Goal: Task Accomplishment & Management: Manage account settings

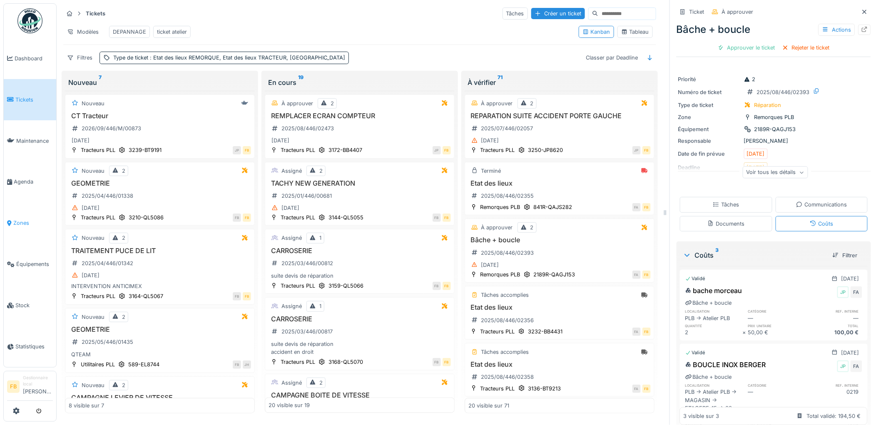
scroll to position [106, 0]
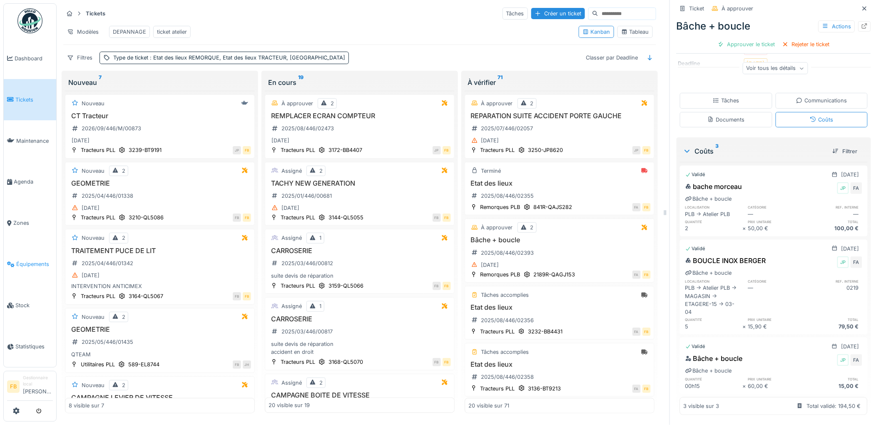
click at [28, 260] on span "Équipements" at bounding box center [34, 264] width 37 height 8
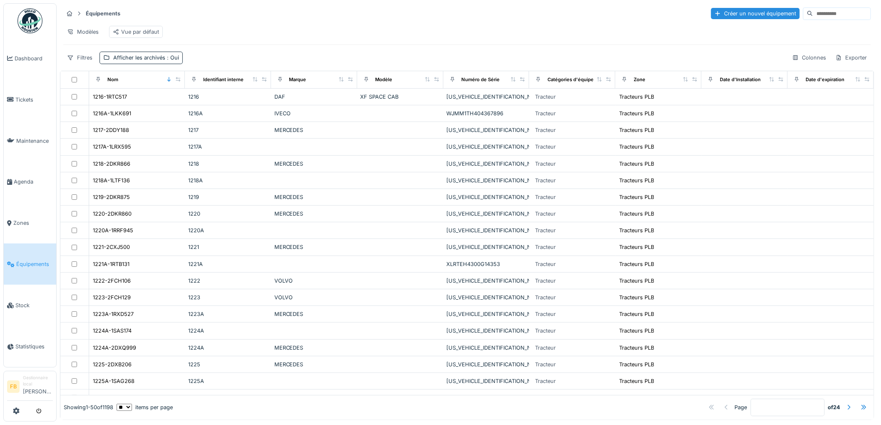
click at [813, 13] on input at bounding box center [841, 14] width 57 height 12
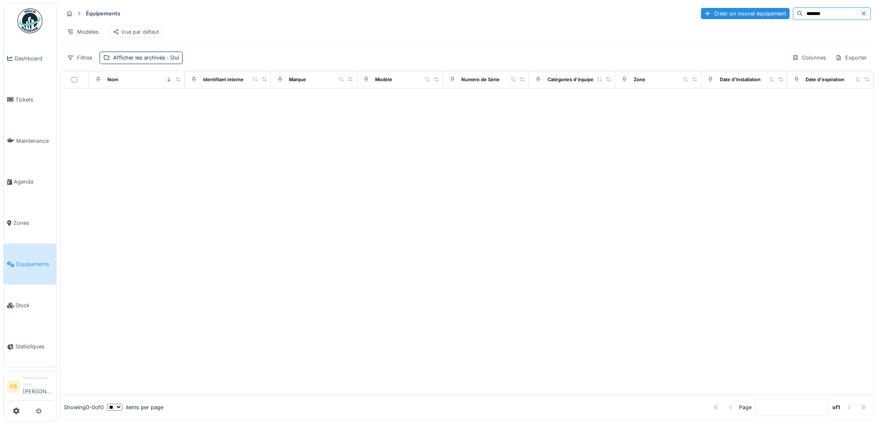
click at [803, 12] on input "*******" at bounding box center [831, 14] width 57 height 12
click at [803, 17] on input "******" at bounding box center [831, 14] width 57 height 12
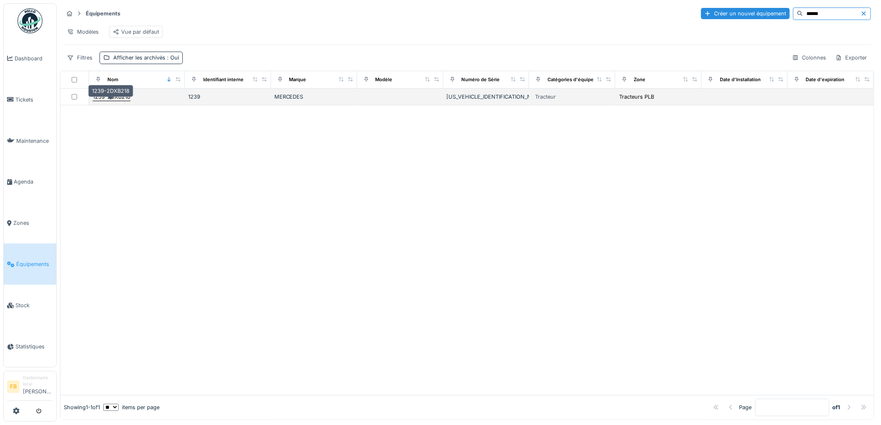
type input "******"
click at [117, 101] on div "1239-2DXB218" at bounding box center [111, 97] width 37 height 8
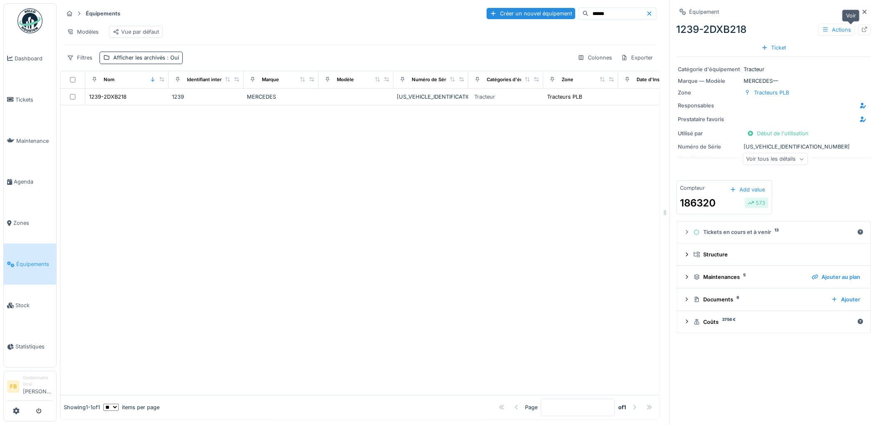
click at [861, 27] on icon at bounding box center [864, 29] width 7 height 5
click at [861, 30] on icon at bounding box center [864, 29] width 7 height 5
click at [24, 96] on span "Tickets" at bounding box center [33, 100] width 37 height 8
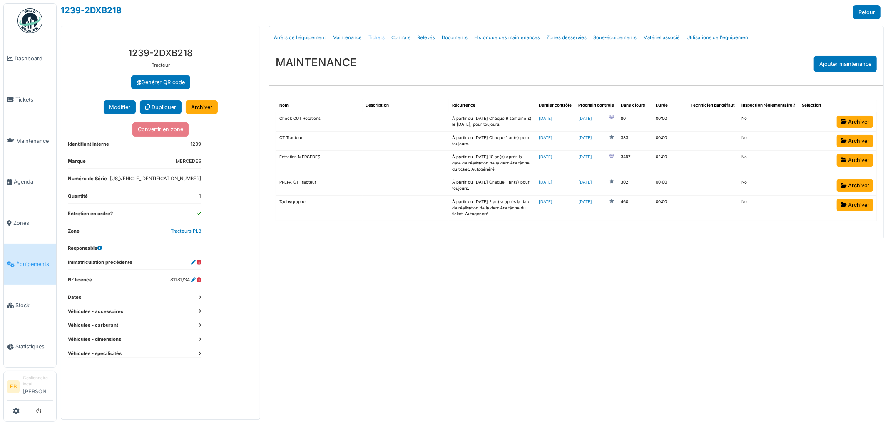
click at [376, 36] on link "Tickets" at bounding box center [376, 38] width 23 height 20
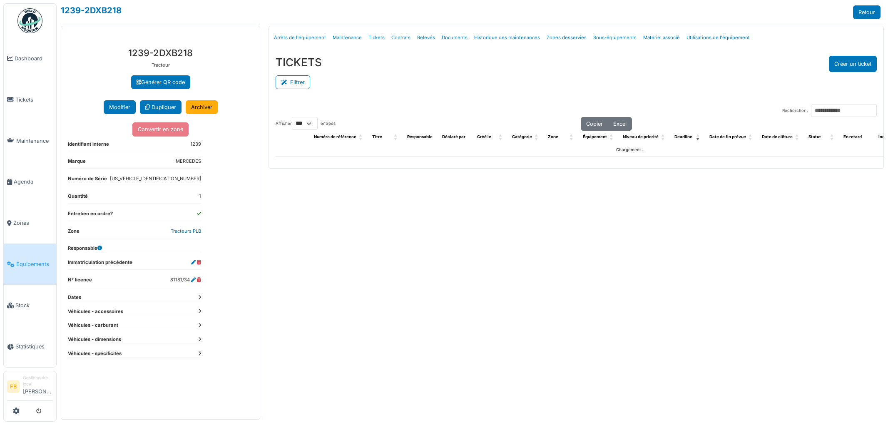
select select "***"
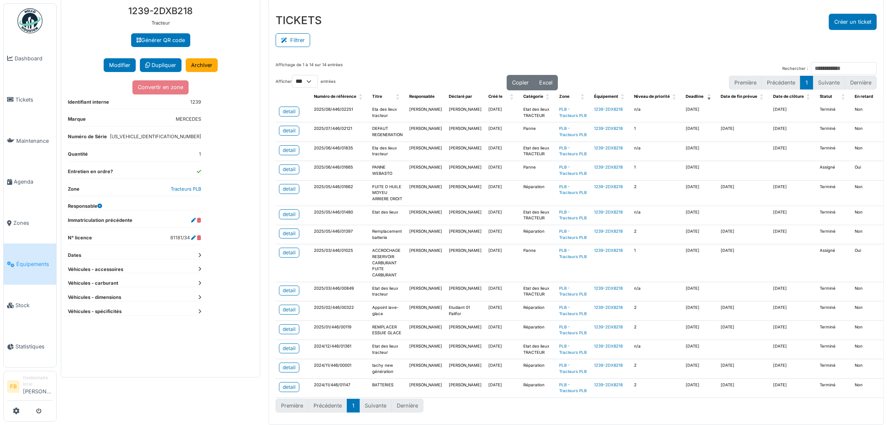
scroll to position [77, 0]
click at [284, 166] on div "detail" at bounding box center [289, 169] width 13 height 7
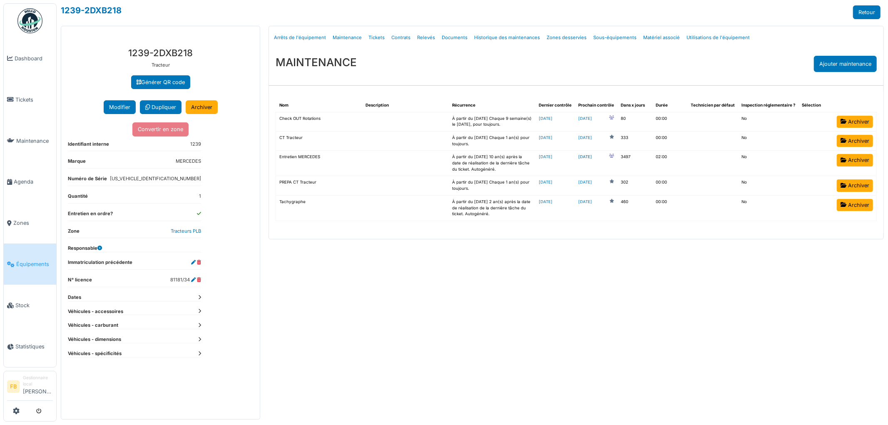
click at [589, 157] on link "2035-03-25" at bounding box center [585, 157] width 14 height 6
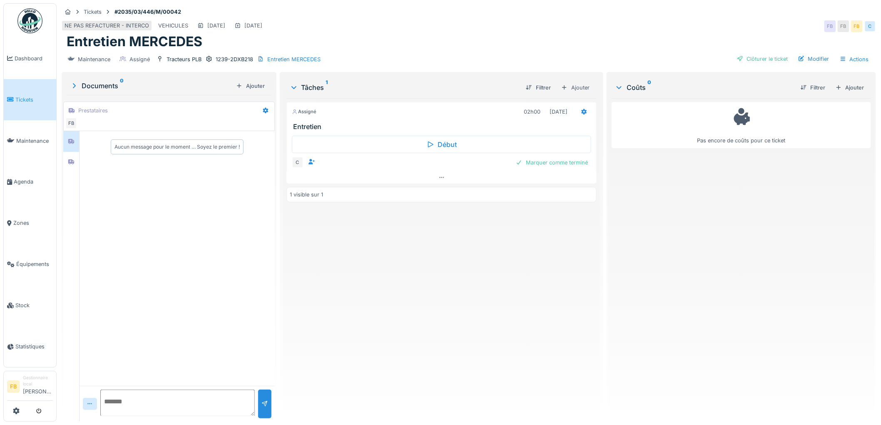
drag, startPoint x: 804, startPoint y: 54, endPoint x: 709, endPoint y: 77, distance: 98.1
click at [804, 54] on div "Modifier" at bounding box center [814, 58] width 38 height 11
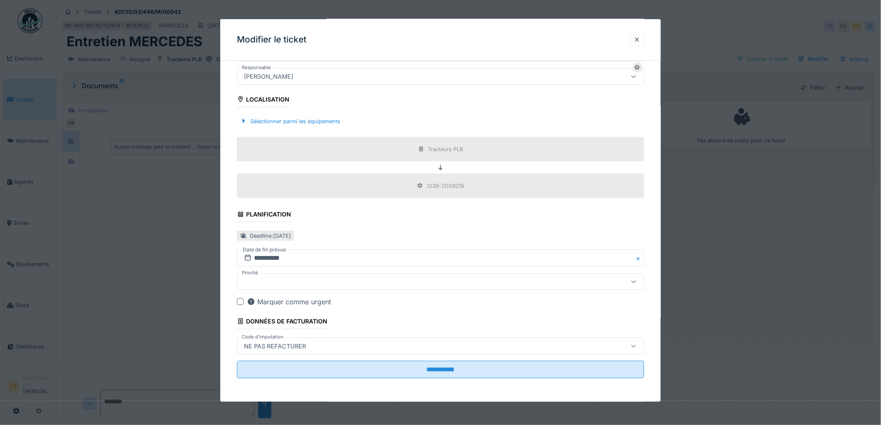
scroll to position [7, 0]
click at [271, 259] on input "**********" at bounding box center [440, 257] width 407 height 17
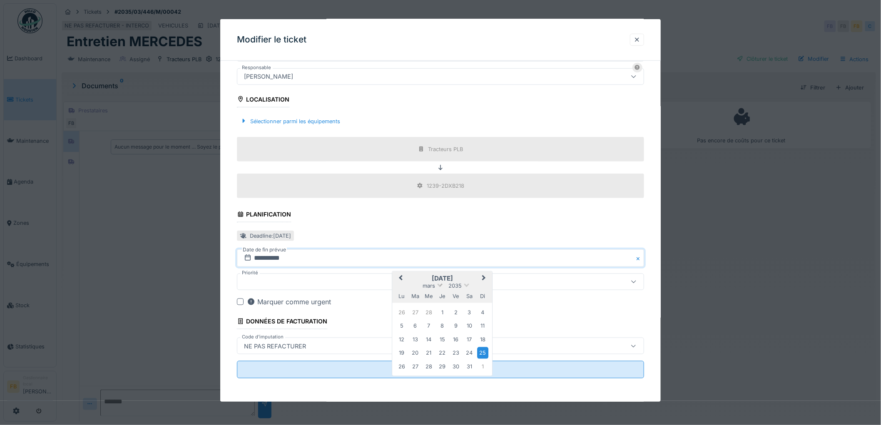
click at [439, 285] on span at bounding box center [439, 284] width 5 height 5
click at [450, 334] on div "juillet" at bounding box center [442, 338] width 49 height 8
click at [469, 368] on div "28" at bounding box center [469, 366] width 11 height 11
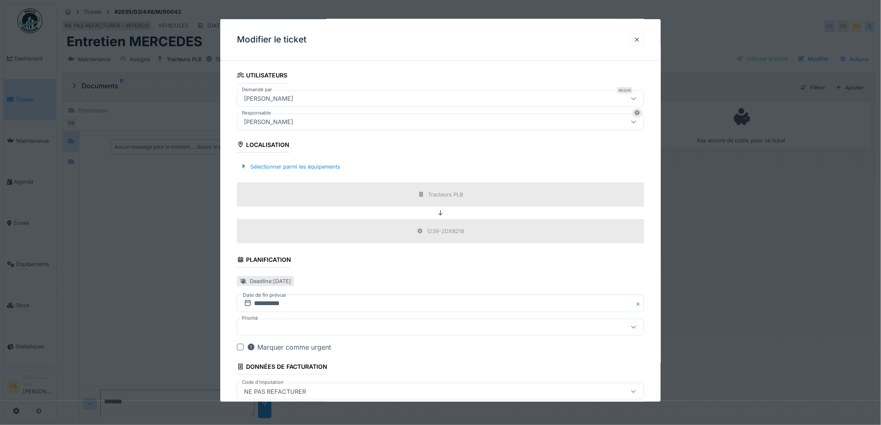
scroll to position [231, 0]
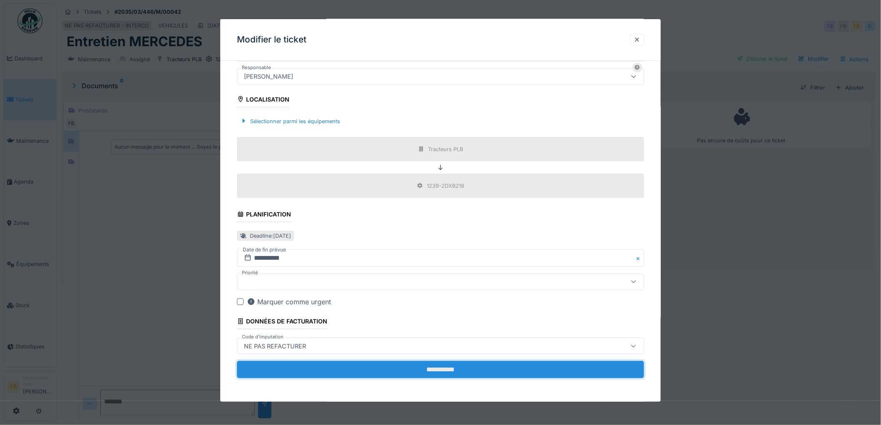
click at [418, 372] on input "**********" at bounding box center [440, 369] width 407 height 17
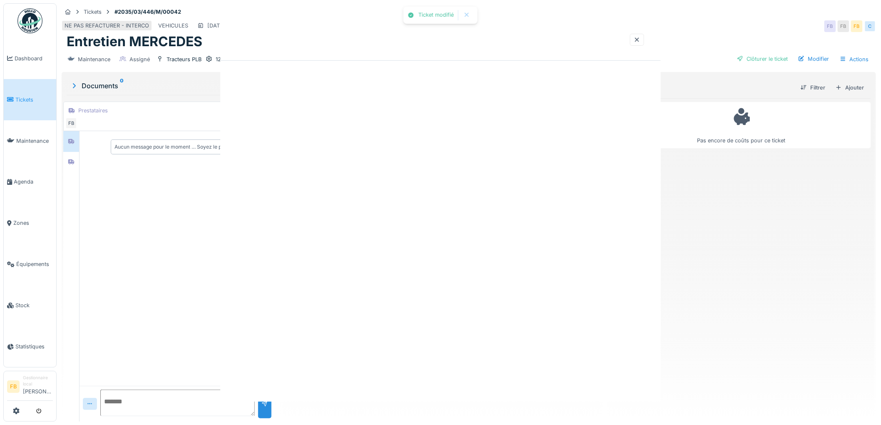
scroll to position [0, 0]
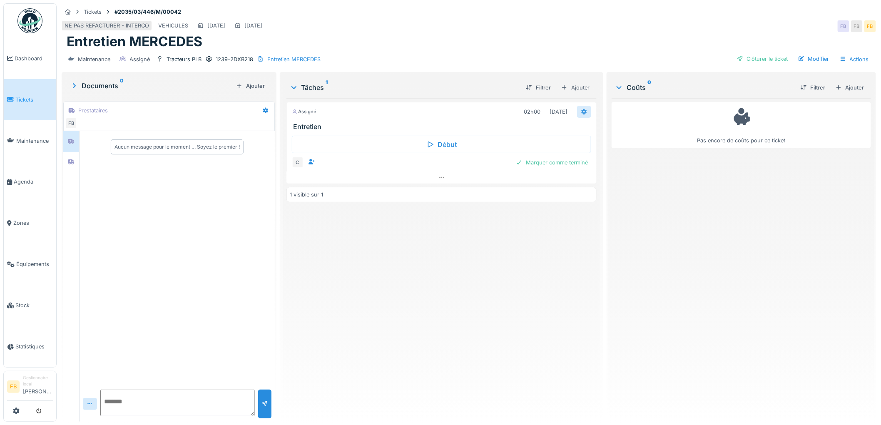
click at [581, 109] on icon at bounding box center [584, 111] width 7 height 5
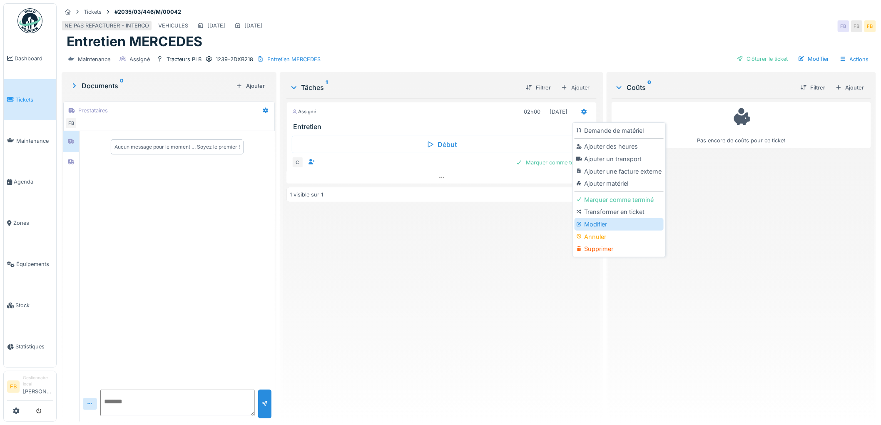
click at [604, 218] on div "Modifier" at bounding box center [618, 224] width 89 height 12
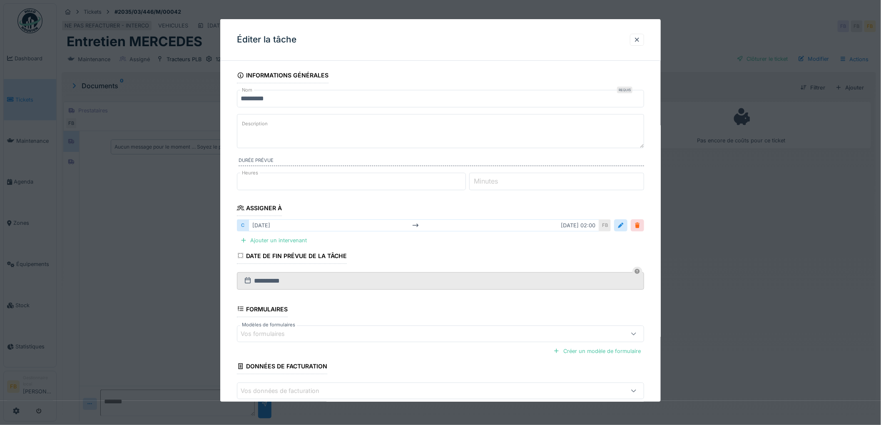
click at [639, 222] on div at bounding box center [637, 225] width 7 height 8
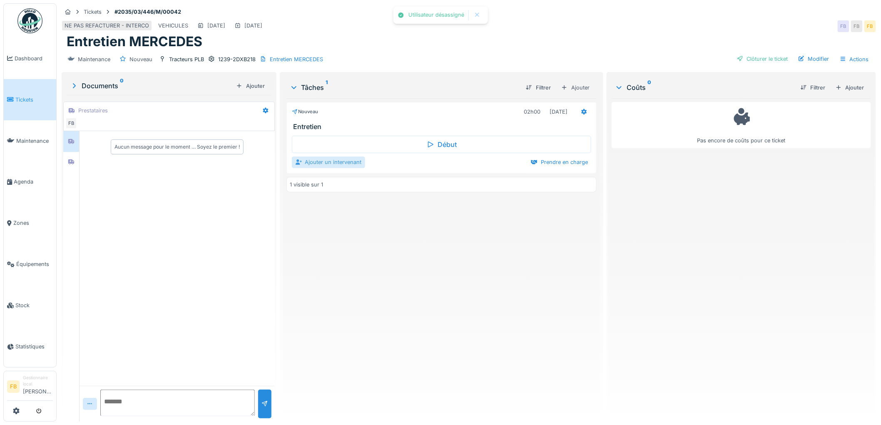
click at [339, 157] on div "Ajouter un intervenant" at bounding box center [328, 162] width 73 height 11
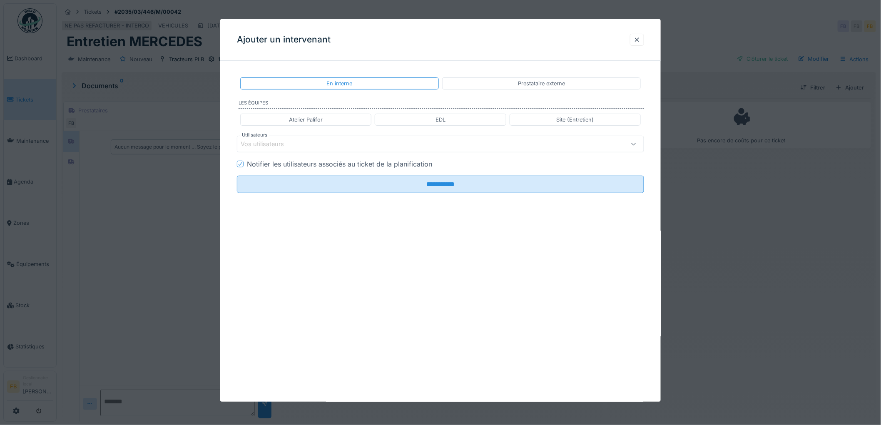
click at [513, 85] on div "Prestataire externe" at bounding box center [541, 83] width 199 height 12
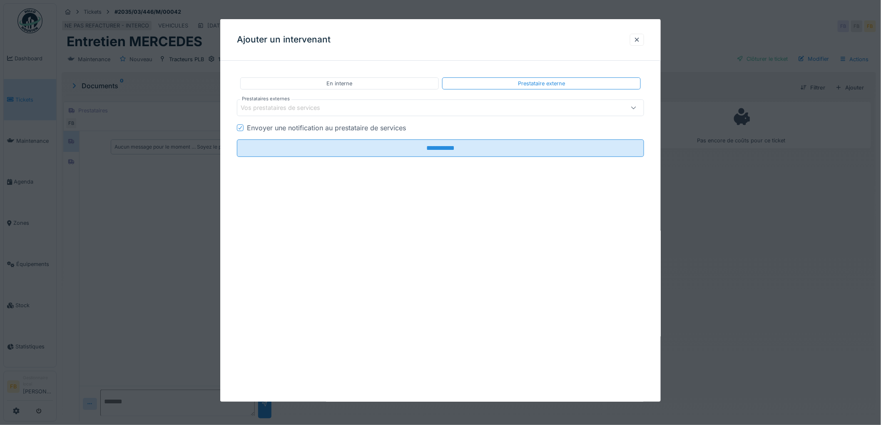
click at [292, 114] on div "Vos prestataires de services" at bounding box center [440, 107] width 407 height 17
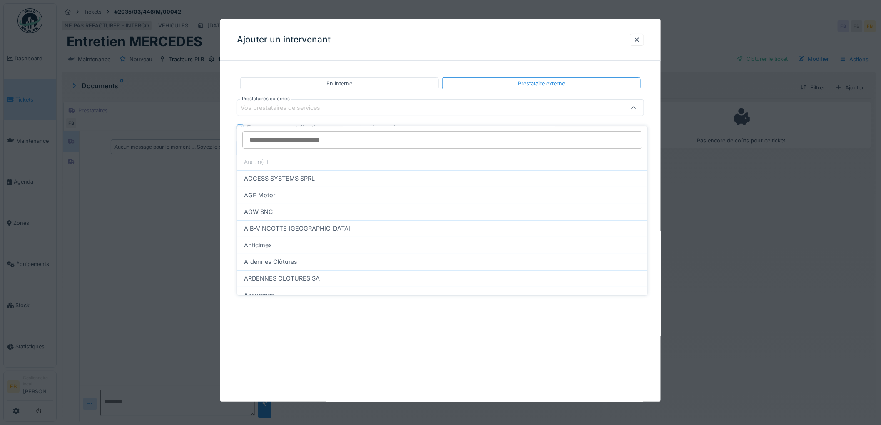
click at [268, 131] on input "Prestataires externes" at bounding box center [442, 139] width 400 height 17
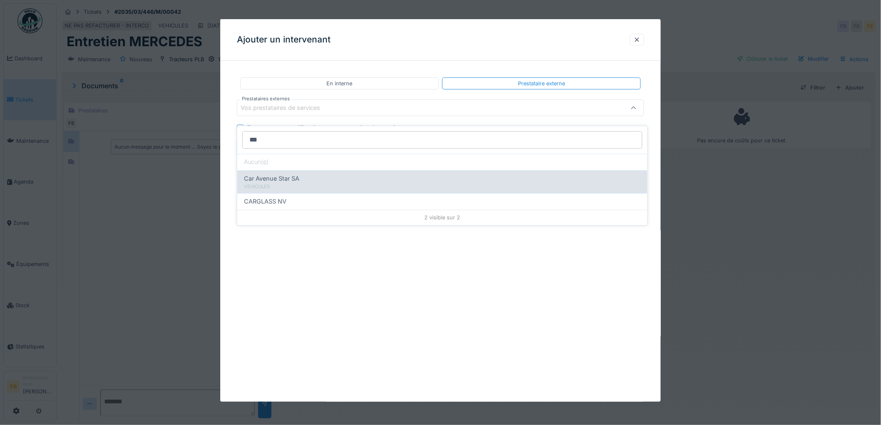
type input "***"
click at [285, 174] on span "Car Avenue Star SA" at bounding box center [271, 178] width 55 height 9
type input "*****"
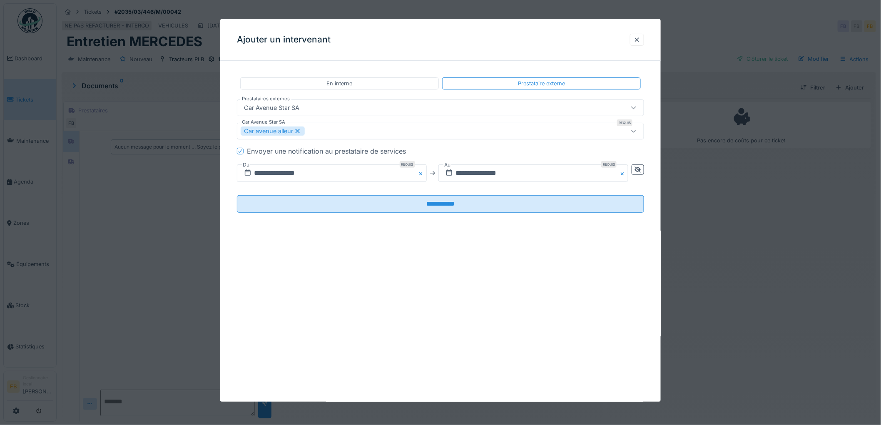
click at [237, 148] on div at bounding box center [240, 151] width 7 height 7
drag, startPoint x: 452, startPoint y: 203, endPoint x: 448, endPoint y: 256, distance: 53.8
click at [448, 256] on div "**********" at bounding box center [440, 210] width 440 height 383
click at [641, 172] on icon at bounding box center [638, 170] width 6 height 6
click at [438, 193] on fieldset "**********" at bounding box center [440, 143] width 407 height 152
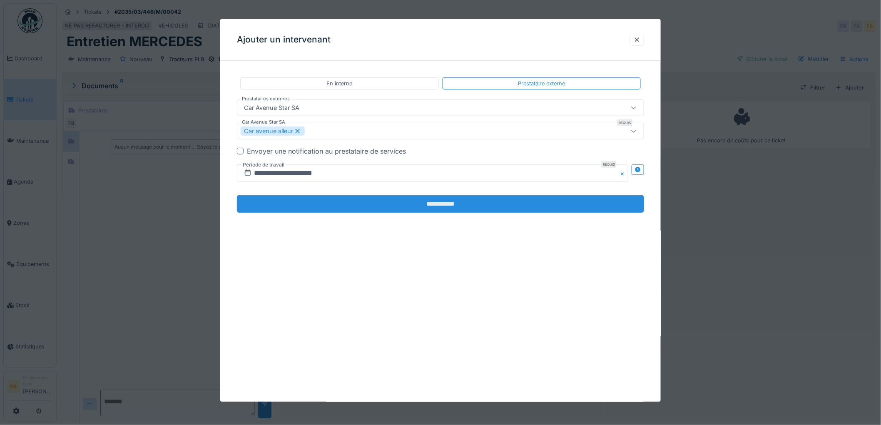
click at [438, 198] on input "**********" at bounding box center [440, 203] width 407 height 17
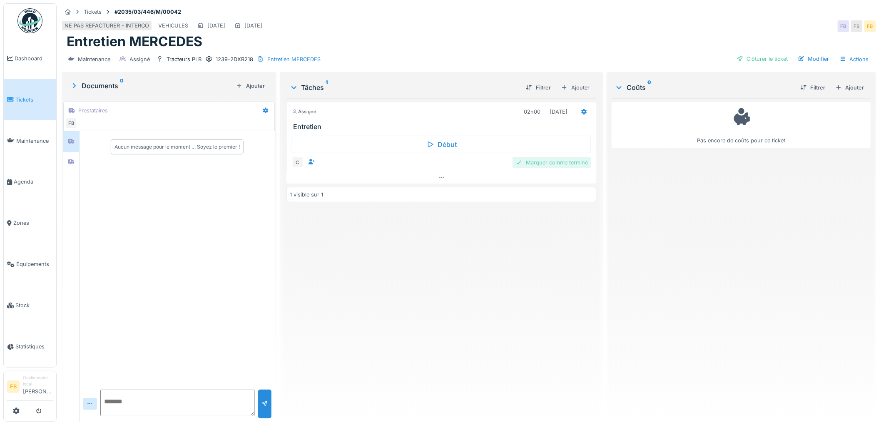
click at [544, 159] on div "Marquer comme terminé" at bounding box center [551, 162] width 79 height 11
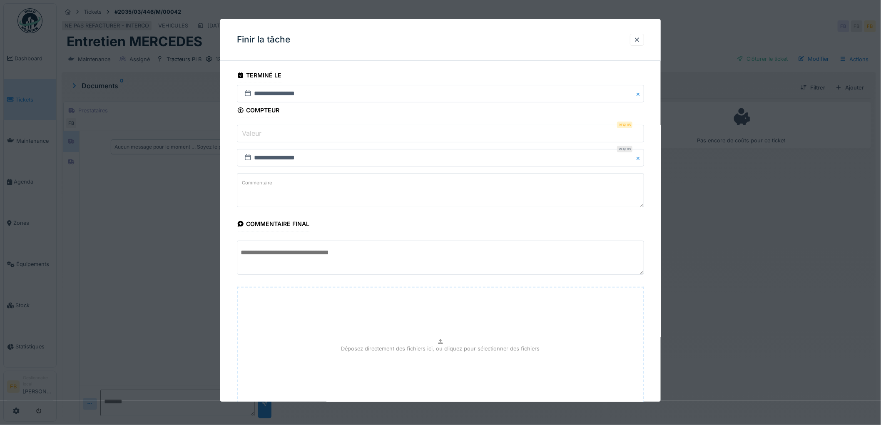
click at [269, 135] on input "Valeur" at bounding box center [440, 133] width 407 height 17
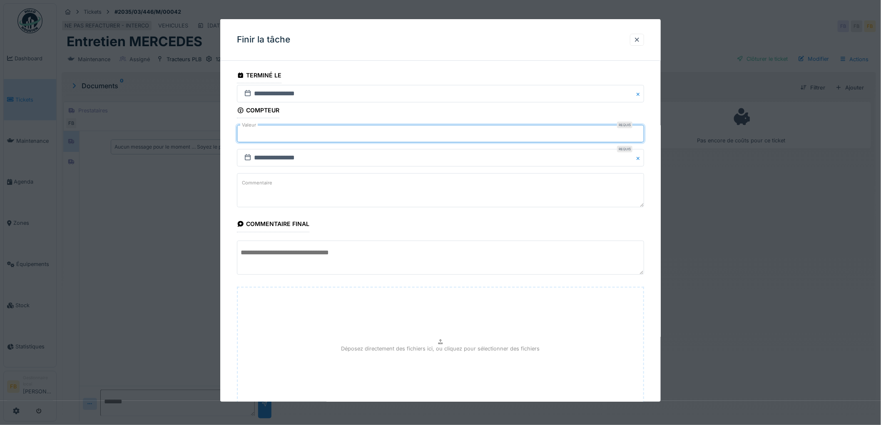
type input "******"
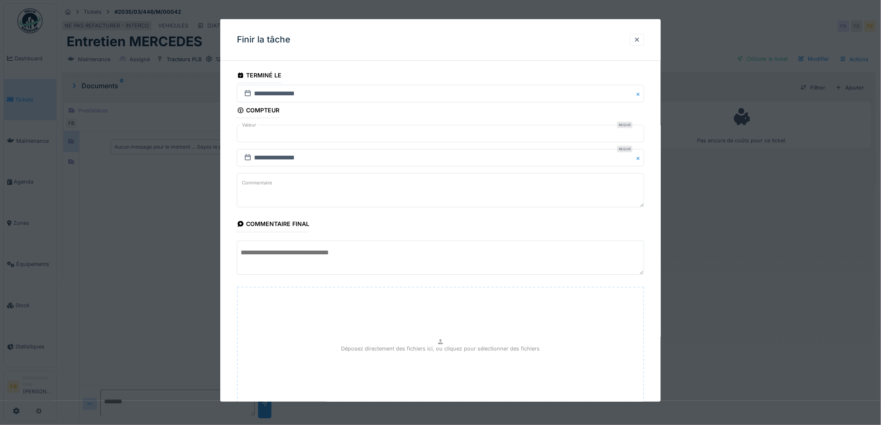
click at [434, 351] on p "Déposez directement des fichiers ici, ou cliquez pour sélectionner des fichiers" at bounding box center [440, 348] width 199 height 8
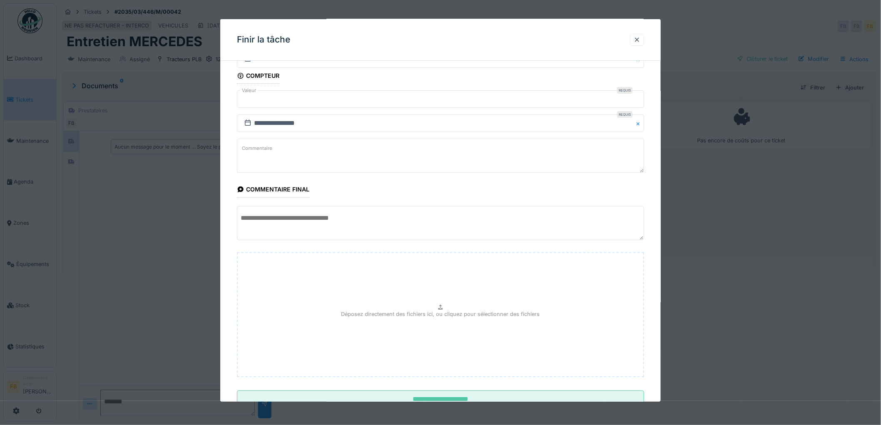
scroll to position [65, 0]
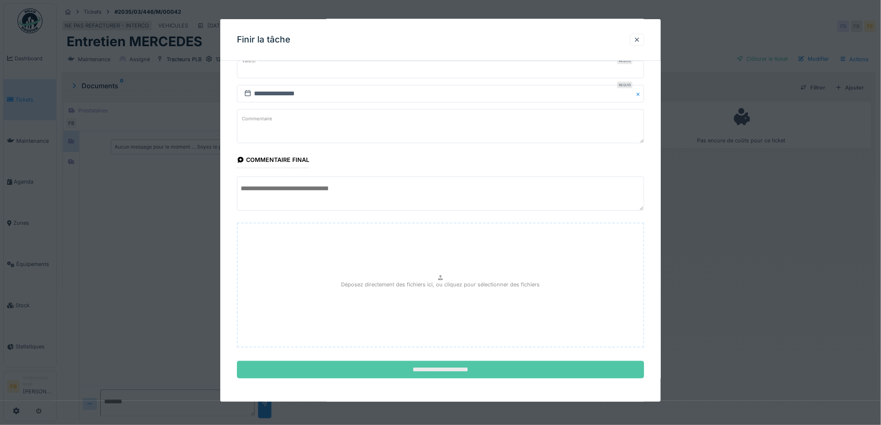
click at [447, 361] on input "**********" at bounding box center [440, 369] width 407 height 17
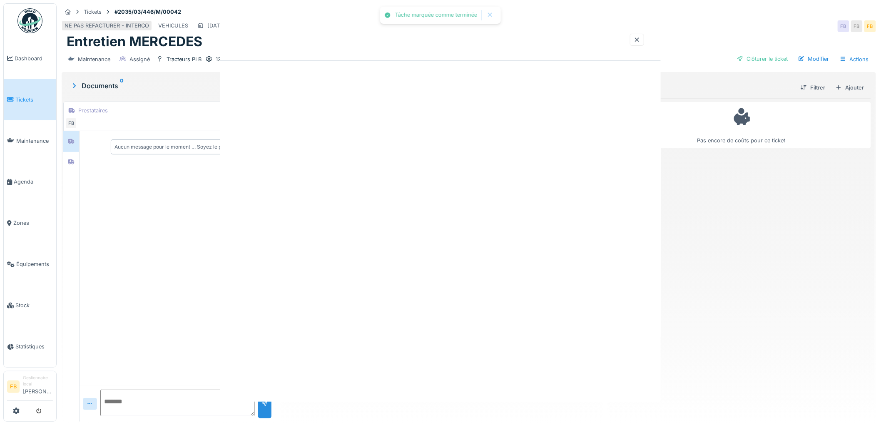
scroll to position [0, 0]
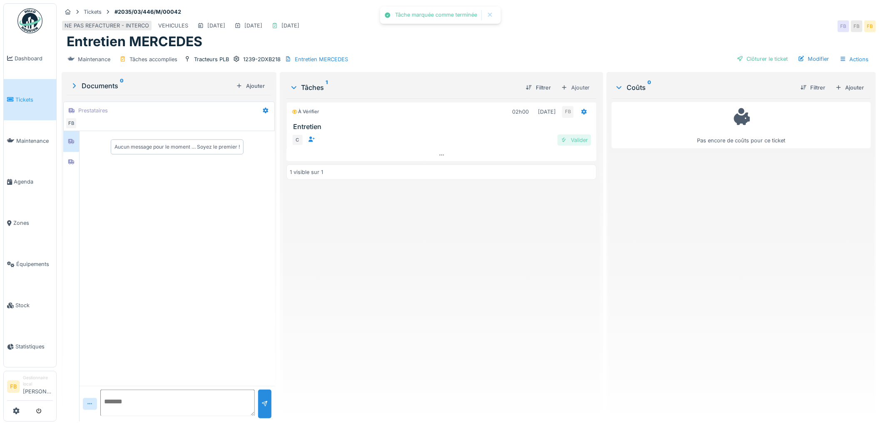
click at [572, 134] on div "Valider" at bounding box center [574, 139] width 34 height 11
click at [582, 109] on icon at bounding box center [584, 112] width 5 height 6
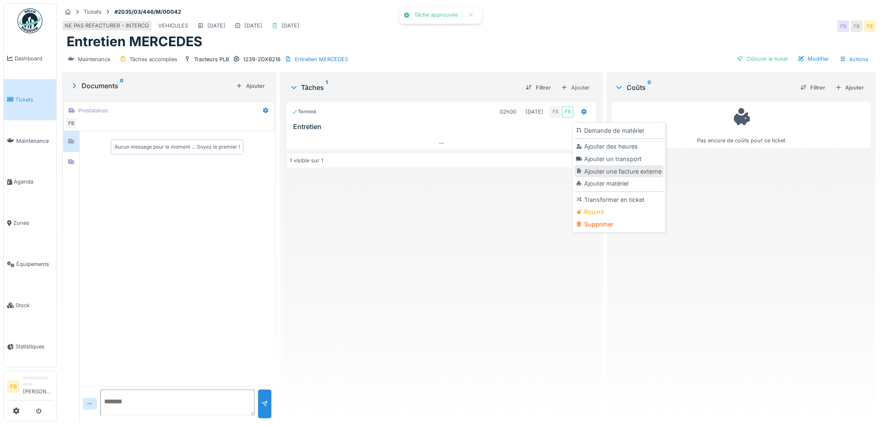
click at [605, 167] on div "Ajouter une facture externe" at bounding box center [618, 171] width 89 height 12
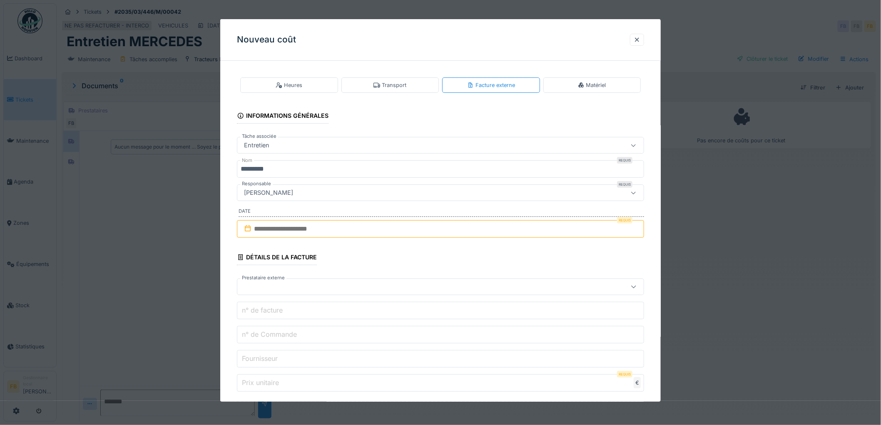
click at [269, 225] on input "text" at bounding box center [440, 228] width 407 height 17
click at [437, 254] on div "août 2025" at bounding box center [442, 256] width 100 height 7
click at [438, 256] on span at bounding box center [439, 255] width 5 height 5
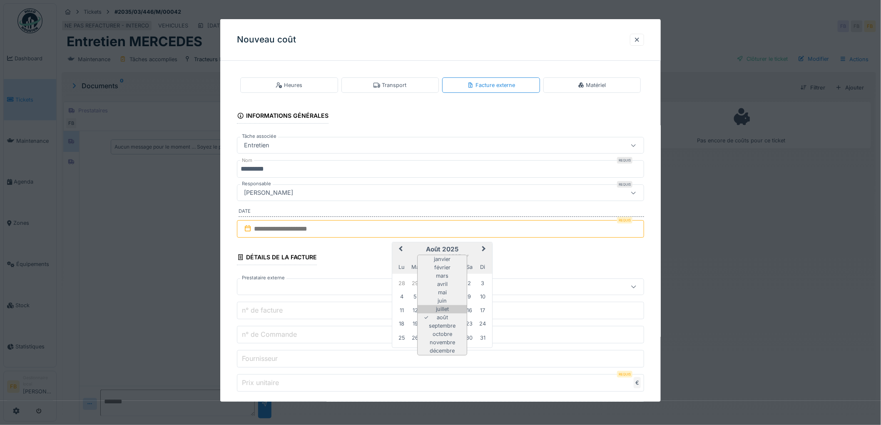
click at [449, 309] on div "juillet" at bounding box center [442, 309] width 49 height 8
click at [398, 338] on div "28" at bounding box center [401, 337] width 11 height 11
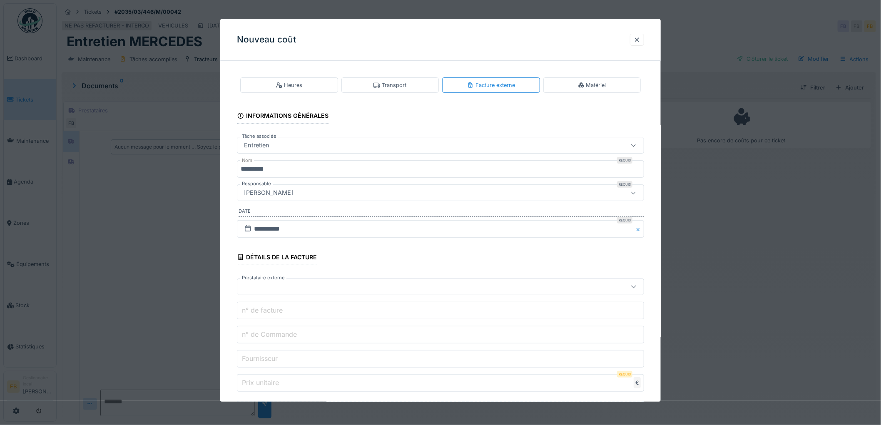
click at [276, 286] on div at bounding box center [417, 286] width 353 height 9
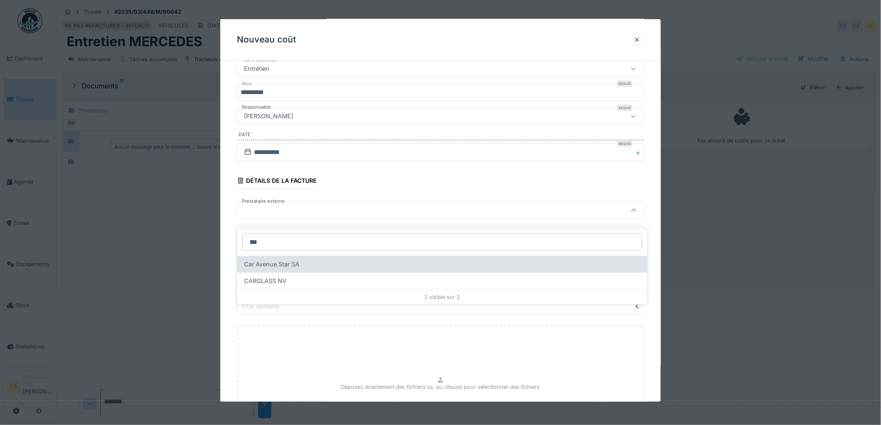
type input "***"
click at [273, 260] on span "Car Avenue Star SA" at bounding box center [271, 264] width 55 height 9
type input "*****"
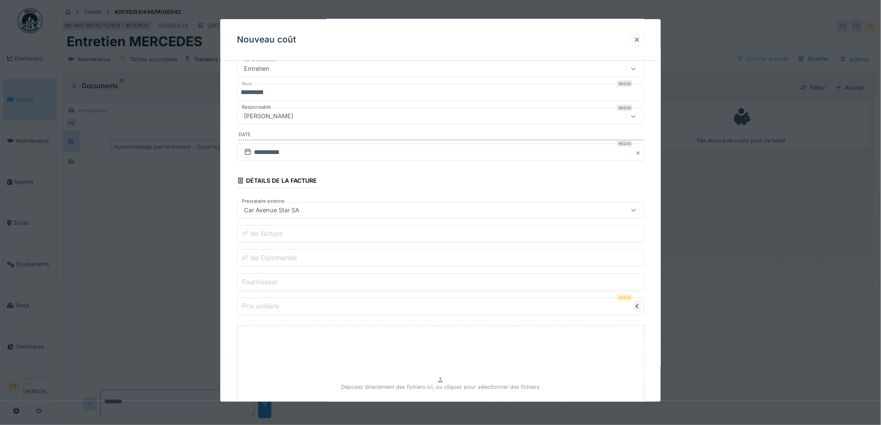
click at [251, 233] on label "n° de facture" at bounding box center [262, 234] width 44 height 10
click at [251, 233] on input "n° de facture" at bounding box center [440, 233] width 407 height 17
click at [245, 234] on label "n° de facture" at bounding box center [262, 234] width 44 height 10
click at [245, 234] on input "n° de facture" at bounding box center [440, 233] width 407 height 17
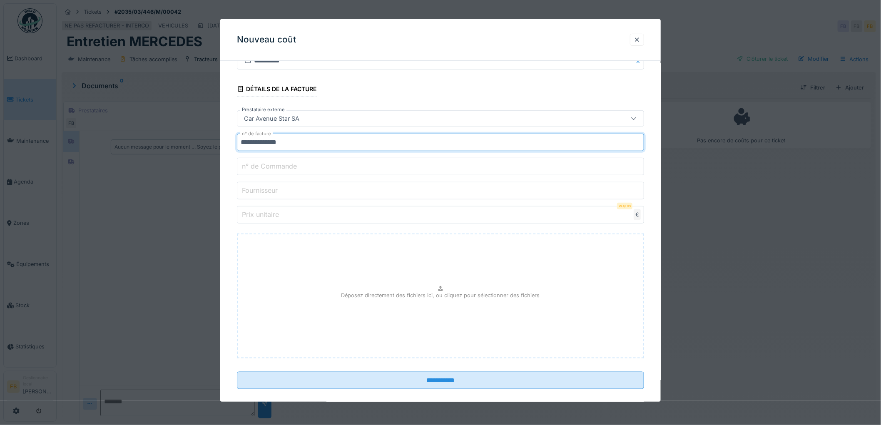
scroll to position [169, 0]
type input "**********"
click at [260, 221] on input "Prix unitaire" at bounding box center [440, 213] width 407 height 17
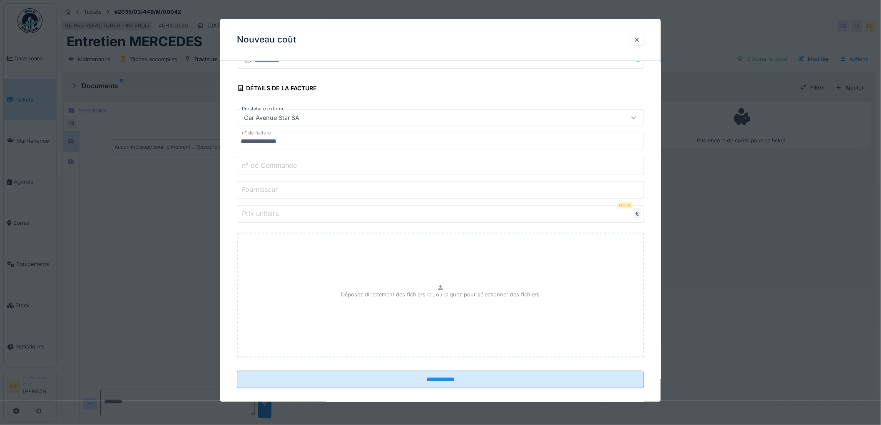
click at [272, 216] on label "Prix unitaire" at bounding box center [260, 214] width 40 height 10
click at [272, 216] on input "Prix unitaire" at bounding box center [440, 213] width 407 height 17
type input "****"
type input "*******"
click at [450, 286] on div "Déposez directement des fichiers ici, ou cliquez pour sélectionner des fichiers" at bounding box center [440, 295] width 407 height 125
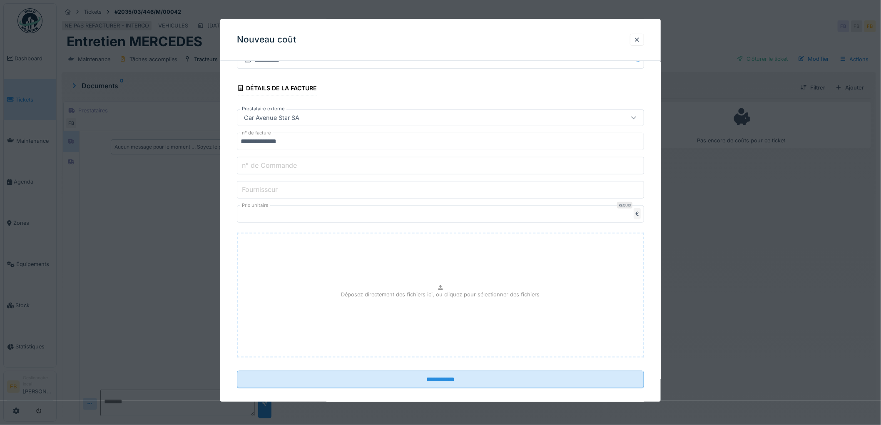
type input "**********"
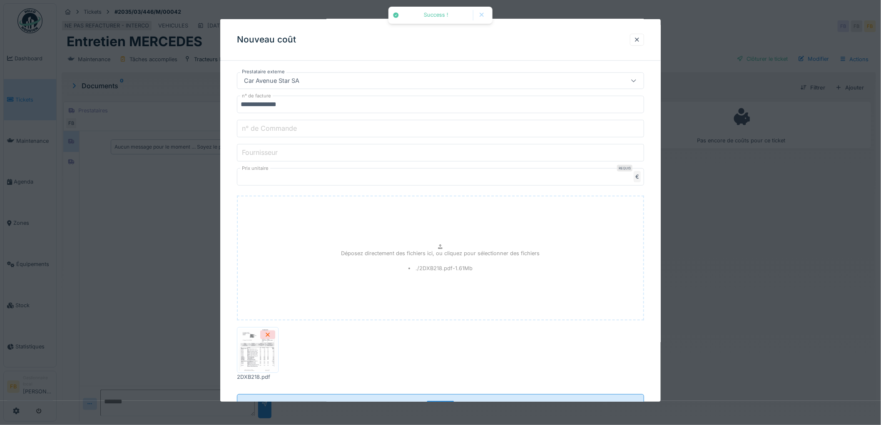
scroll to position [240, 0]
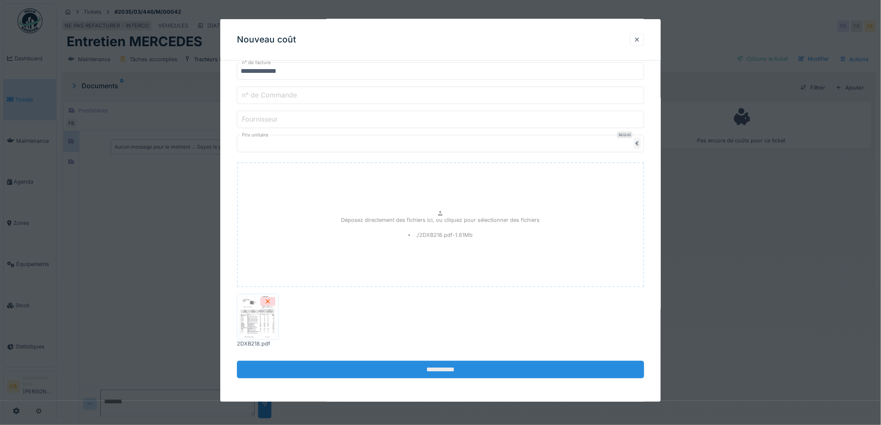
click at [434, 367] on input "**********" at bounding box center [440, 369] width 407 height 17
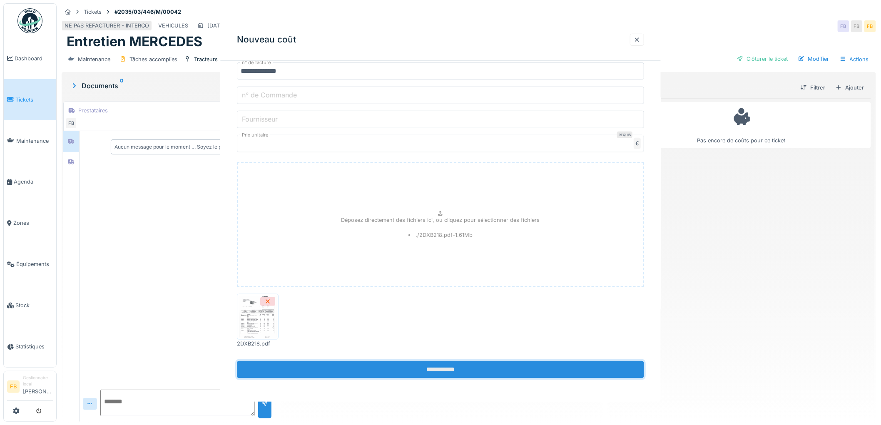
scroll to position [0, 0]
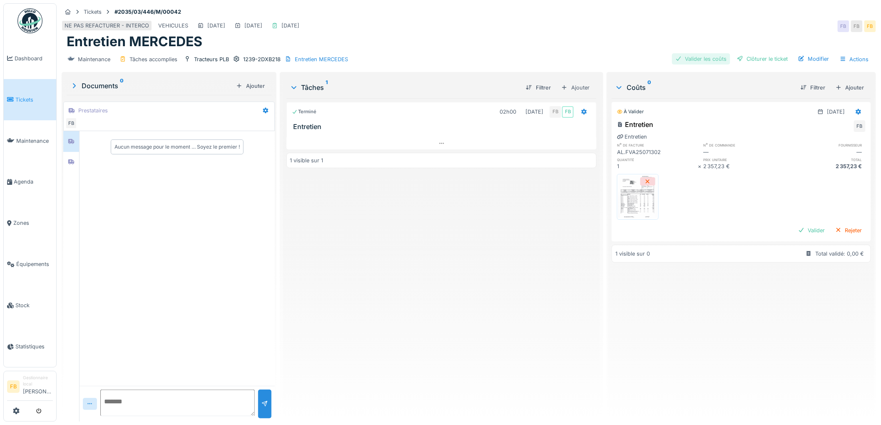
click at [706, 56] on div "Valider les coûts" at bounding box center [701, 58] width 58 height 11
click at [771, 53] on div "Clôturer le ticket" at bounding box center [762, 58] width 58 height 11
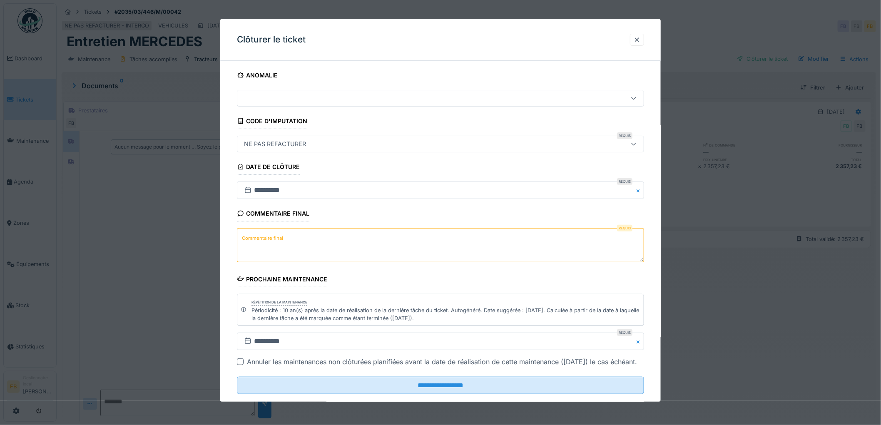
click at [271, 250] on textarea "Commentaire final" at bounding box center [440, 245] width 407 height 34
click at [449, 240] on textarea "**********" at bounding box center [440, 245] width 407 height 34
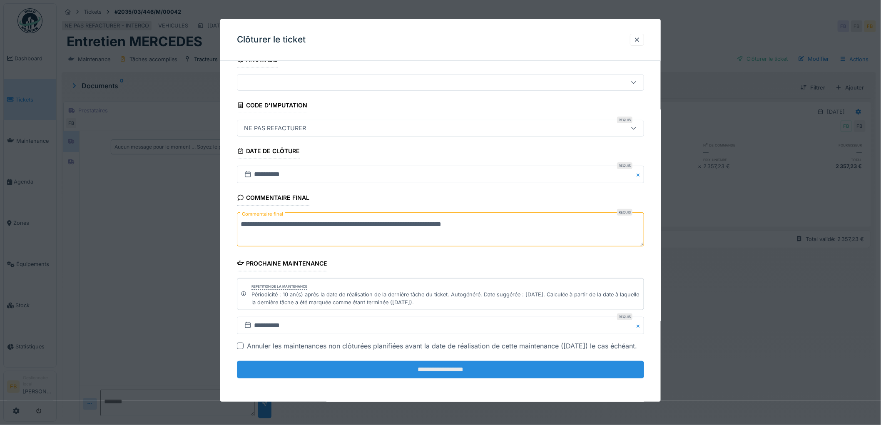
type textarea "**********"
click at [448, 373] on input "**********" at bounding box center [440, 369] width 407 height 17
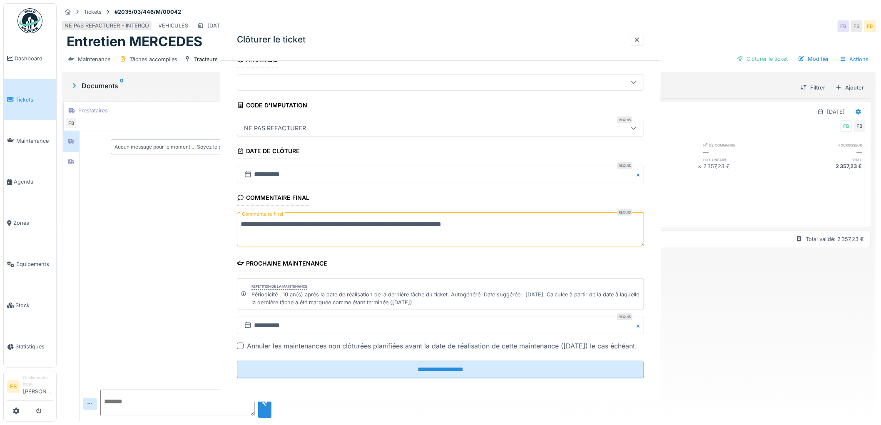
scroll to position [0, 0]
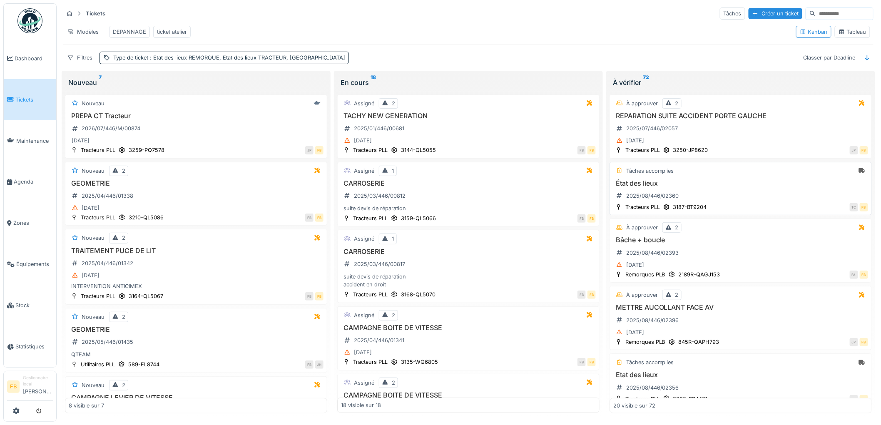
click at [692, 187] on h3 "État des lieux" at bounding box center [740, 183] width 255 height 8
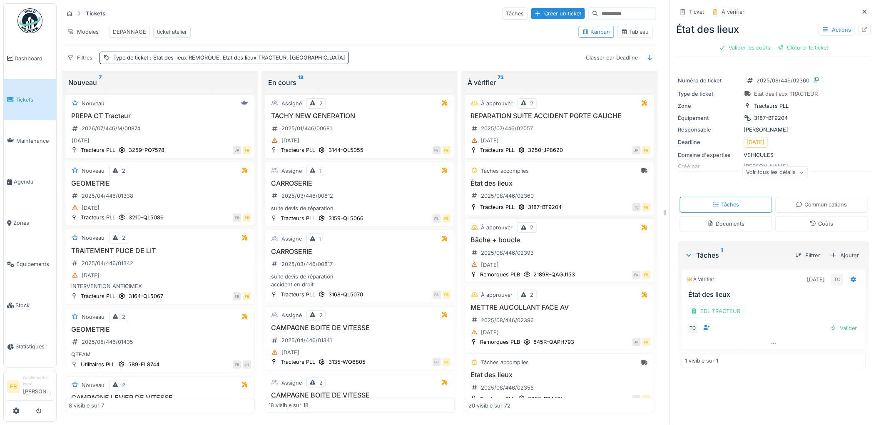
click at [31, 92] on link "Tickets" at bounding box center [30, 99] width 52 height 41
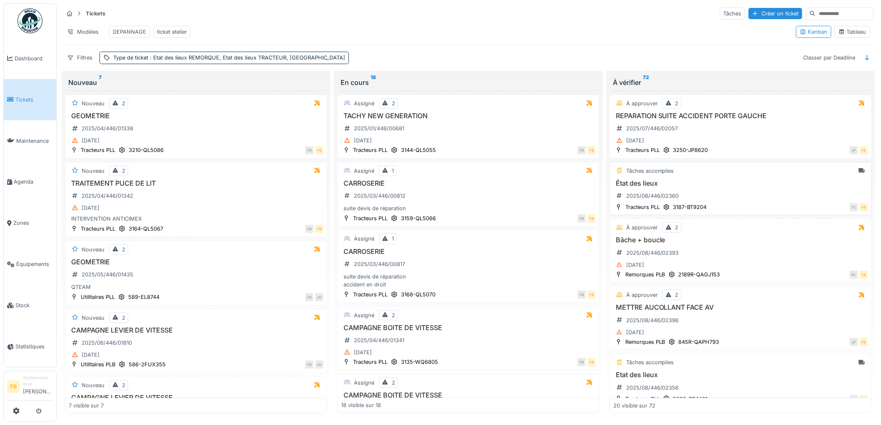
click at [710, 187] on h3 "État des lieux" at bounding box center [740, 183] width 255 height 8
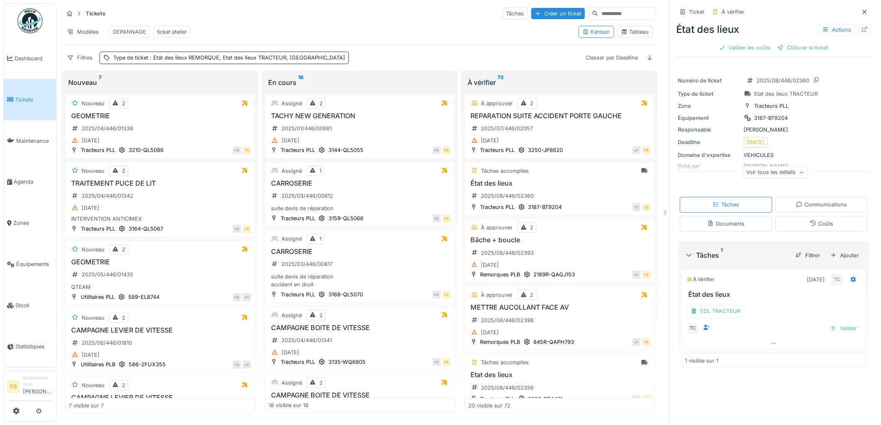
click at [810, 221] on icon at bounding box center [813, 223] width 7 height 5
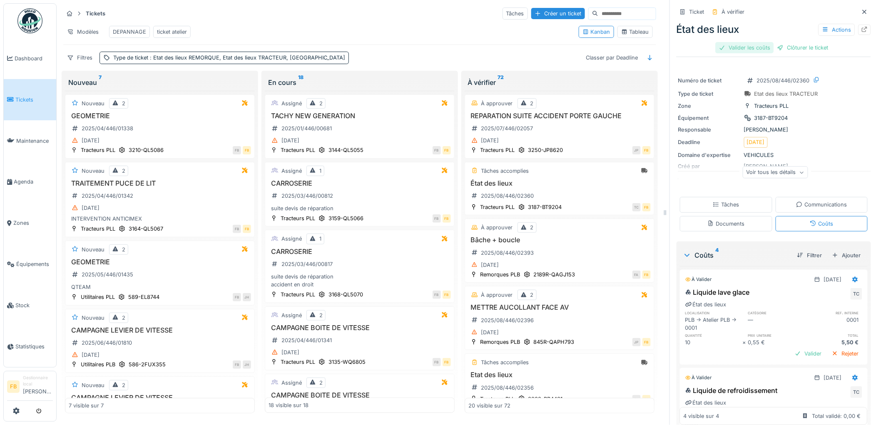
click at [742, 47] on div "Valider les coûts" at bounding box center [745, 47] width 58 height 11
click at [758, 50] on div "Clôturer le ticket" at bounding box center [774, 47] width 58 height 11
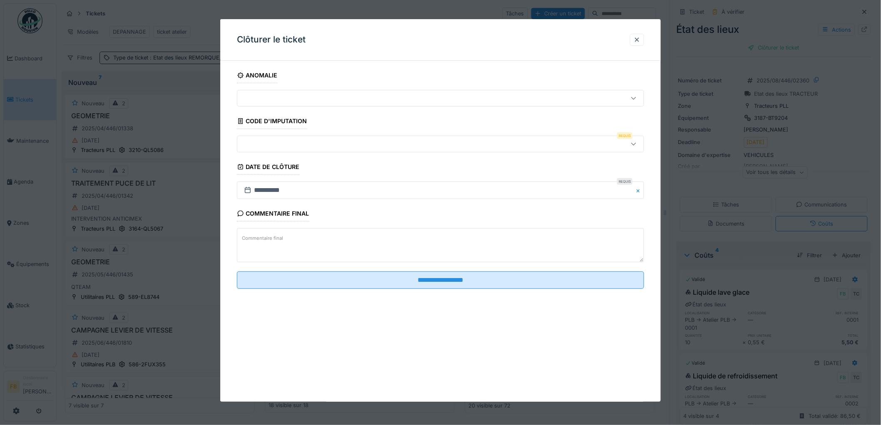
scroll to position [7, 0]
click at [280, 148] on div at bounding box center [417, 143] width 353 height 9
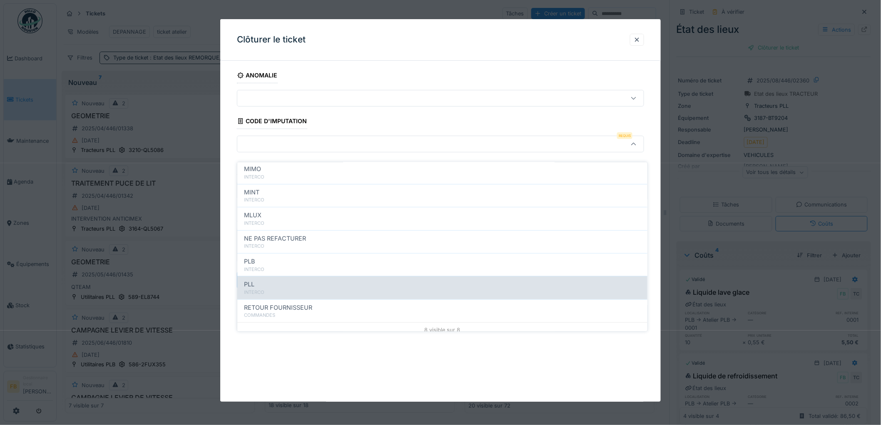
scroll to position [74, 0]
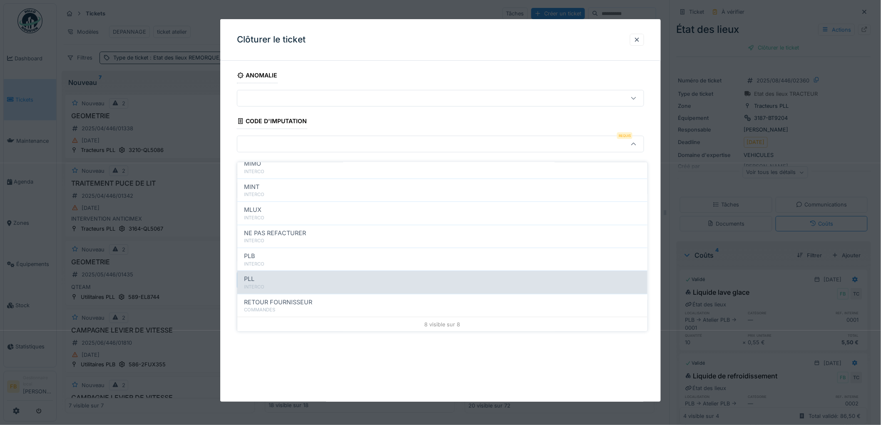
click at [276, 274] on div "PLL" at bounding box center [442, 278] width 397 height 9
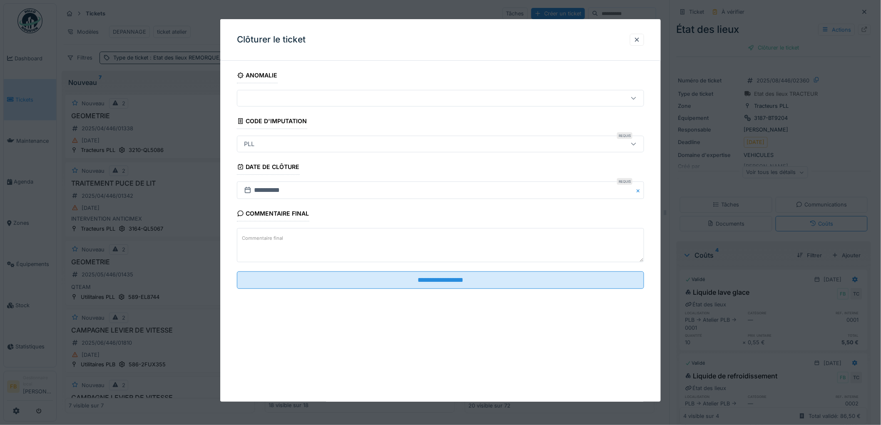
type input "***"
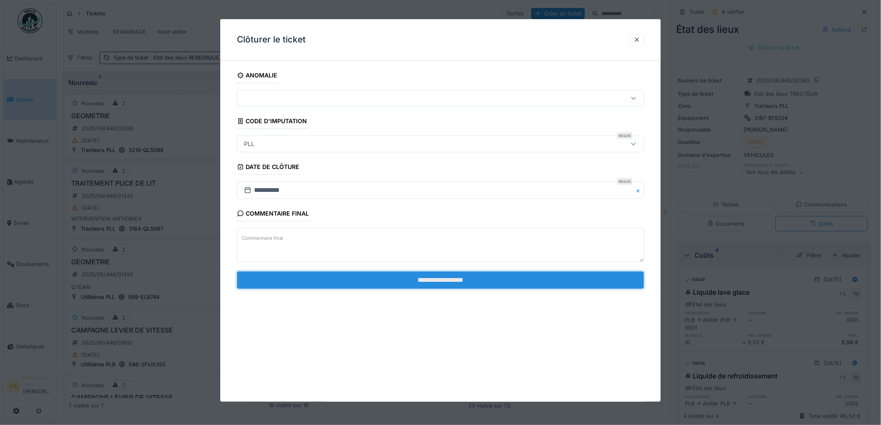
click at [425, 281] on input "**********" at bounding box center [440, 279] width 407 height 17
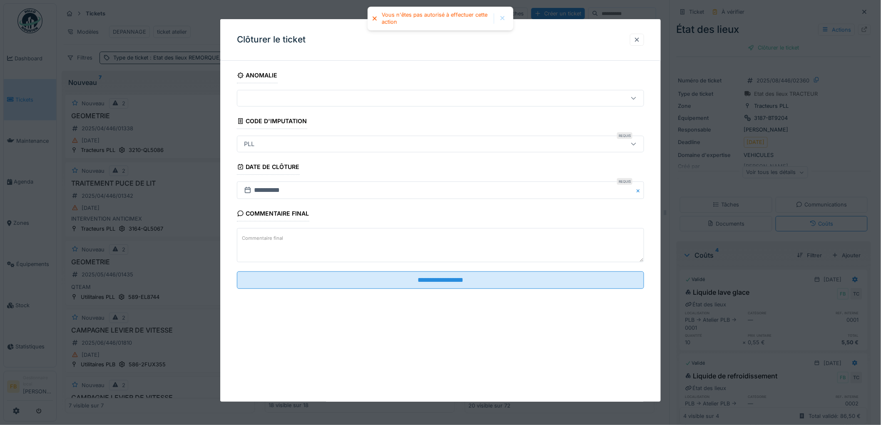
click at [637, 36] on div at bounding box center [637, 40] width 7 height 8
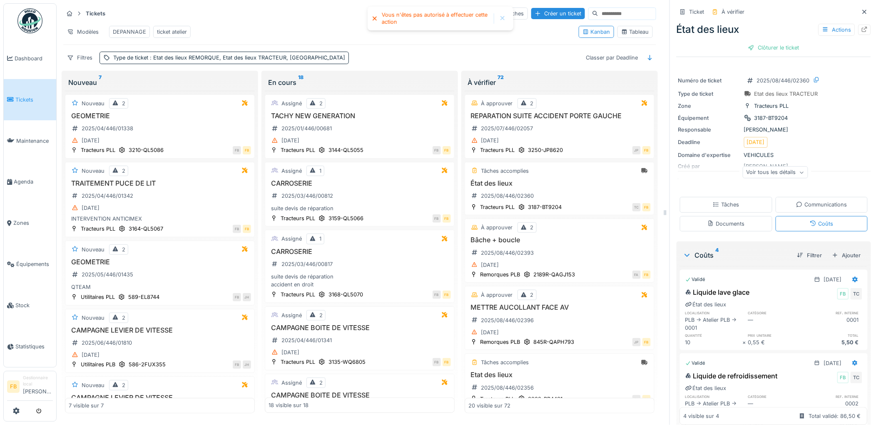
scroll to position [0, 0]
click at [721, 205] on div "Tâches" at bounding box center [726, 205] width 26 height 8
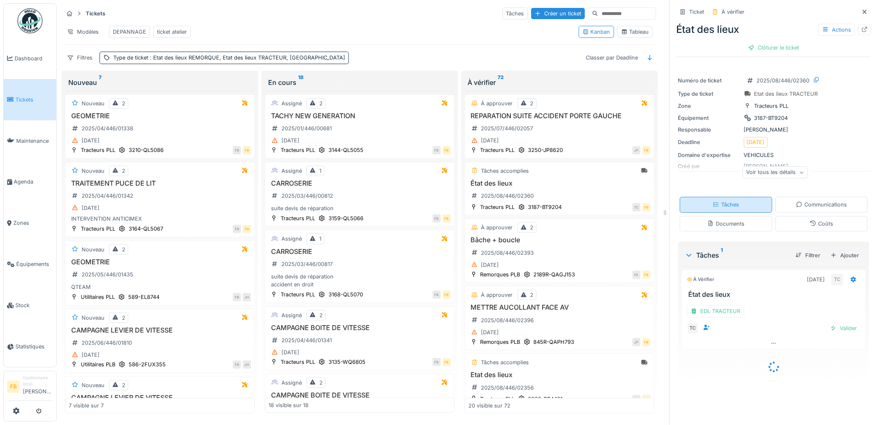
scroll to position [7, 0]
click at [716, 306] on div "EDL TRACTEUR" at bounding box center [715, 311] width 57 height 12
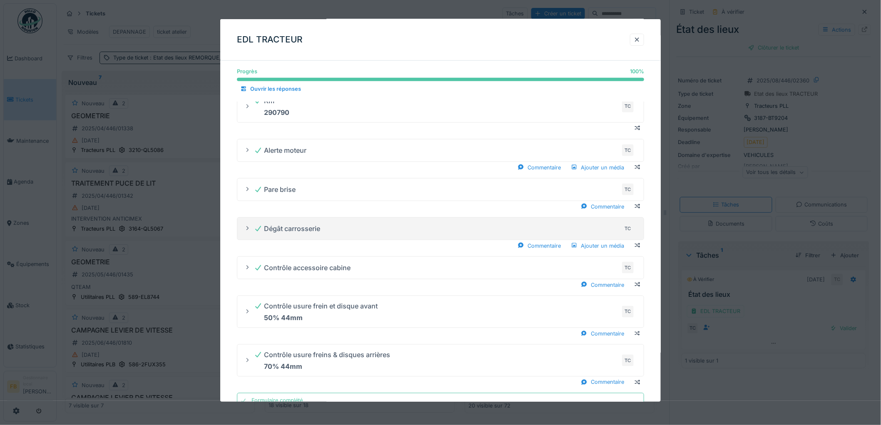
scroll to position [326, 0]
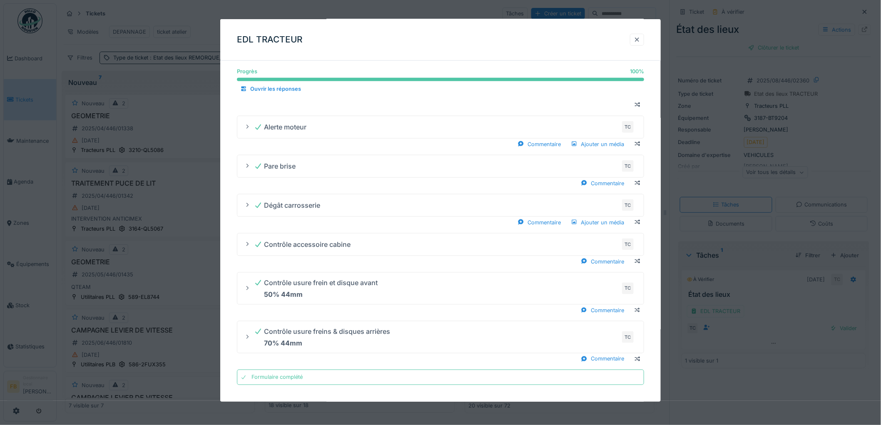
click at [639, 40] on div at bounding box center [637, 40] width 7 height 8
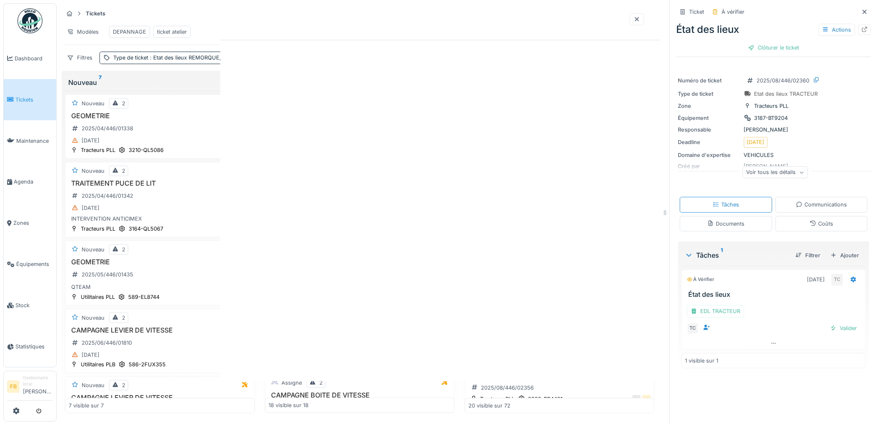
scroll to position [0, 0]
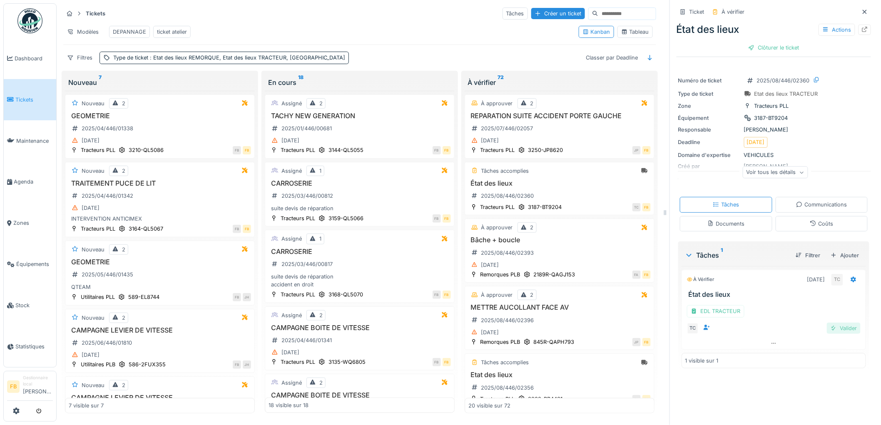
click at [829, 323] on div "Valider" at bounding box center [844, 328] width 34 height 11
click at [773, 42] on div "Clôturer le ticket" at bounding box center [774, 47] width 58 height 11
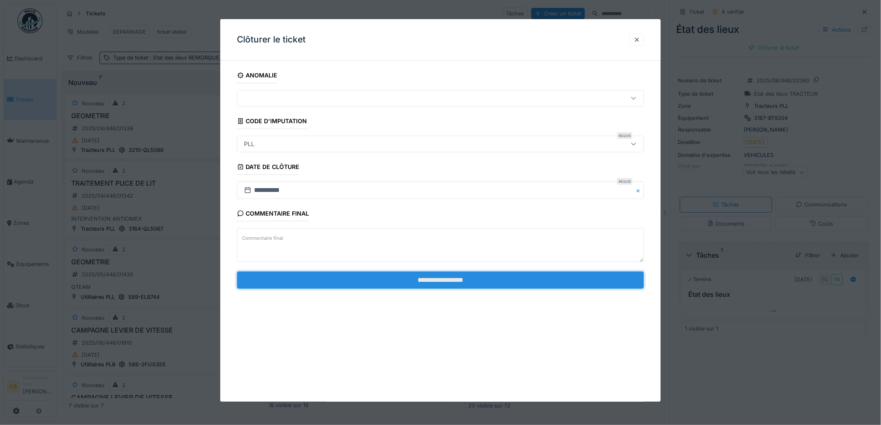
click at [435, 280] on input "**********" at bounding box center [440, 279] width 407 height 17
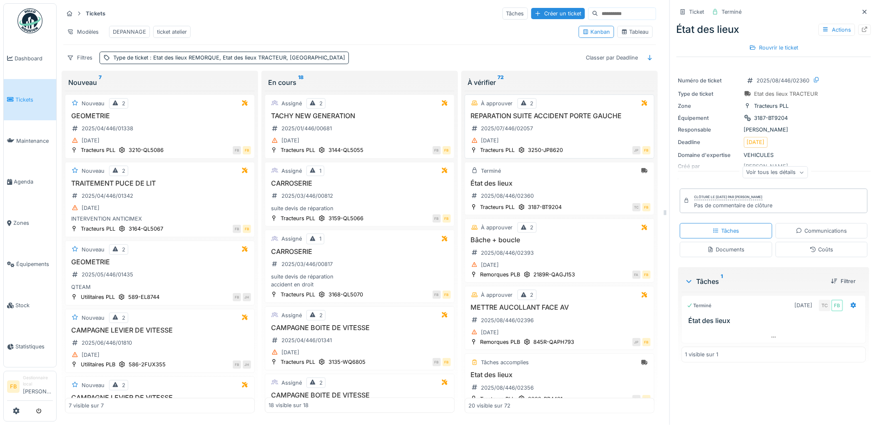
scroll to position [7, 0]
click at [546, 247] on div "Bâche + boucle 2025/08/446/02393 14/08/2025" at bounding box center [559, 253] width 182 height 34
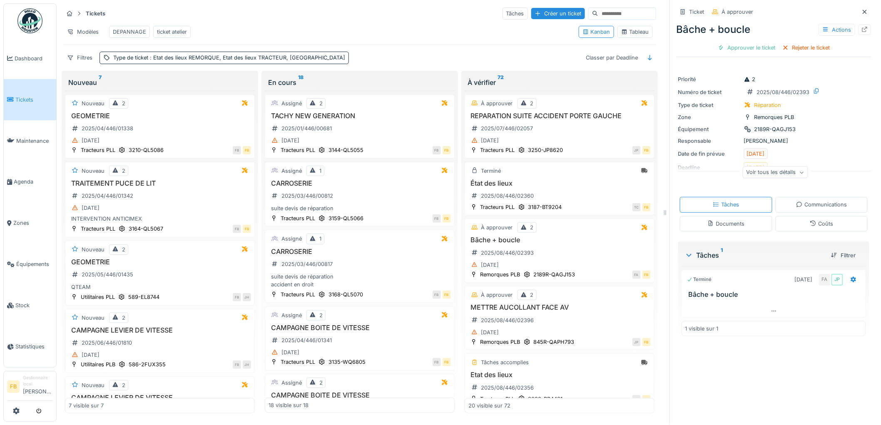
click at [810, 220] on div "Coûts" at bounding box center [821, 224] width 23 height 8
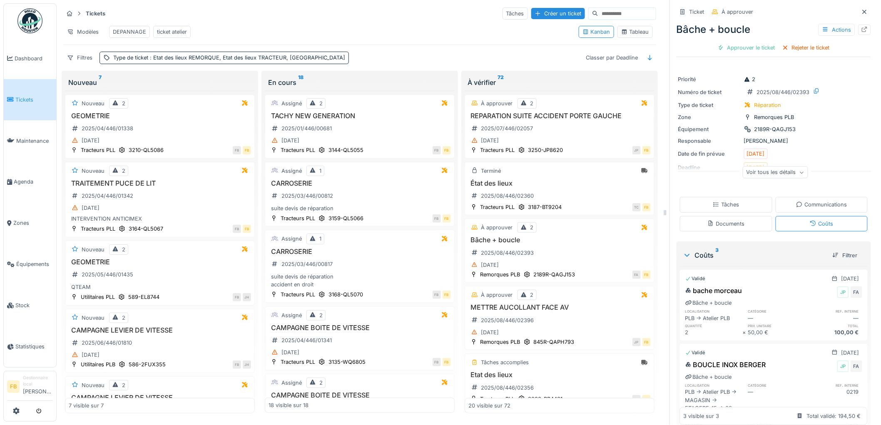
click at [737, 203] on div "Tâches" at bounding box center [726, 204] width 92 height 15
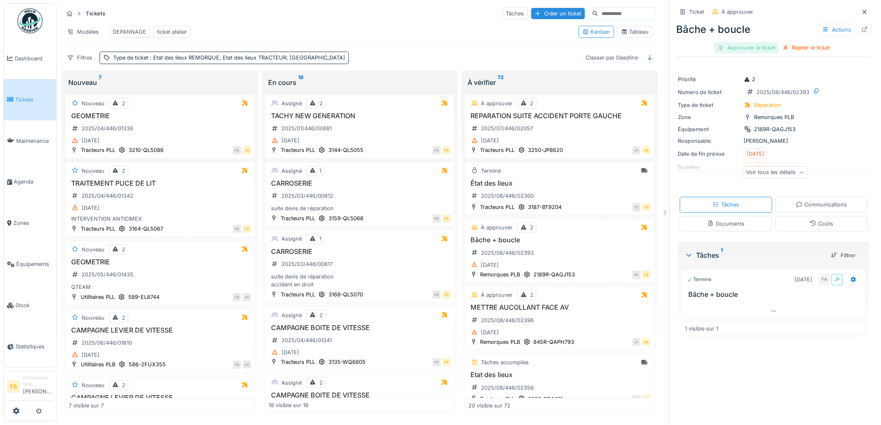
click at [743, 45] on div "Approuver le ticket" at bounding box center [746, 47] width 65 height 11
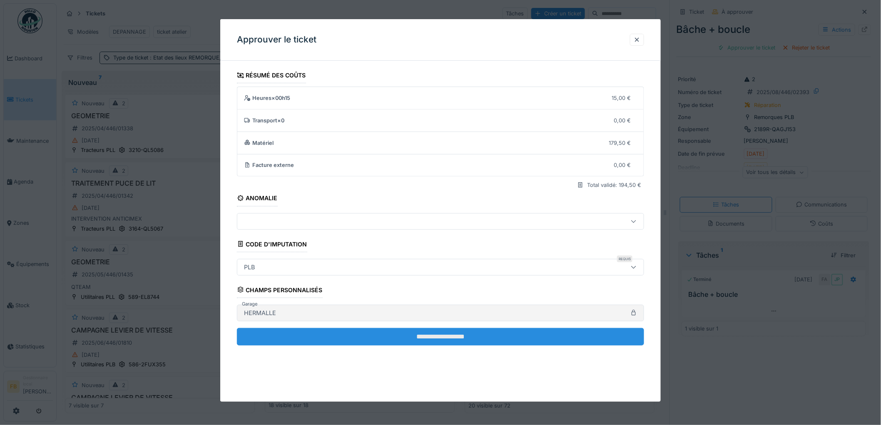
click at [375, 336] on input "**********" at bounding box center [440, 336] width 407 height 17
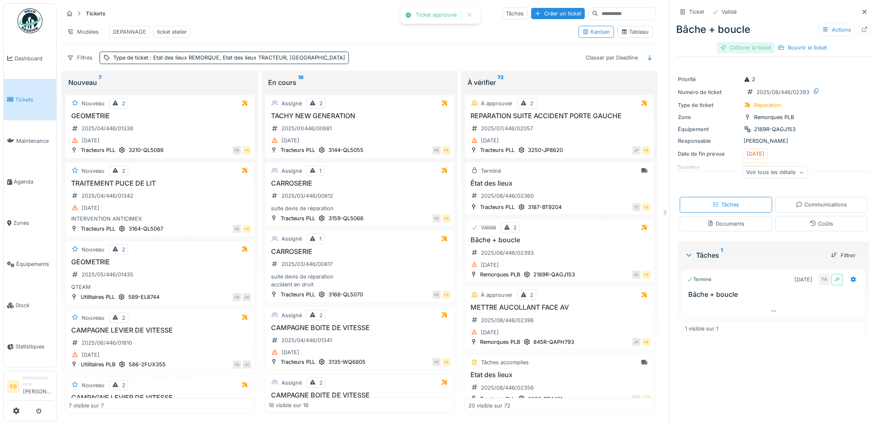
click at [741, 42] on div "Clôturer le ticket" at bounding box center [746, 47] width 58 height 11
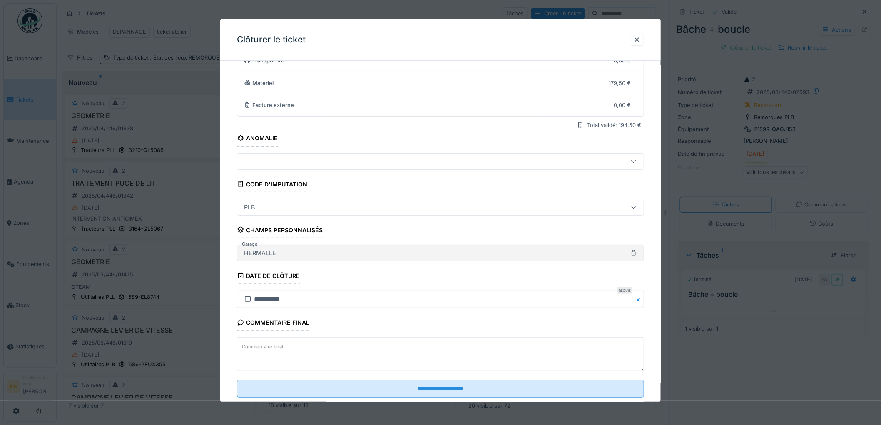
scroll to position [80, 0]
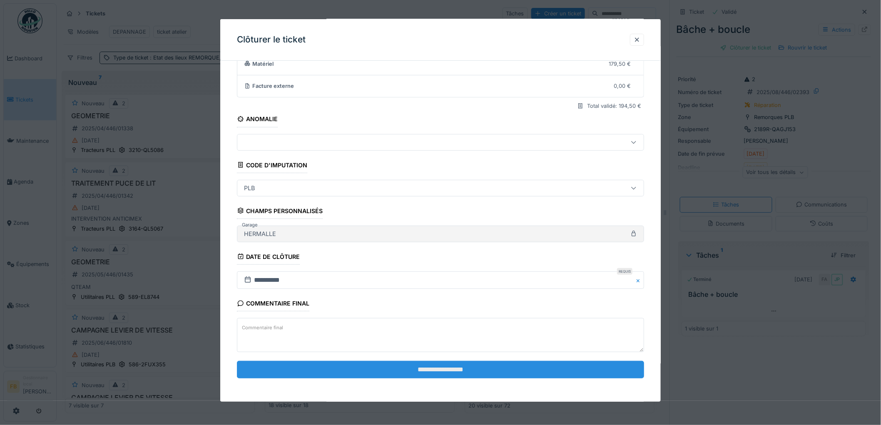
click at [388, 364] on input "**********" at bounding box center [440, 369] width 407 height 17
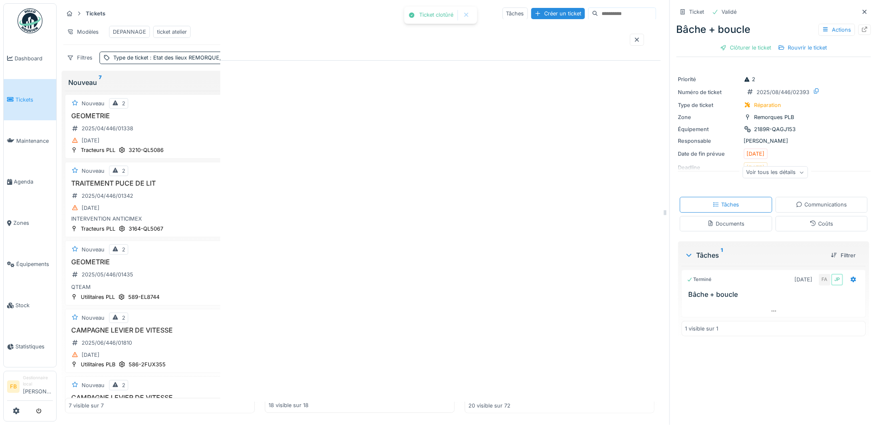
scroll to position [0, 0]
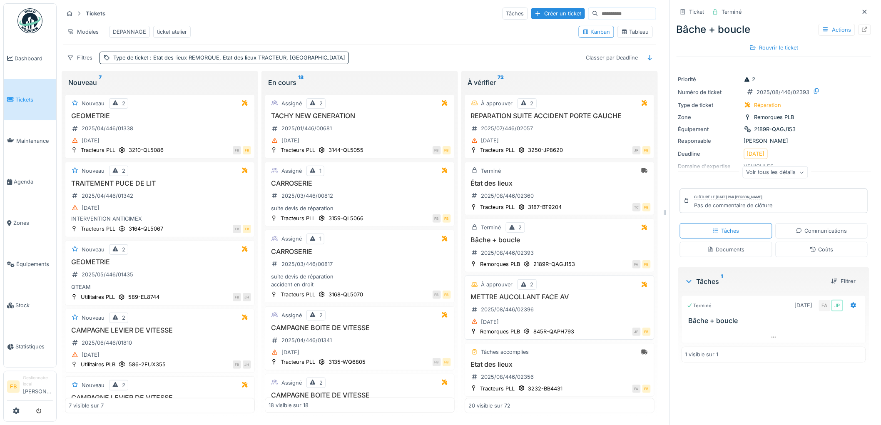
click at [565, 300] on h3 "METTRE AUCOLLANT FACE AV" at bounding box center [559, 297] width 182 height 8
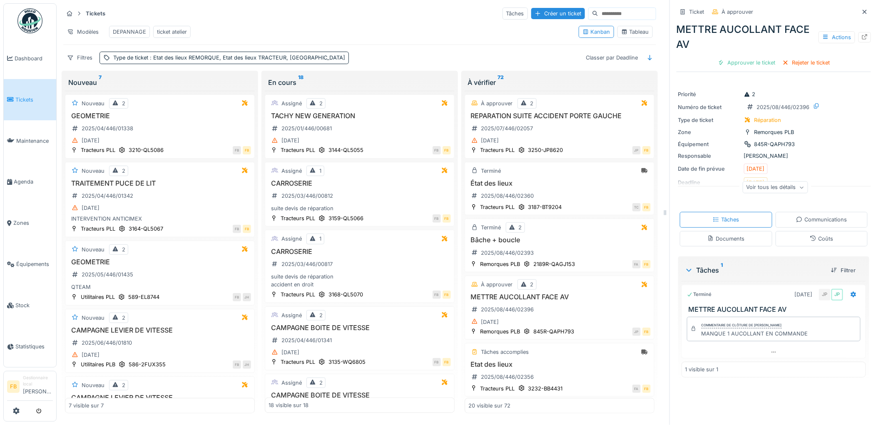
click at [796, 238] on div "Coûts" at bounding box center [822, 238] width 92 height 15
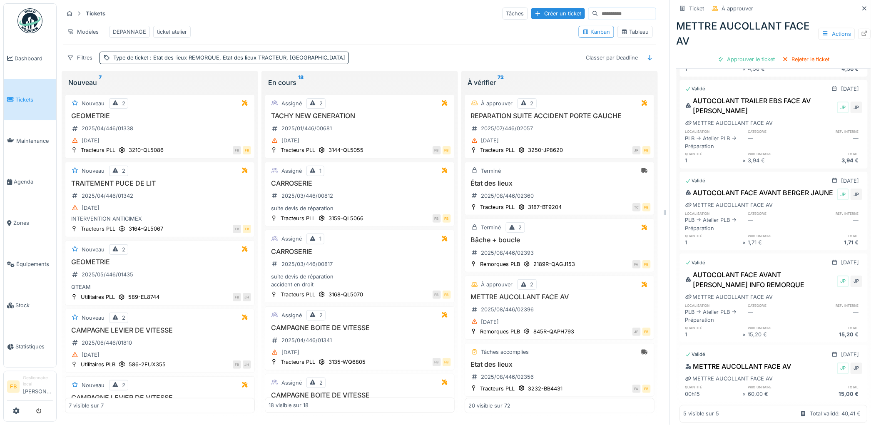
scroll to position [298, 0]
click at [567, 180] on h3 "État des lieux" at bounding box center [559, 183] width 182 height 8
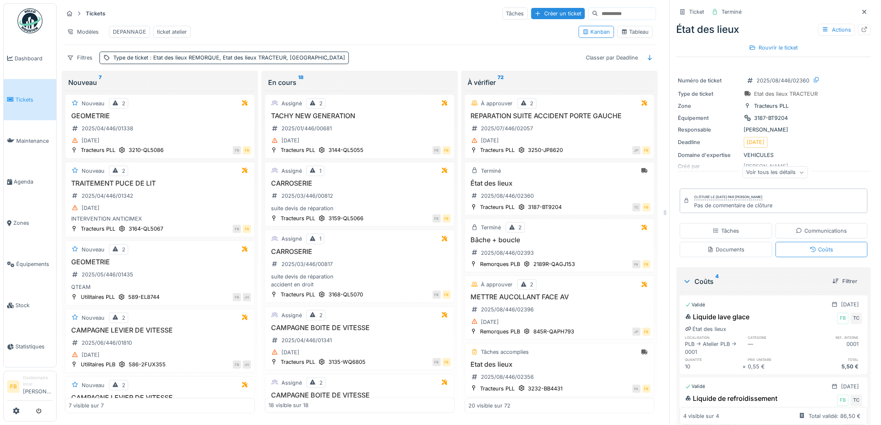
click at [32, 96] on span "Tickets" at bounding box center [33, 100] width 37 height 8
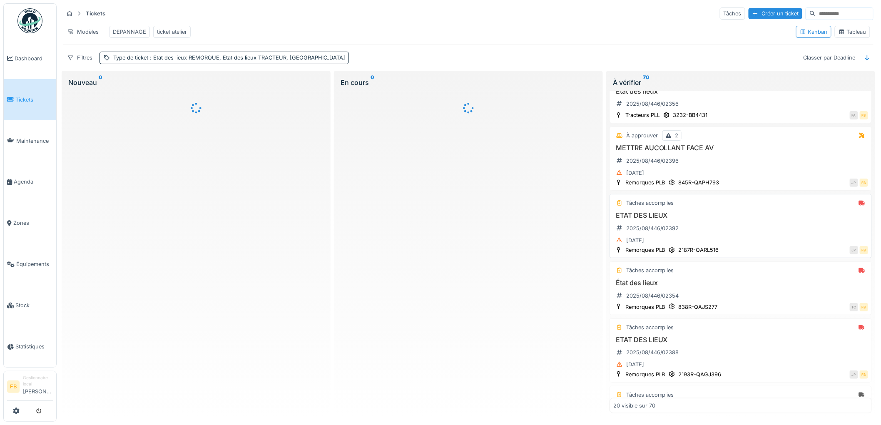
scroll to position [92, 0]
click at [722, 235] on div "ETAT DES LIEUX 2025/08/446/02392 [DATE]" at bounding box center [740, 228] width 255 height 34
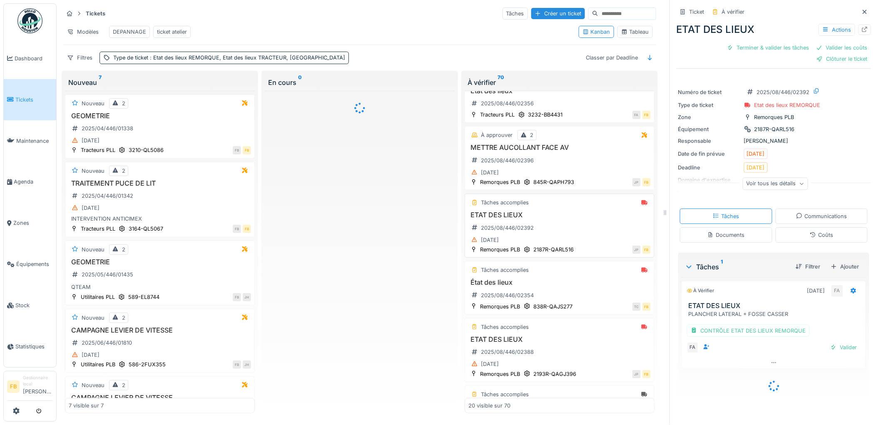
scroll to position [185, 0]
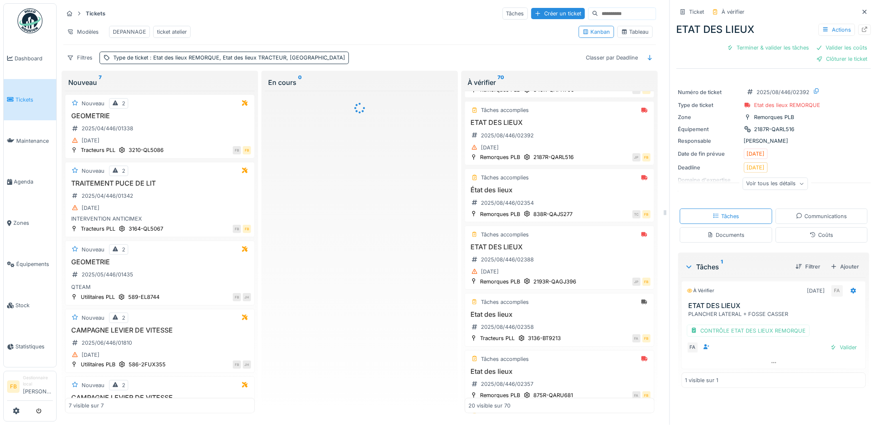
click at [810, 236] on icon at bounding box center [813, 234] width 7 height 5
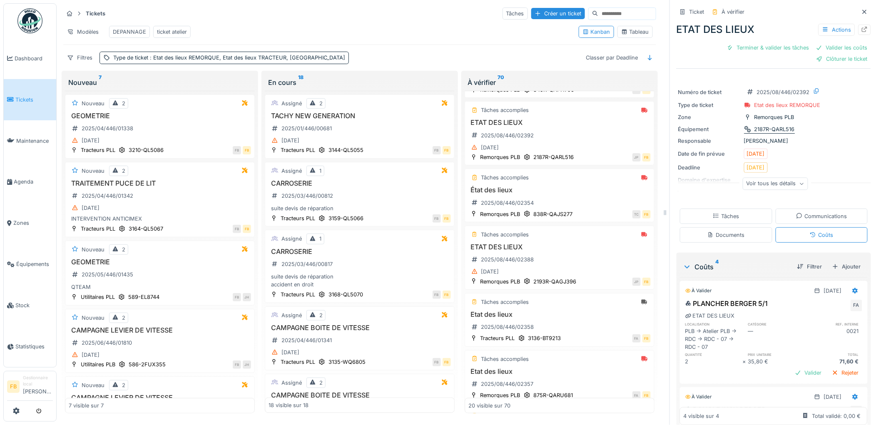
scroll to position [0, 0]
click at [821, 56] on div "Clôturer le ticket" at bounding box center [842, 58] width 58 height 11
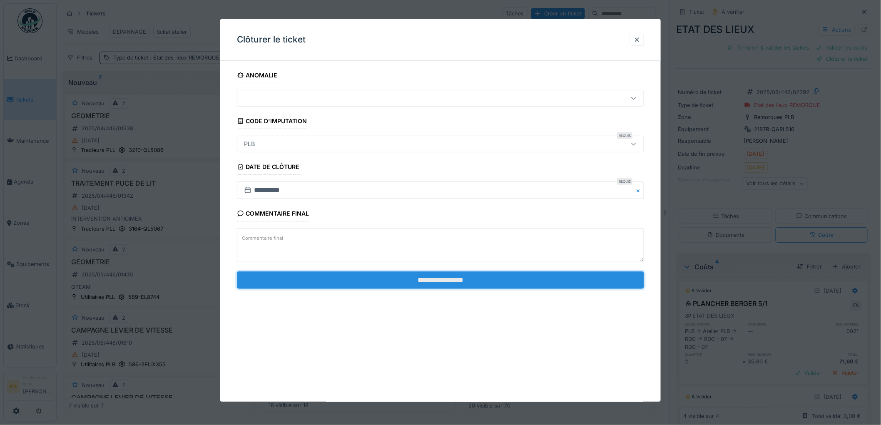
click at [432, 278] on input "**********" at bounding box center [440, 279] width 407 height 17
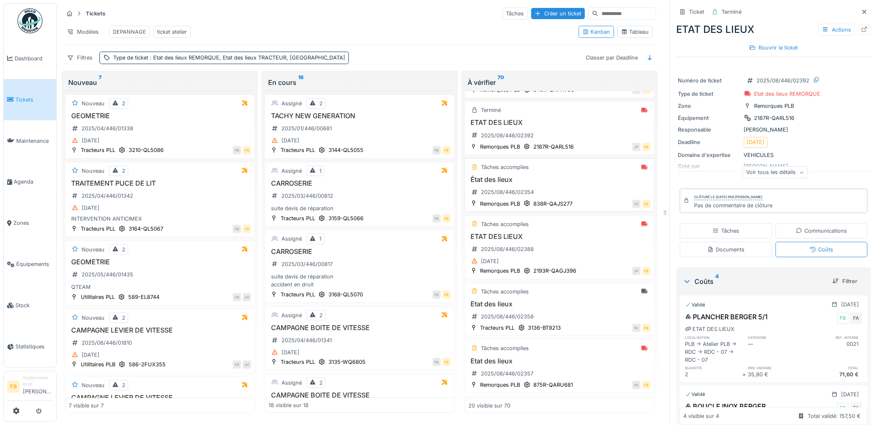
click at [570, 184] on h3 "État des lieux" at bounding box center [559, 180] width 182 height 8
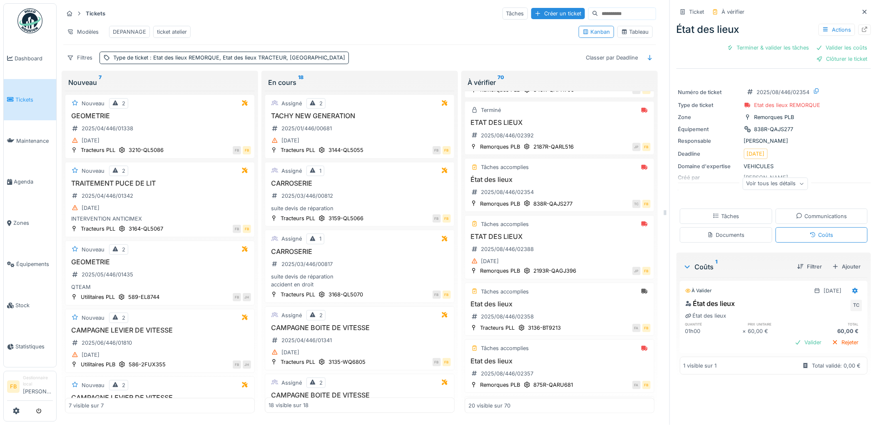
scroll to position [7, 0]
click at [824, 56] on div "Clôturer le ticket" at bounding box center [842, 58] width 58 height 11
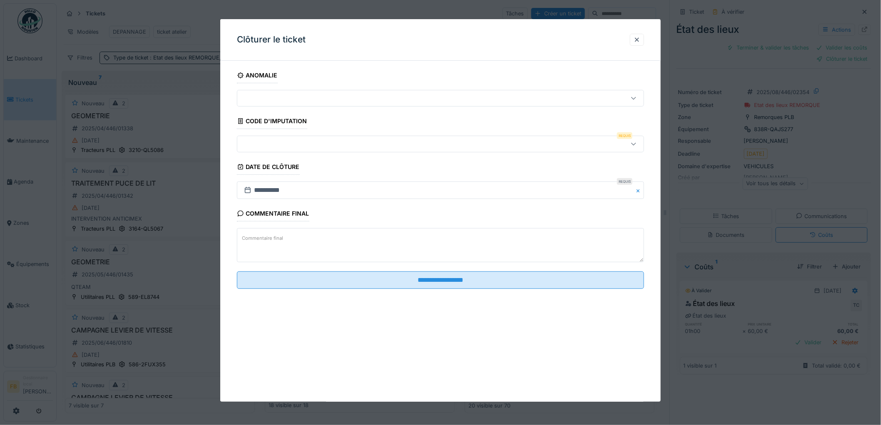
click at [273, 145] on div at bounding box center [417, 143] width 353 height 9
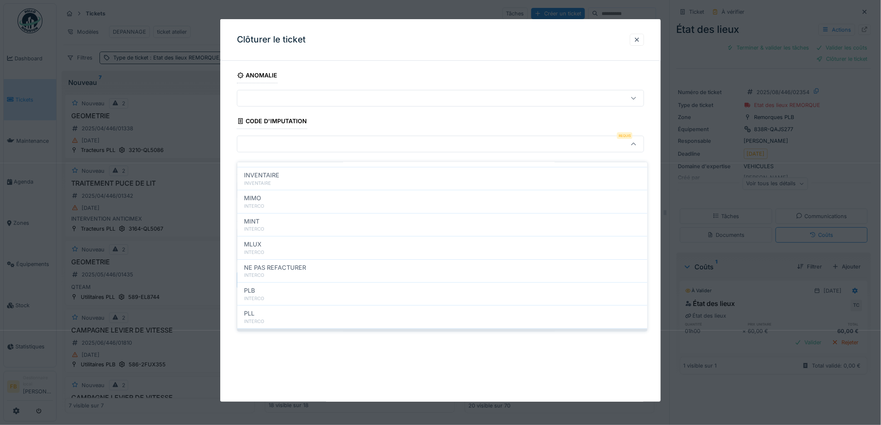
scroll to position [74, 0]
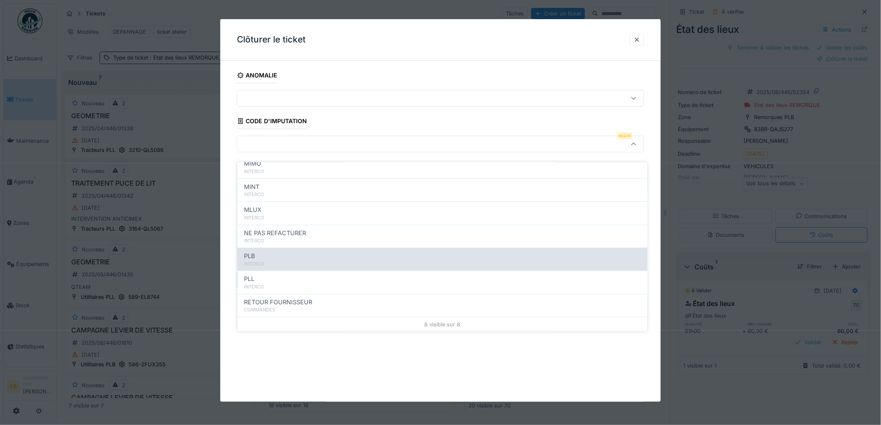
click at [273, 261] on div "INTERCO" at bounding box center [442, 264] width 397 height 7
type input "***"
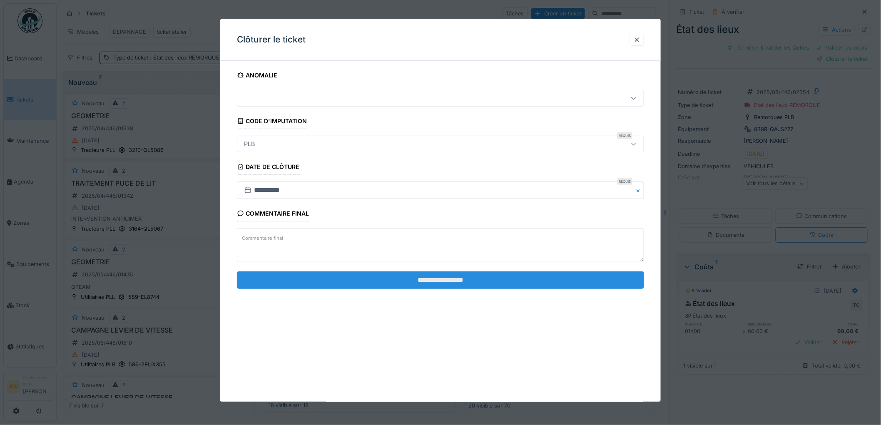
click at [435, 273] on input "**********" at bounding box center [440, 279] width 407 height 17
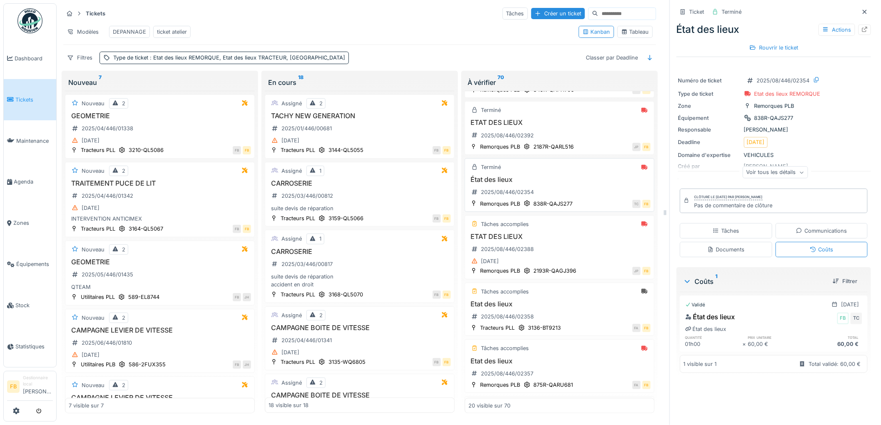
click at [585, 194] on div "État des lieux 2025/08/446/02354" at bounding box center [559, 187] width 182 height 23
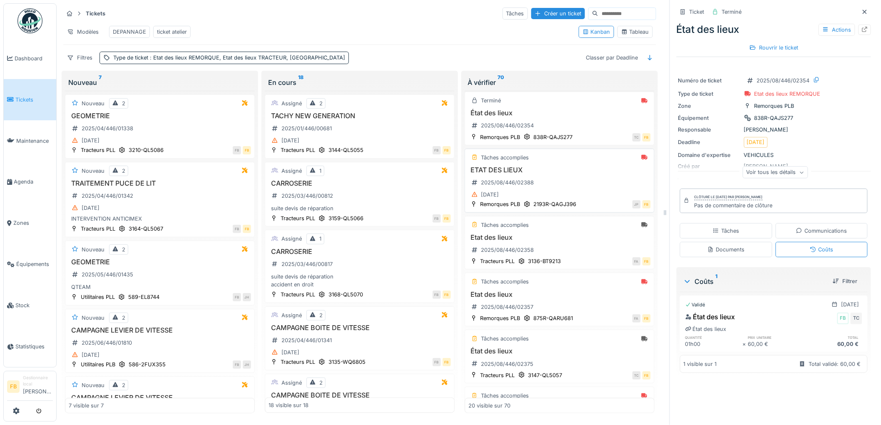
scroll to position [277, 0]
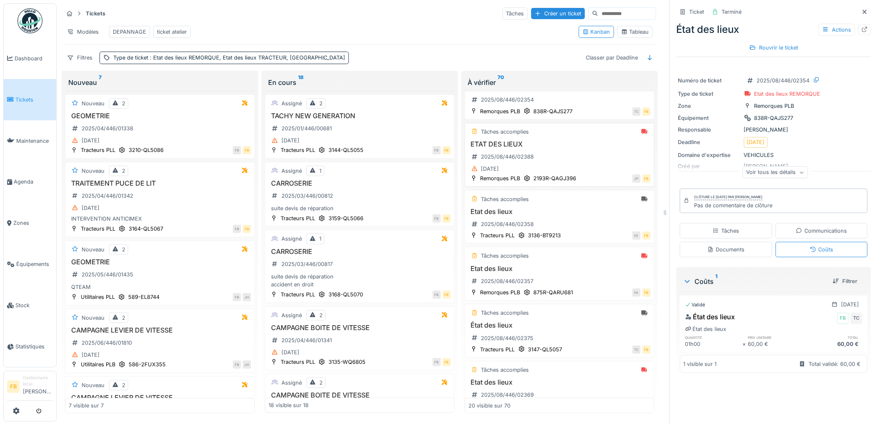
click at [575, 171] on div "ETAT DES LIEUX 2025/08/446/02388 16/08/2025" at bounding box center [559, 157] width 182 height 34
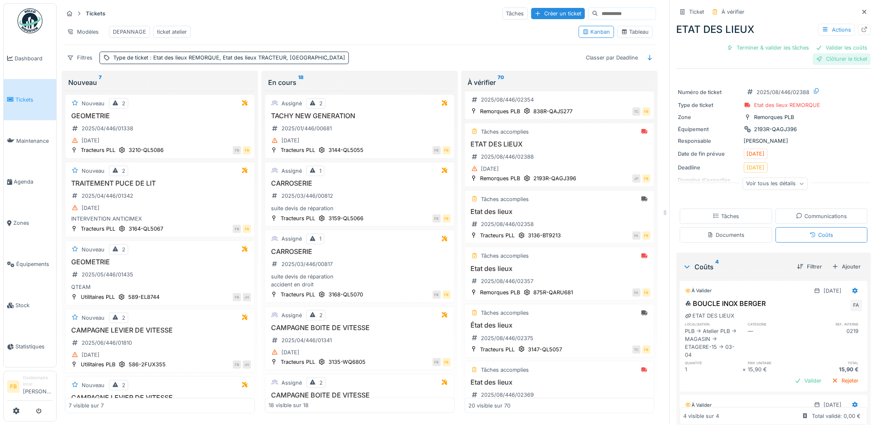
click at [820, 53] on div "Clôturer le ticket" at bounding box center [842, 58] width 58 height 11
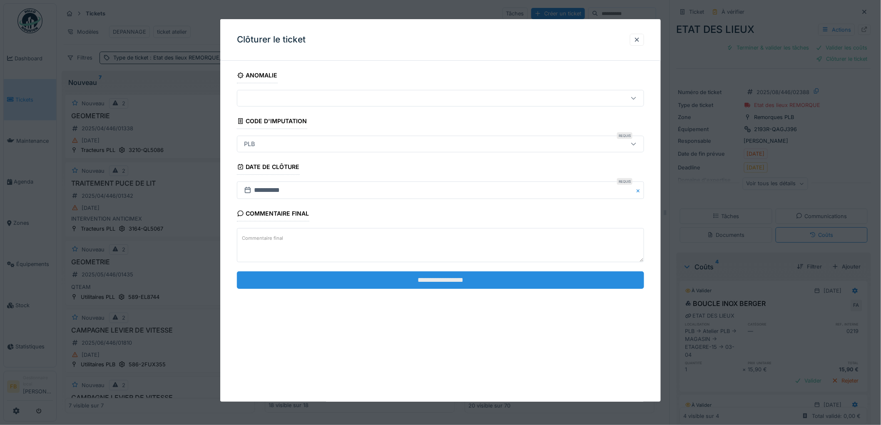
click at [428, 273] on input "**********" at bounding box center [440, 279] width 407 height 17
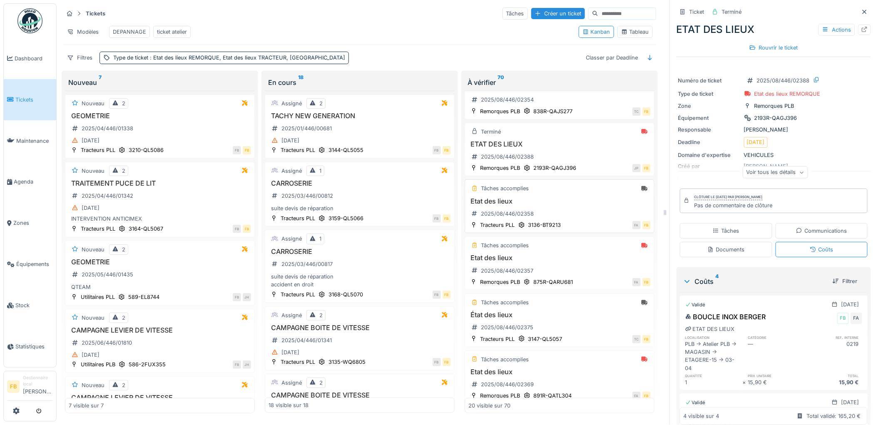
scroll to position [323, 0]
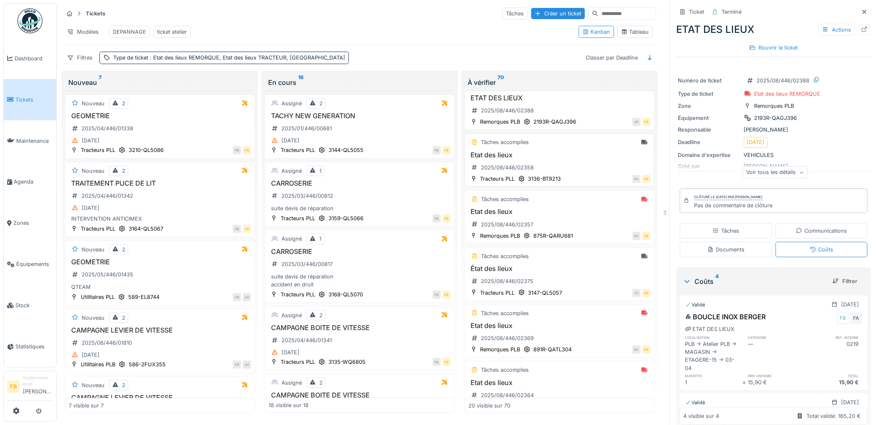
click at [568, 169] on div "Etat des lieux 2025/08/446/02358" at bounding box center [559, 162] width 182 height 23
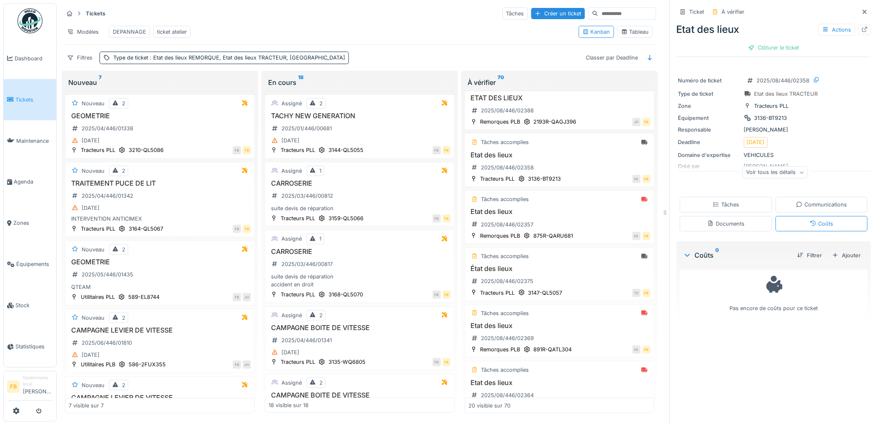
click at [714, 201] on div "Tâches" at bounding box center [726, 205] width 26 height 8
click at [810, 216] on div "Coûts" at bounding box center [822, 223] width 92 height 15
click at [727, 201] on div "Tâches" at bounding box center [726, 205] width 26 height 8
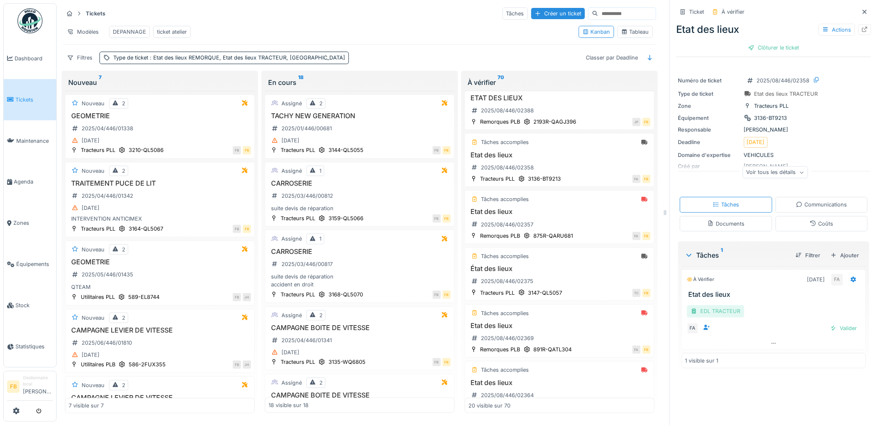
click at [716, 306] on div "EDL TRACTEUR" at bounding box center [715, 311] width 57 height 12
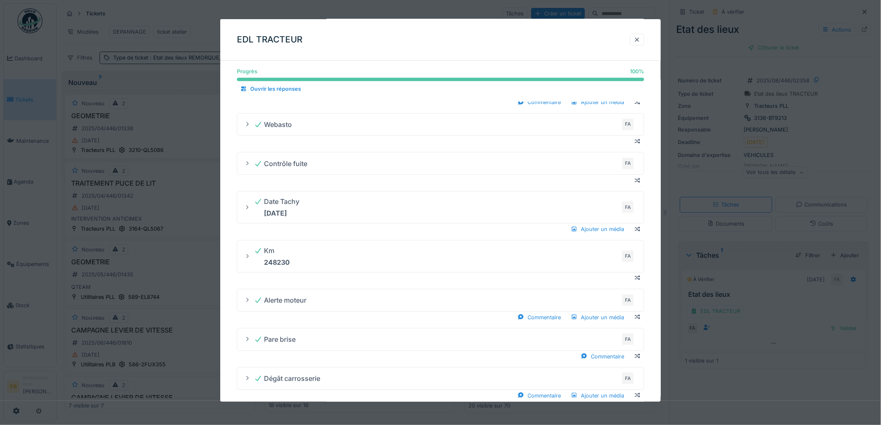
scroll to position [141, 0]
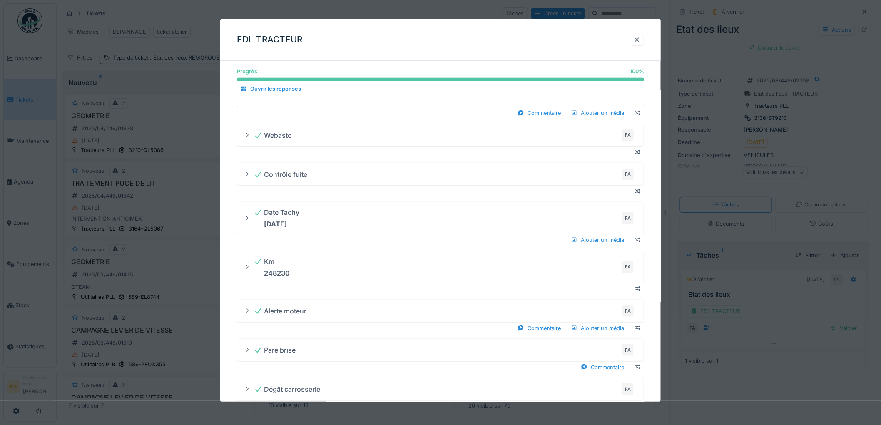
click at [639, 42] on div at bounding box center [637, 40] width 7 height 8
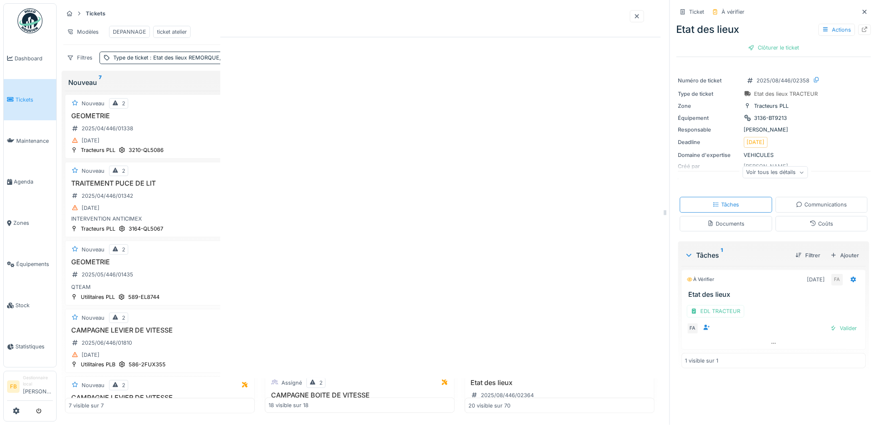
scroll to position [0, 0]
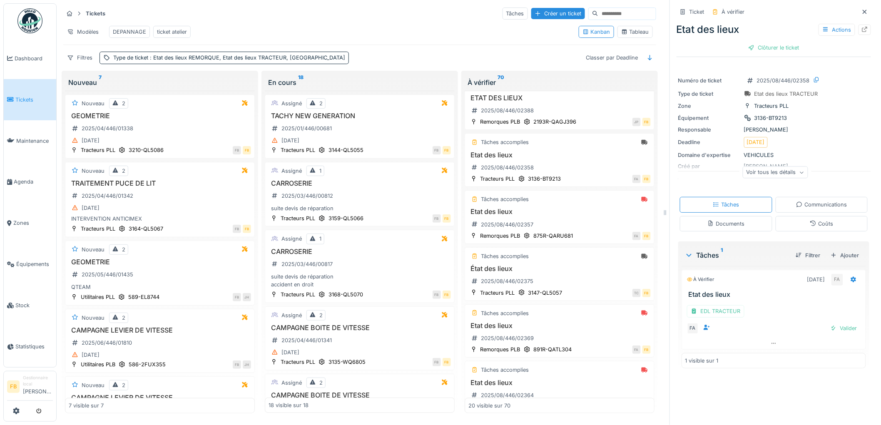
click at [796, 218] on div "Coûts" at bounding box center [822, 223] width 92 height 15
click at [728, 201] on div "Tâches" at bounding box center [726, 205] width 26 height 8
click at [846, 273] on div at bounding box center [853, 279] width 14 height 12
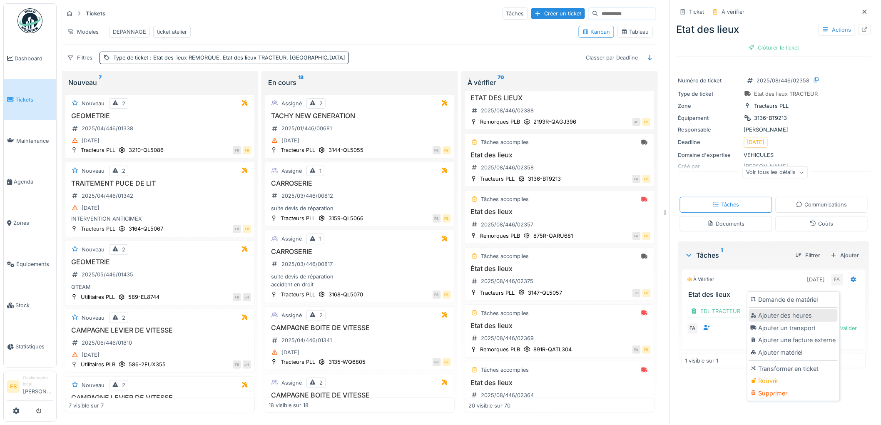
click at [796, 311] on div "Ajouter des heures" at bounding box center [793, 315] width 89 height 12
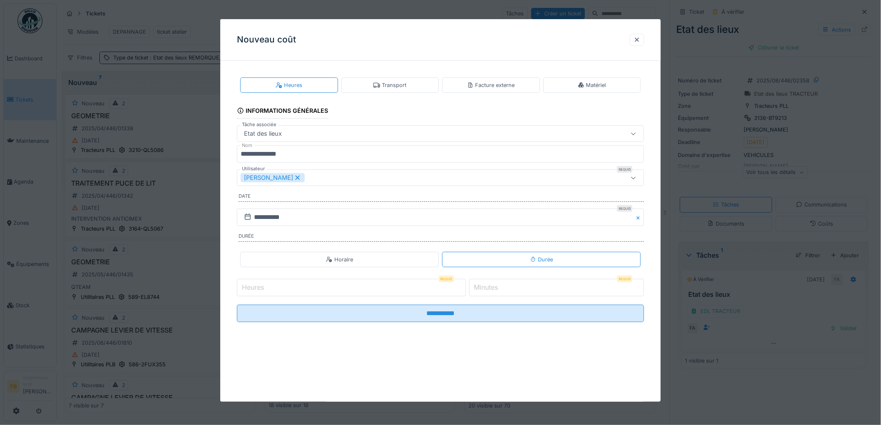
click at [268, 294] on input "Heures" at bounding box center [351, 287] width 229 height 17
type input "*"
click at [296, 176] on icon at bounding box center [298, 178] width 5 height 5
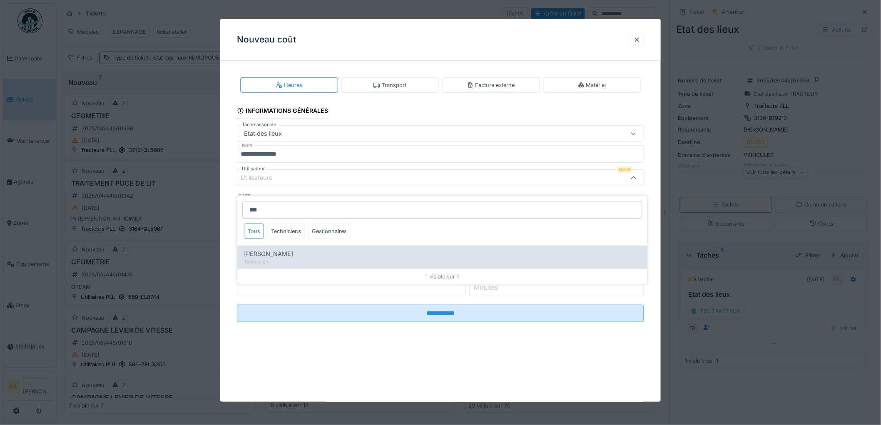
type input "***"
click at [265, 249] on span "Florian Anciaux" at bounding box center [268, 253] width 49 height 9
type input "*****"
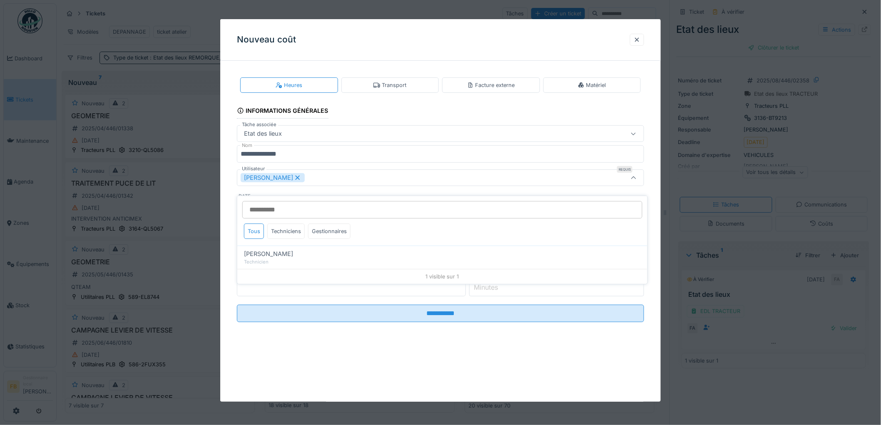
click at [230, 197] on div "**********" at bounding box center [440, 206] width 440 height 278
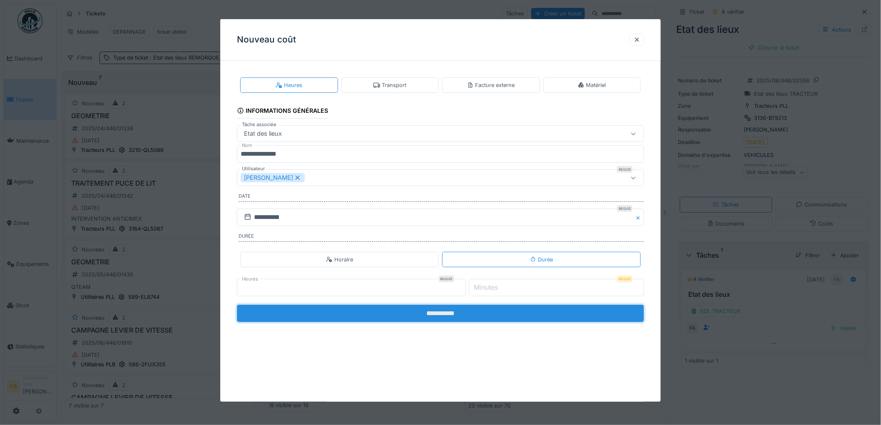
click at [433, 314] on input "**********" at bounding box center [440, 313] width 407 height 17
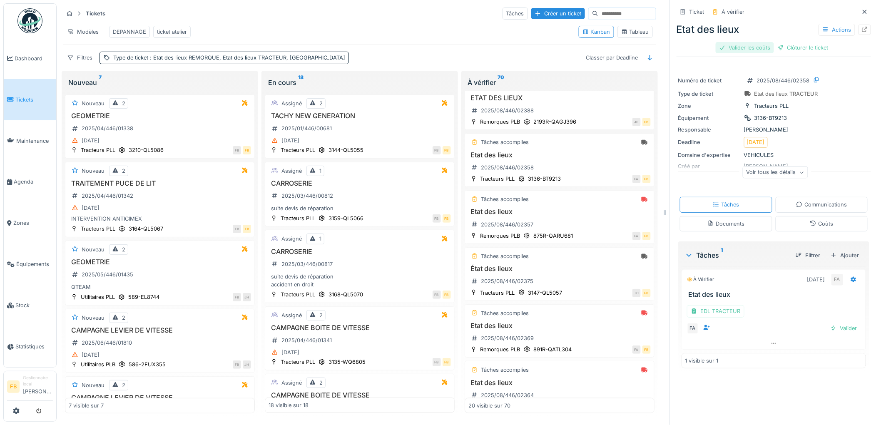
click at [729, 43] on div "Valider les coûts" at bounding box center [745, 47] width 58 height 11
click at [776, 42] on div "Clôturer le ticket" at bounding box center [774, 47] width 58 height 11
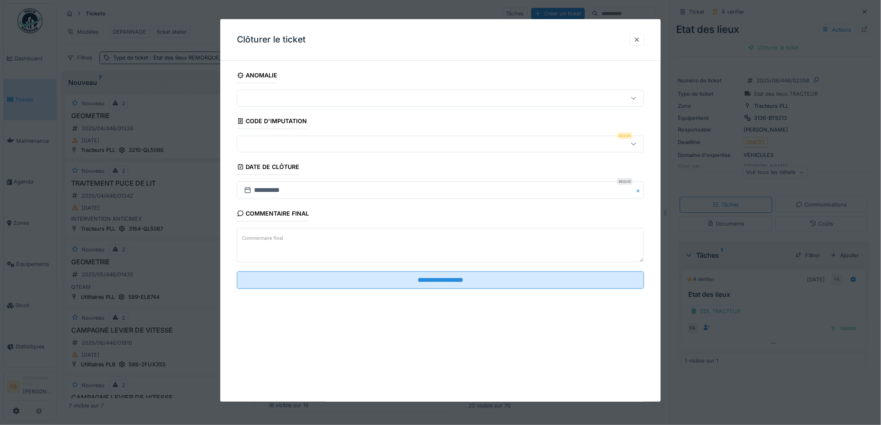
click at [266, 142] on div at bounding box center [417, 143] width 353 height 9
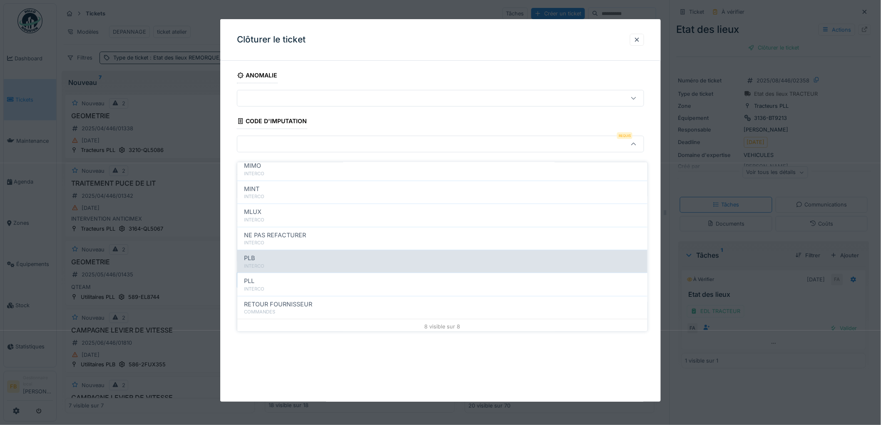
scroll to position [74, 0]
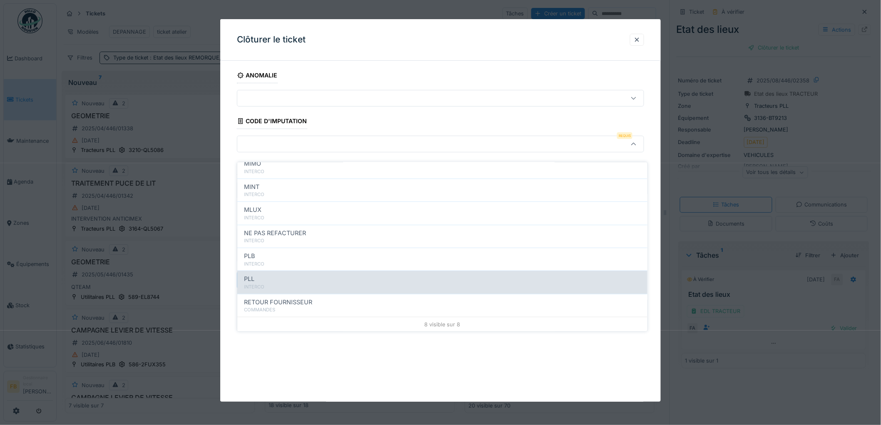
click at [275, 274] on div "PLL" at bounding box center [442, 278] width 397 height 9
type input "***"
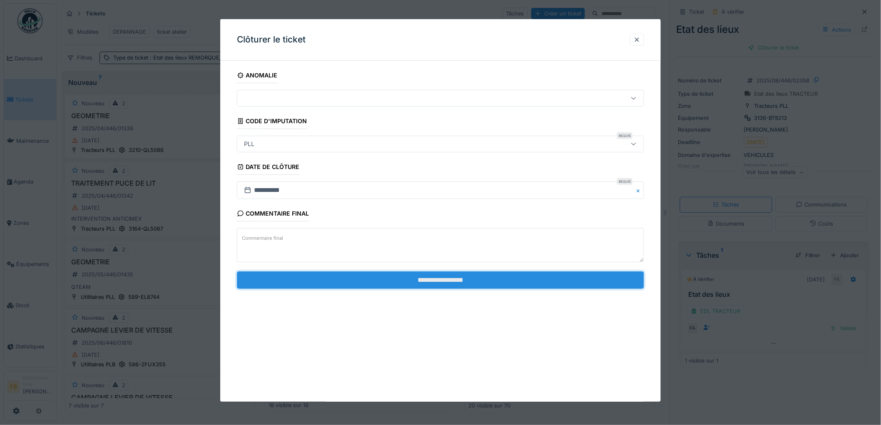
click at [420, 275] on input "**********" at bounding box center [440, 279] width 407 height 17
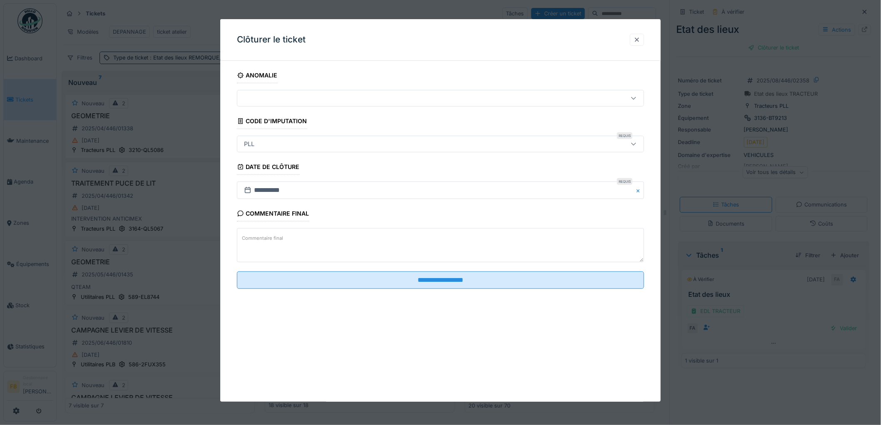
click at [640, 39] on div at bounding box center [637, 40] width 7 height 8
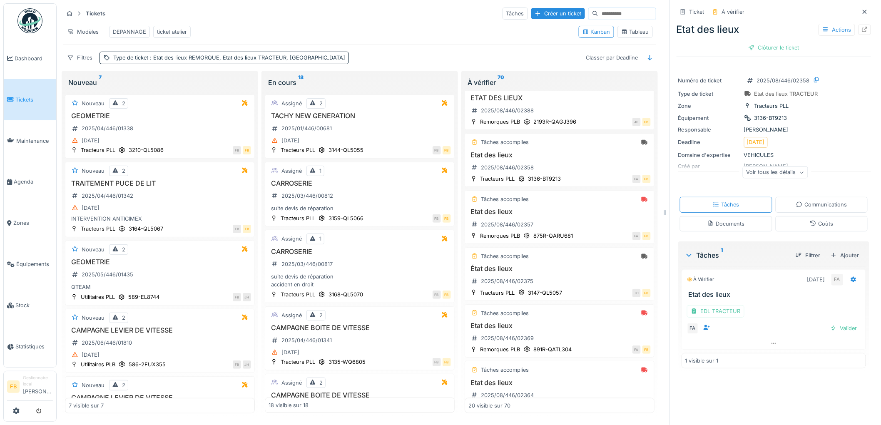
click at [793, 216] on div "Coûts" at bounding box center [822, 223] width 92 height 15
click at [723, 201] on div "Tâches" at bounding box center [726, 205] width 26 height 8
click at [837, 325] on div "Valider" at bounding box center [844, 328] width 34 height 11
click at [765, 42] on div "Clôturer le ticket" at bounding box center [774, 47] width 58 height 11
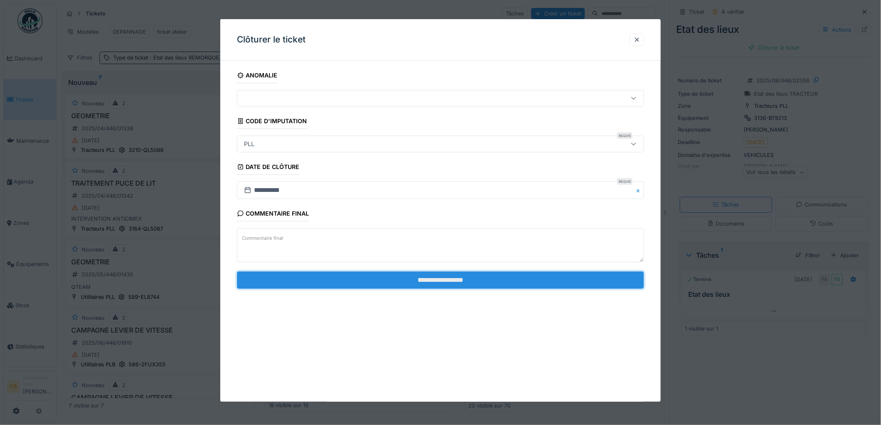
click at [401, 280] on input "**********" at bounding box center [440, 279] width 407 height 17
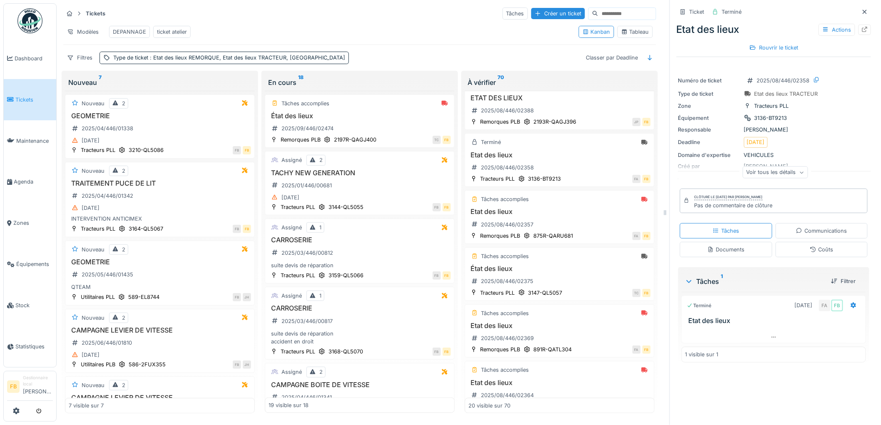
click at [36, 109] on link "Tickets" at bounding box center [30, 99] width 52 height 41
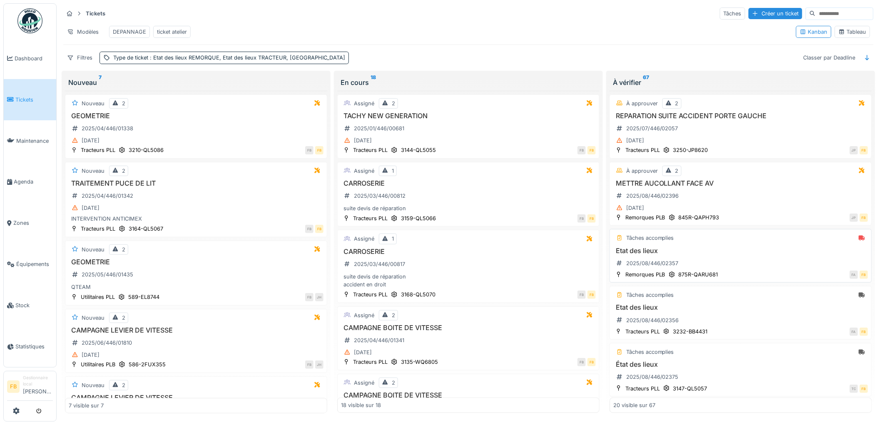
click at [737, 264] on div "Etat des lieux 2025/08/446/02357" at bounding box center [740, 258] width 255 height 23
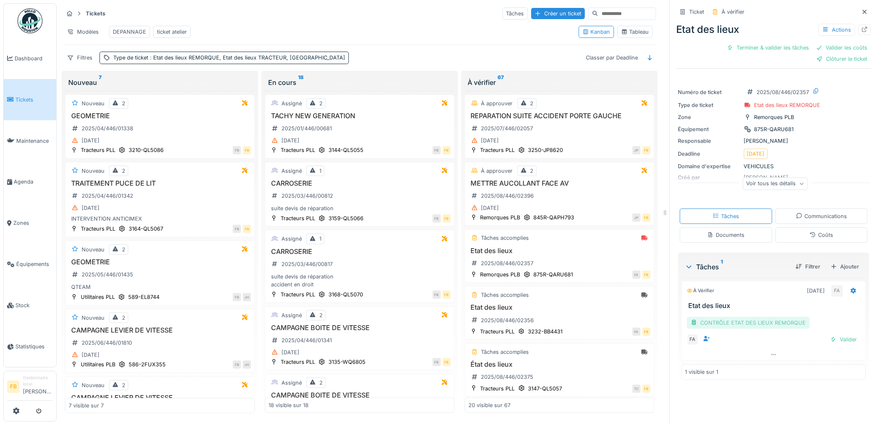
click at [758, 323] on div "CONTRÔLE ETAT DES LIEUX REMORQUE" at bounding box center [748, 323] width 123 height 12
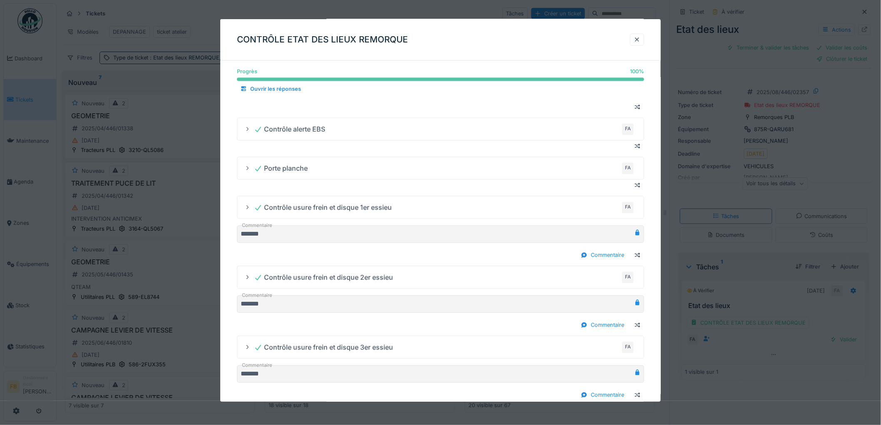
scroll to position [601, 0]
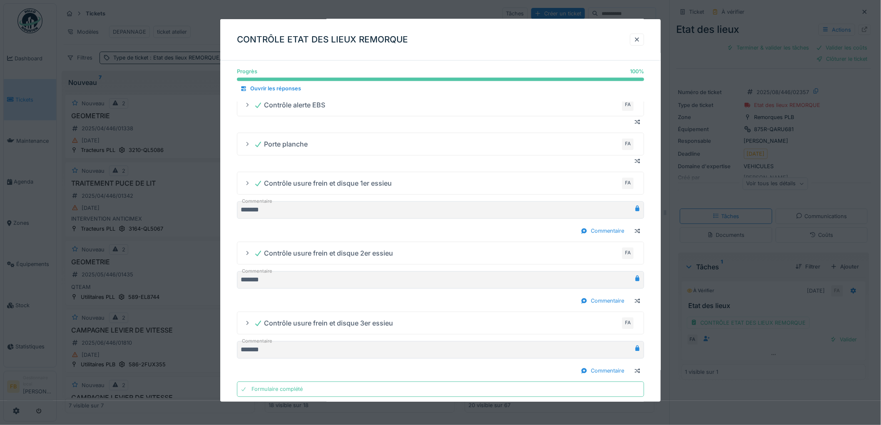
click at [642, 47] on div "CONTRÔLE ETAT DES LIEUX REMORQUE" at bounding box center [440, 40] width 440 height 42
click at [642, 44] on div at bounding box center [637, 40] width 14 height 12
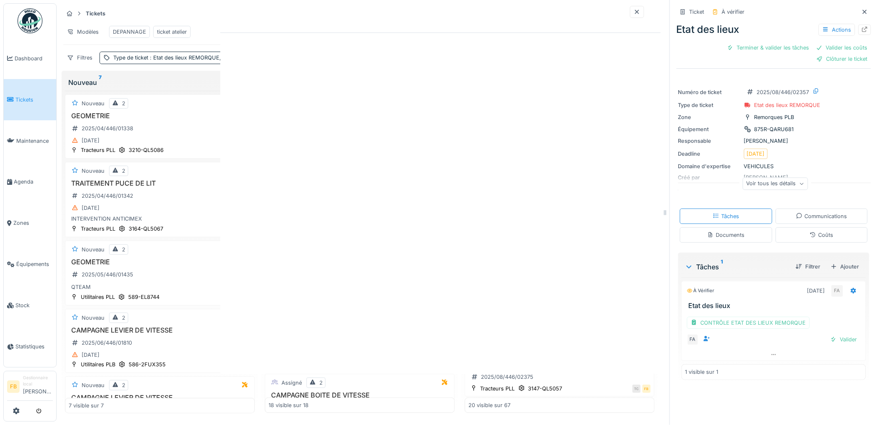
scroll to position [0, 0]
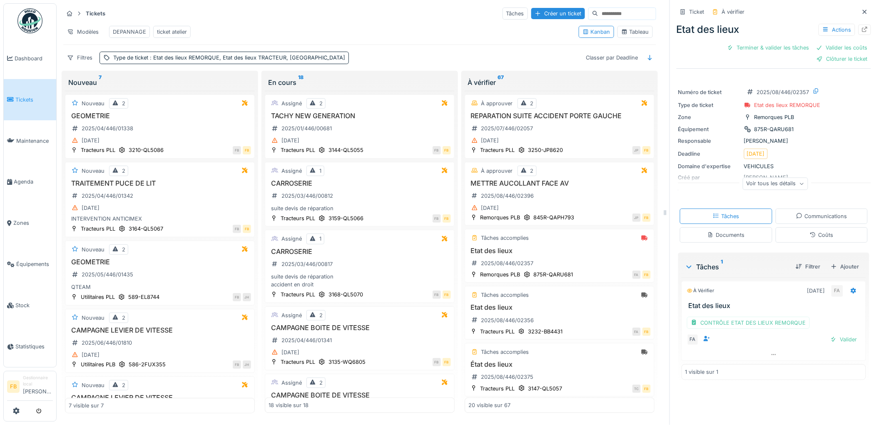
click at [835, 326] on div "CONTRÔLE ETAT DES LIEUX REMORQUE" at bounding box center [774, 323] width 174 height 12
click at [834, 334] on div "CONTRÔLE ETAT DES LIEUX REMORQUE FA Valider" at bounding box center [773, 329] width 184 height 39
click at [833, 341] on div "Valider" at bounding box center [844, 339] width 34 height 11
click at [810, 236] on icon at bounding box center [813, 234] width 7 height 5
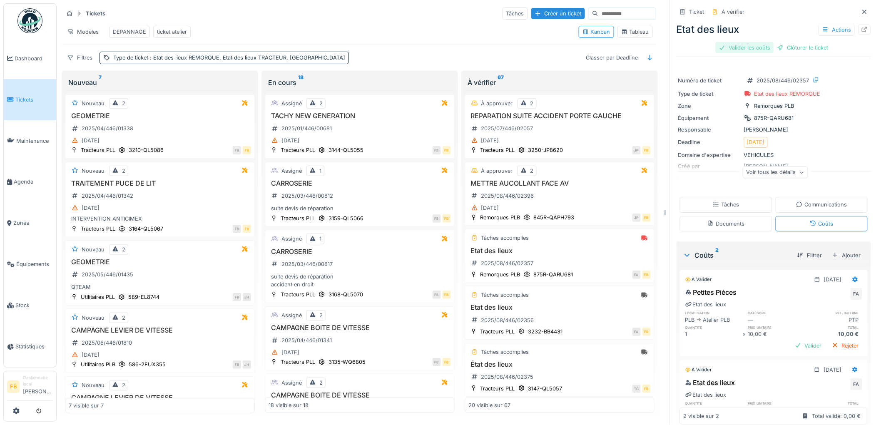
click at [737, 42] on div "Valider les coûts" at bounding box center [745, 47] width 58 height 11
click at [759, 42] on div "Clôturer le ticket" at bounding box center [774, 47] width 58 height 11
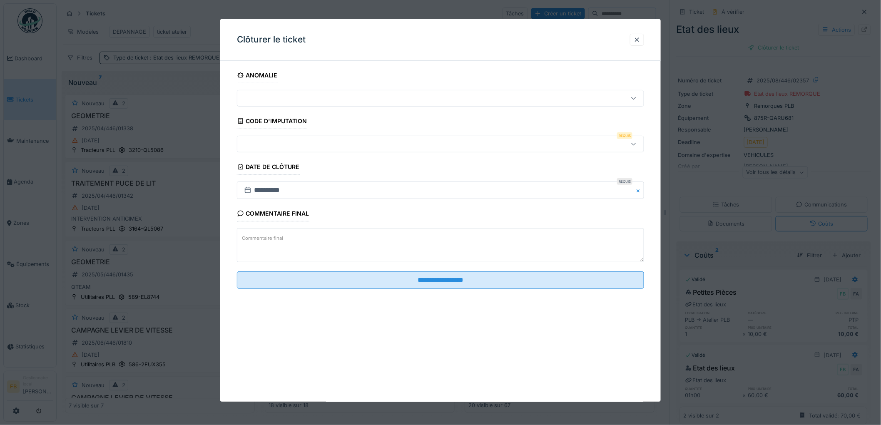
click at [331, 144] on div at bounding box center [417, 143] width 353 height 9
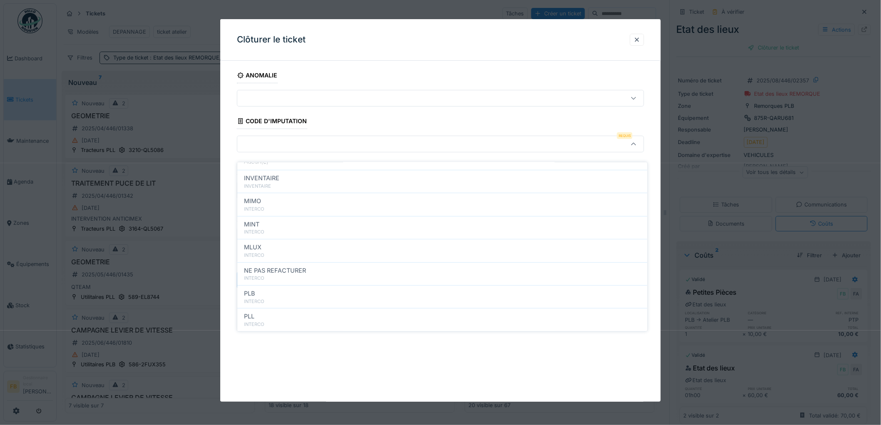
scroll to position [74, 0]
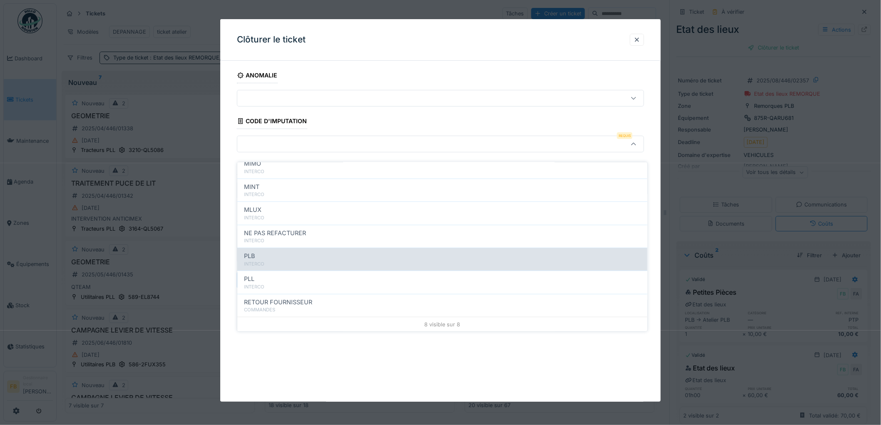
click at [276, 251] on div "PLB" at bounding box center [442, 255] width 397 height 9
type input "***"
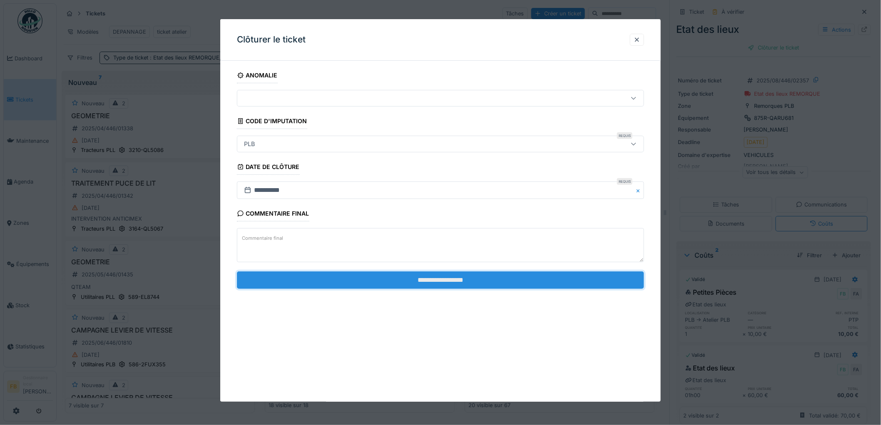
click at [405, 279] on input "**********" at bounding box center [440, 279] width 407 height 17
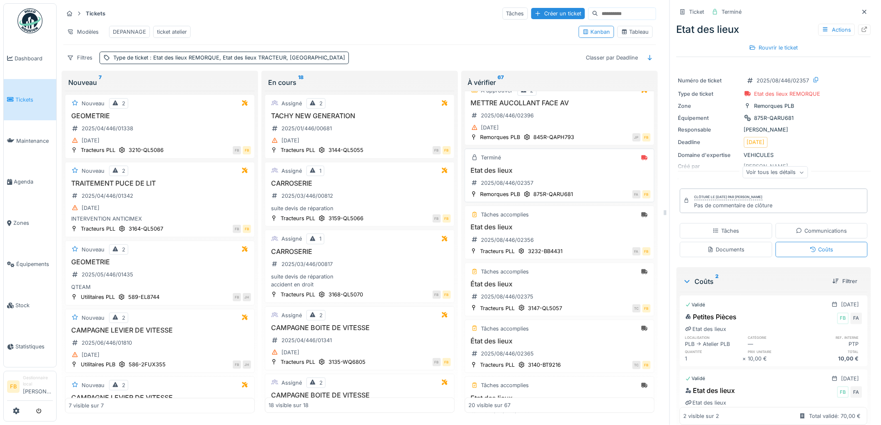
scroll to position [92, 0]
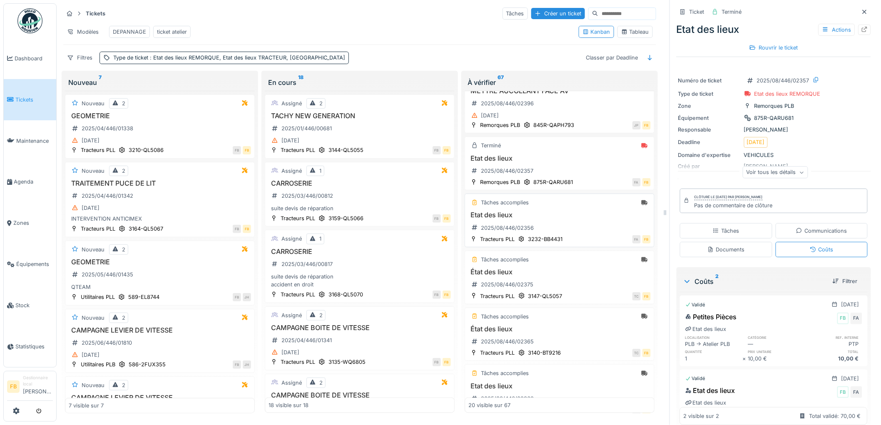
click at [576, 234] on div "Etat des lieux 2025/08/446/02356" at bounding box center [559, 222] width 182 height 23
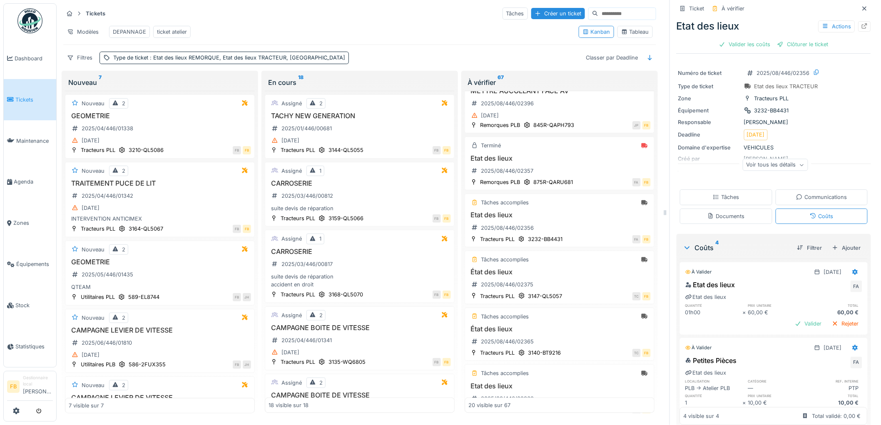
scroll to position [7, 0]
click at [785, 39] on div "Clôturer le ticket" at bounding box center [803, 44] width 58 height 11
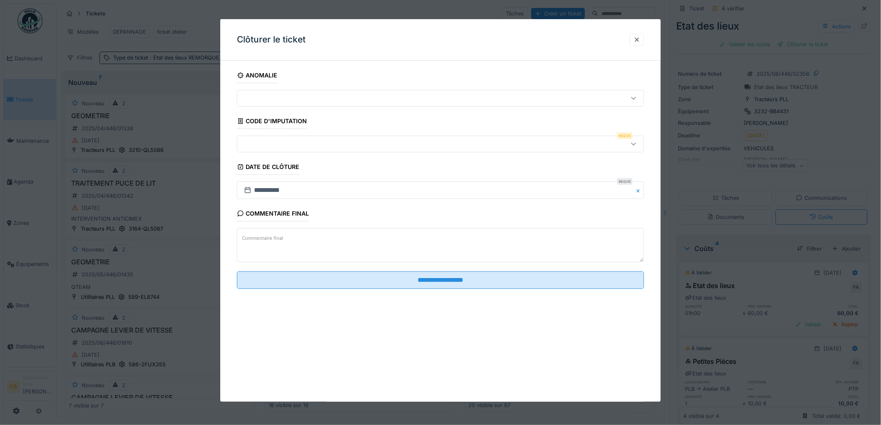
click at [297, 147] on div at bounding box center [417, 143] width 353 height 9
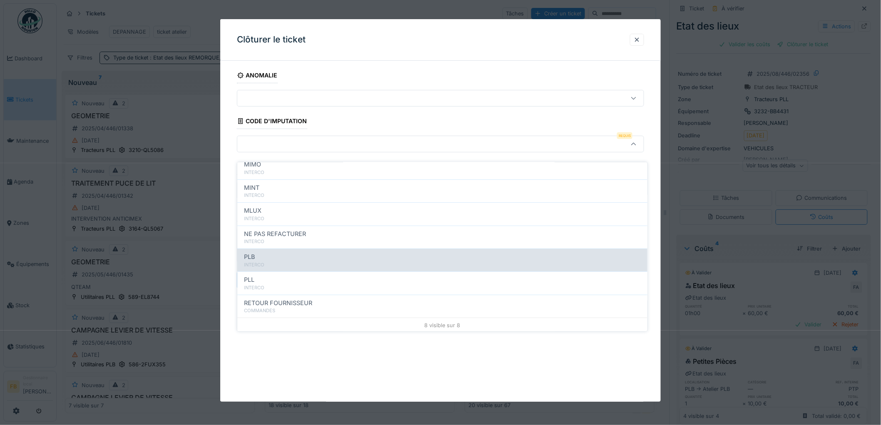
scroll to position [74, 0]
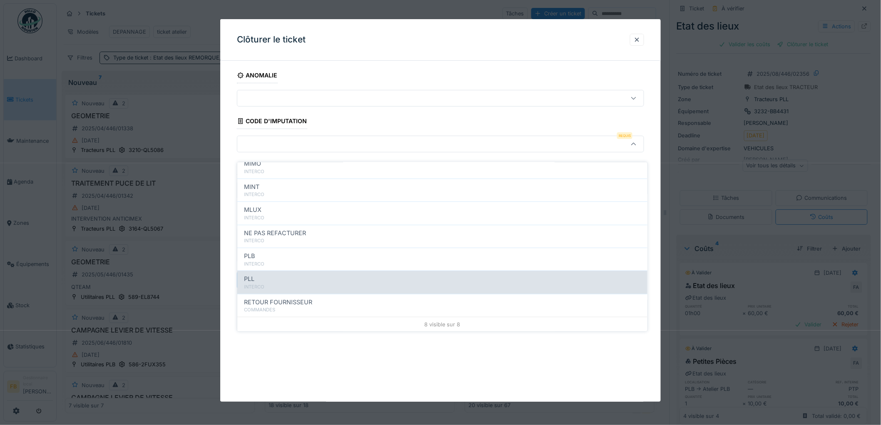
click at [278, 283] on div "INTERCO" at bounding box center [442, 286] width 397 height 7
type input "***"
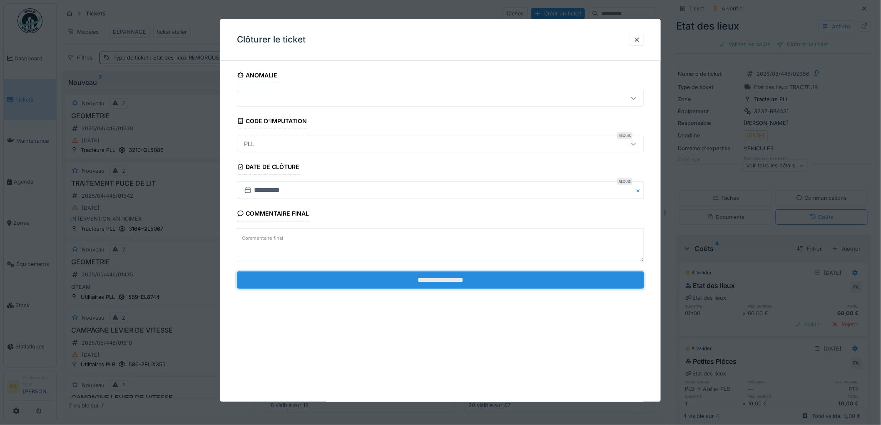
click at [419, 280] on input "**********" at bounding box center [440, 279] width 407 height 17
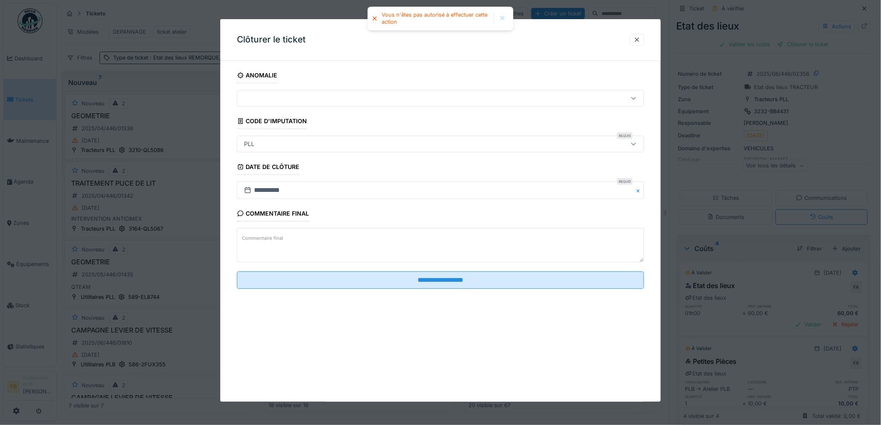
drag, startPoint x: 638, startPoint y: 39, endPoint x: 725, endPoint y: 39, distance: 87.4
click at [638, 39] on div at bounding box center [637, 40] width 7 height 8
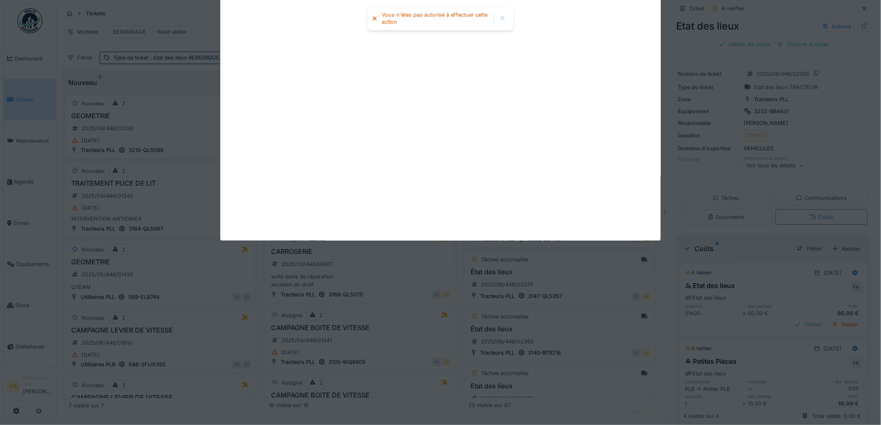
click at [729, 36] on div "Vous n'êtes pas autorisé à effectuer cette action Annuler Tickets Tâches Créer …" at bounding box center [469, 212] width 824 height 425
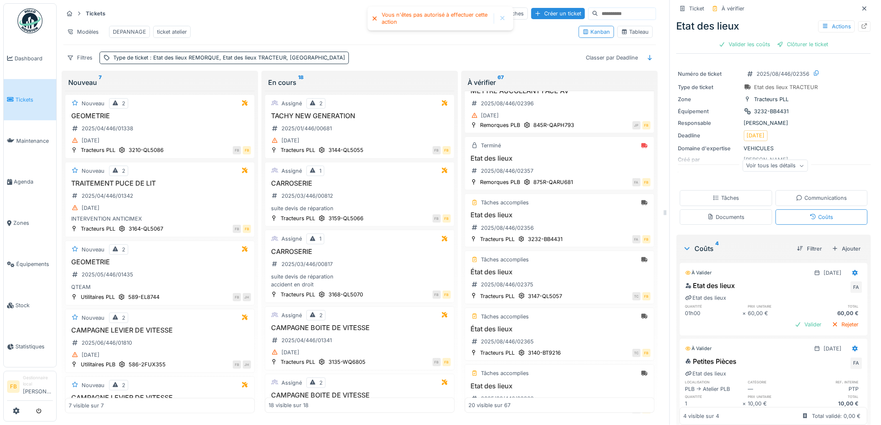
click at [700, 190] on div "Tâches" at bounding box center [726, 197] width 92 height 15
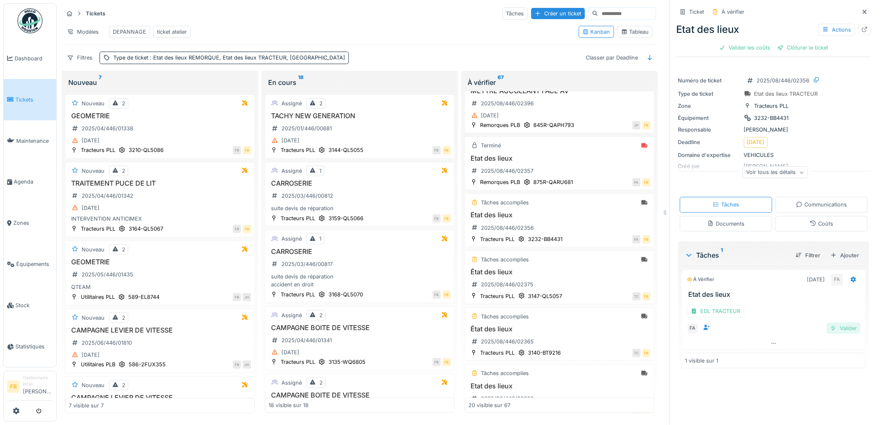
click at [839, 324] on div "Valider" at bounding box center [844, 328] width 34 height 11
click at [748, 44] on div at bounding box center [751, 48] width 7 height 8
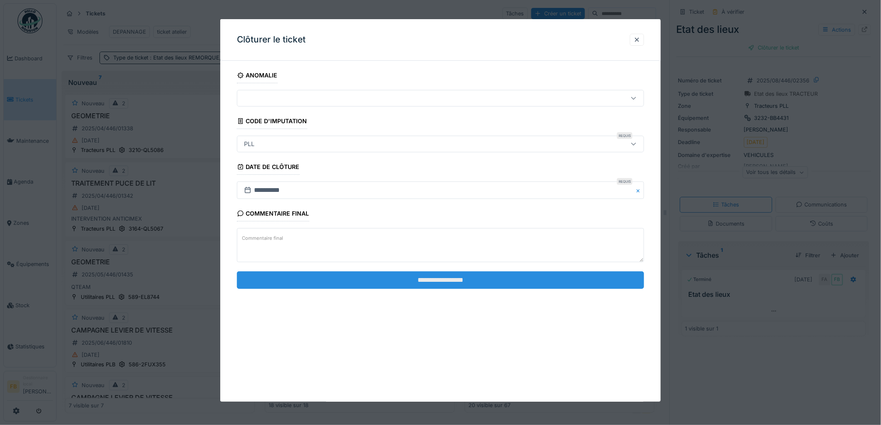
click at [431, 276] on input "**********" at bounding box center [440, 279] width 407 height 17
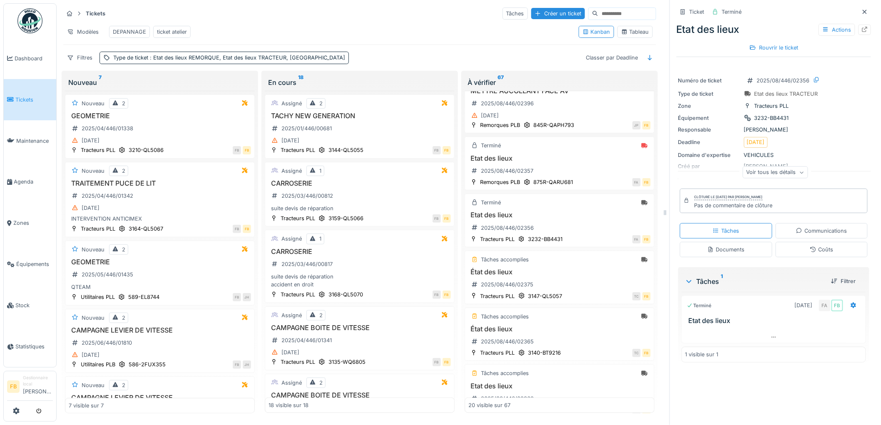
click at [34, 103] on link "Tickets" at bounding box center [30, 99] width 52 height 41
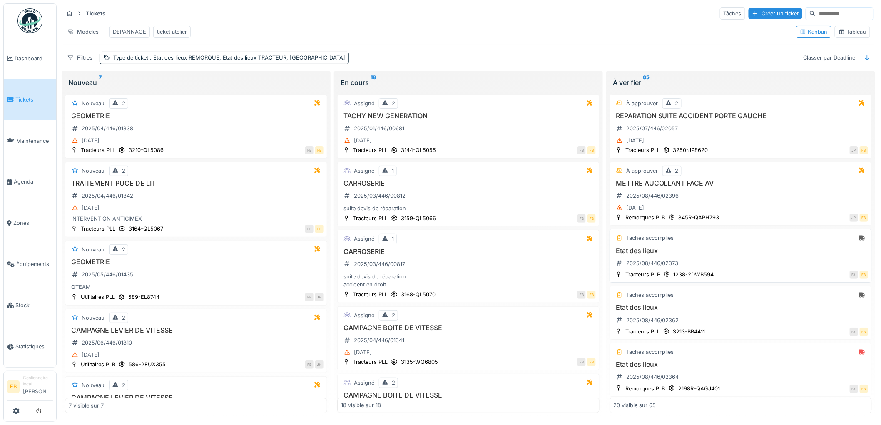
click at [701, 269] on div "Etat des lieux 2025/08/446/02373" at bounding box center [740, 258] width 255 height 23
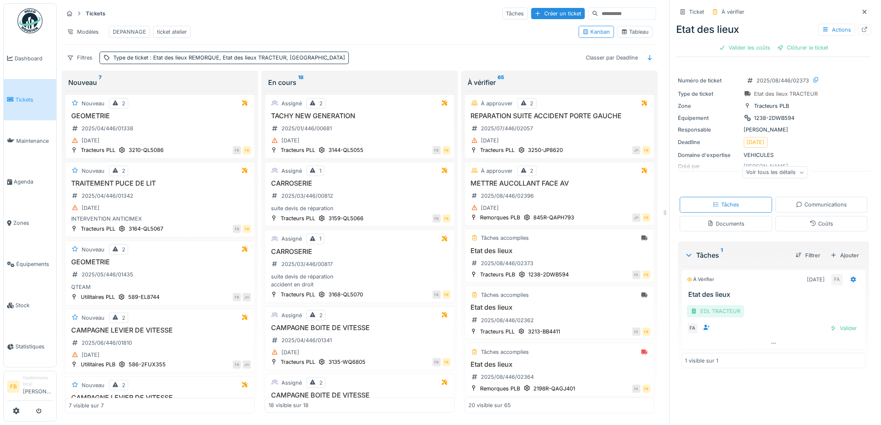
click at [715, 307] on div "EDL TRACTEUR" at bounding box center [715, 311] width 57 height 12
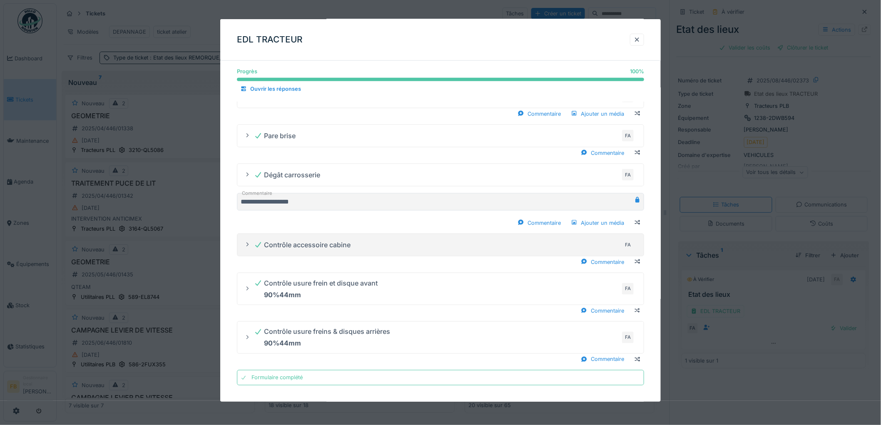
scroll to position [356, 0]
click at [640, 39] on div at bounding box center [637, 40] width 7 height 8
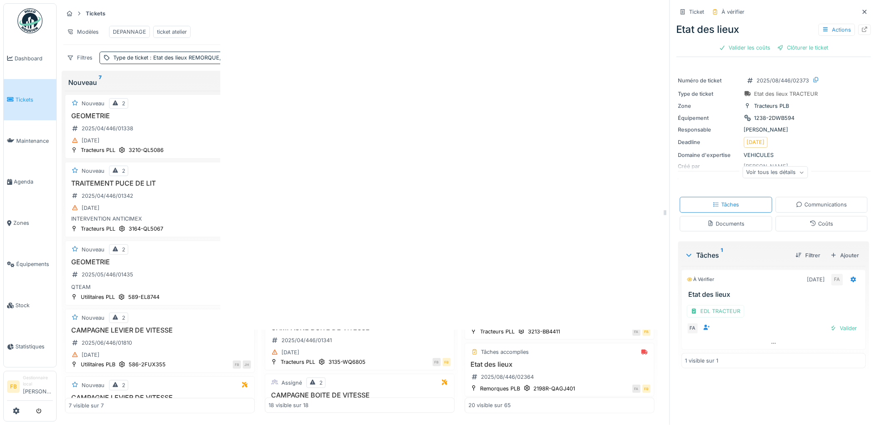
scroll to position [0, 0]
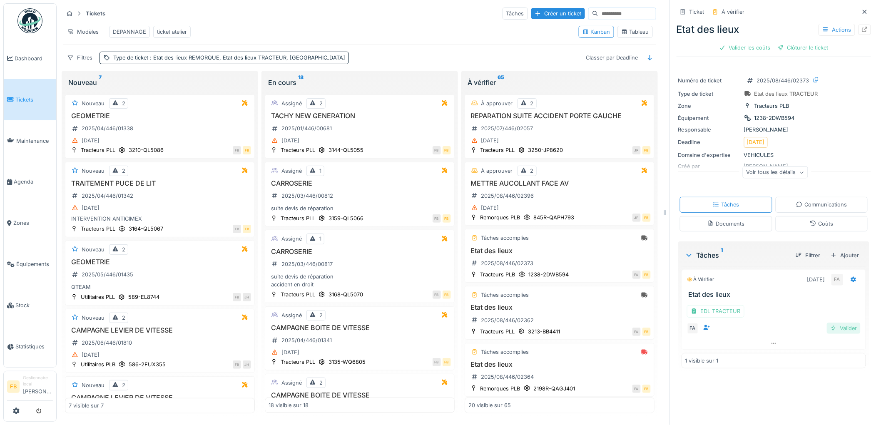
click at [827, 328] on div "Valider" at bounding box center [844, 328] width 34 height 11
click at [815, 219] on div "Coûts" at bounding box center [822, 223] width 92 height 15
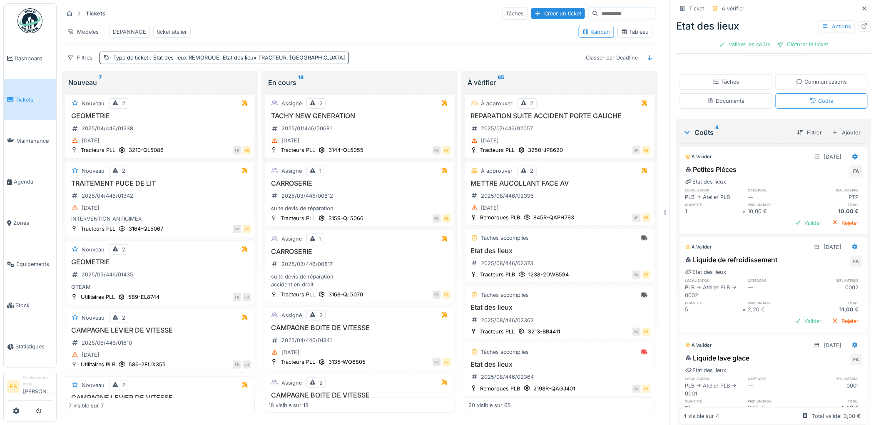
scroll to position [99, 0]
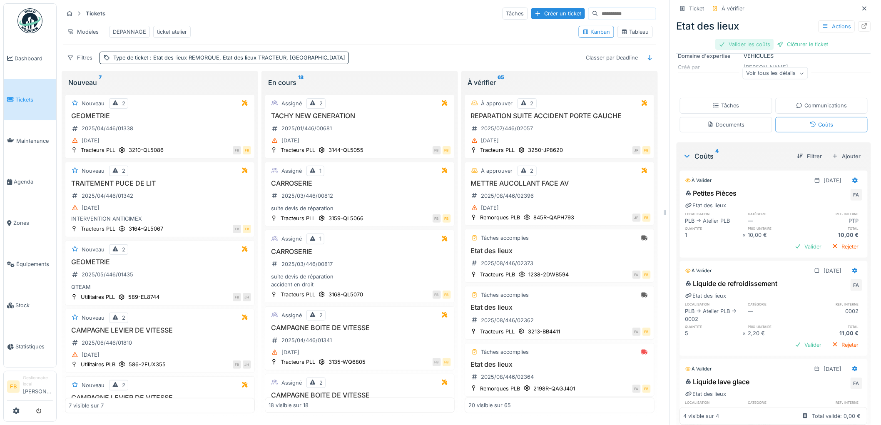
click at [750, 39] on div "Valider les coûts" at bounding box center [745, 44] width 58 height 11
click at [715, 102] on div "Tâches" at bounding box center [726, 106] width 26 height 8
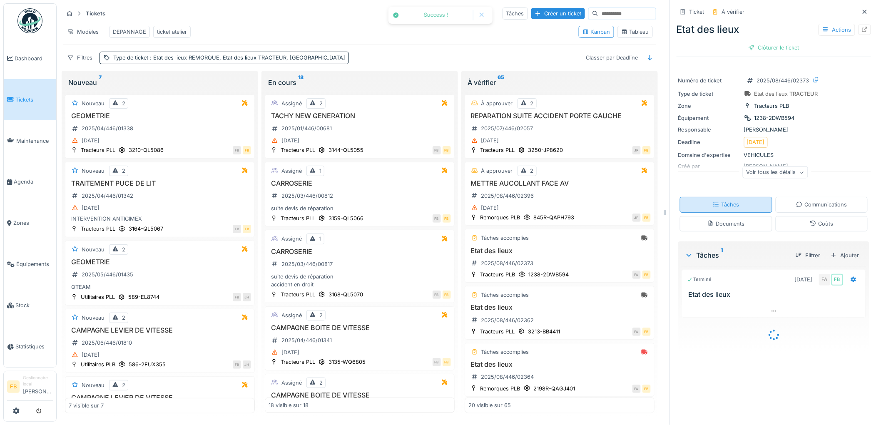
scroll to position [0, 0]
click at [771, 43] on div "Clôturer le ticket" at bounding box center [774, 47] width 58 height 11
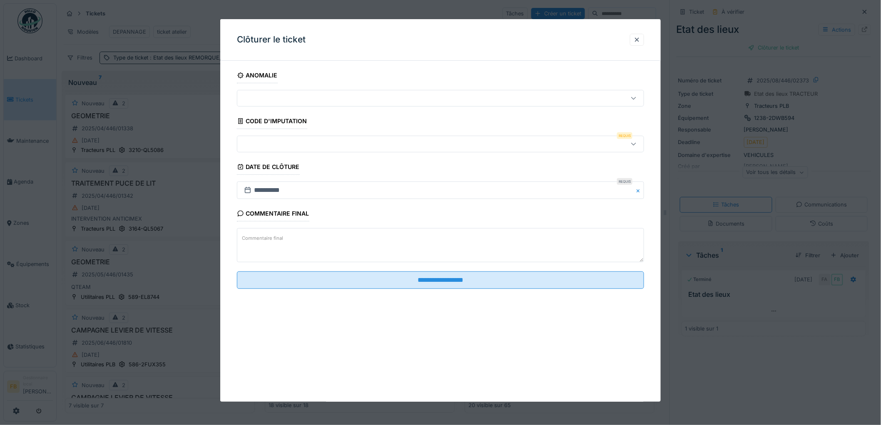
click at [283, 147] on div at bounding box center [417, 143] width 353 height 9
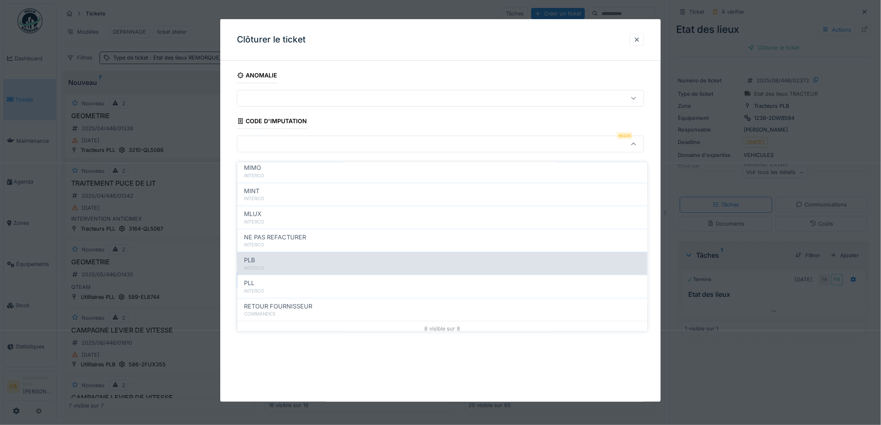
scroll to position [74, 0]
click at [284, 261] on div "INTERCO" at bounding box center [442, 264] width 397 height 7
type input "***"
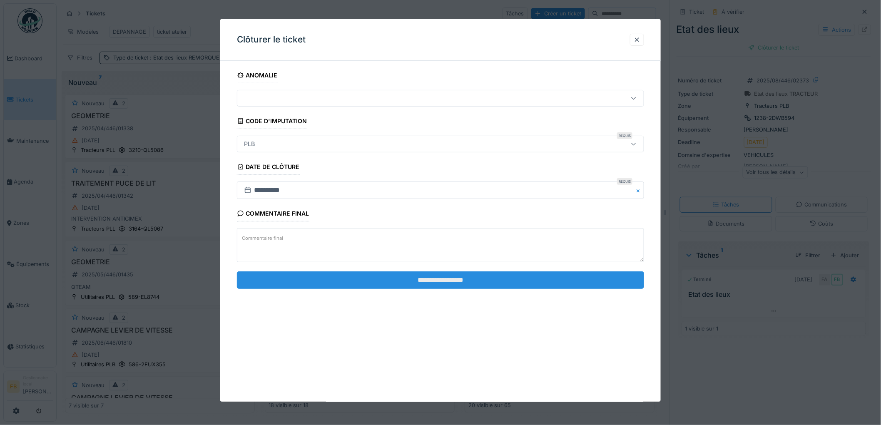
click at [419, 284] on input "**********" at bounding box center [440, 279] width 407 height 17
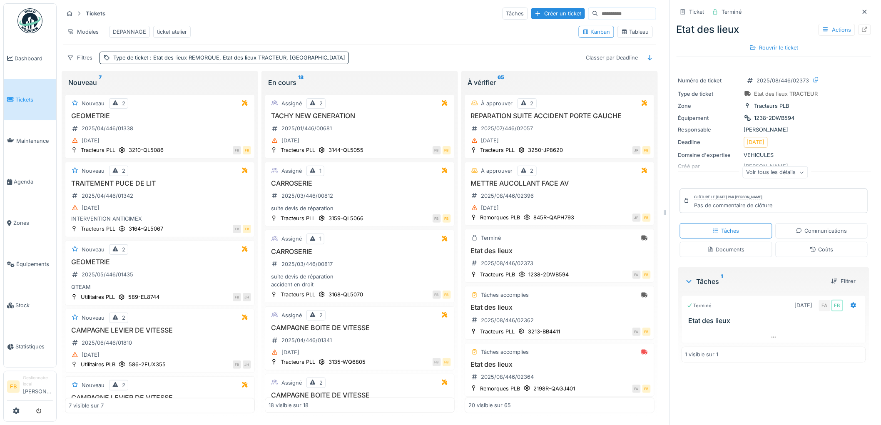
click at [33, 99] on span "Tickets" at bounding box center [33, 100] width 37 height 8
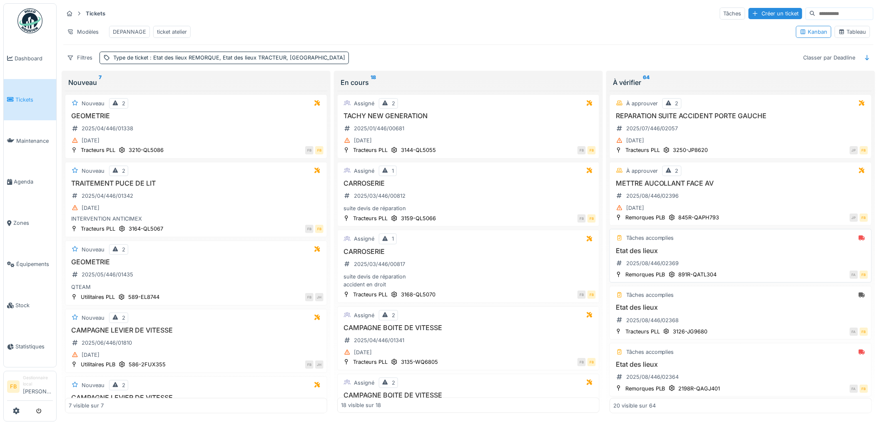
click at [718, 255] on h3 "Etat des lieux" at bounding box center [740, 251] width 255 height 8
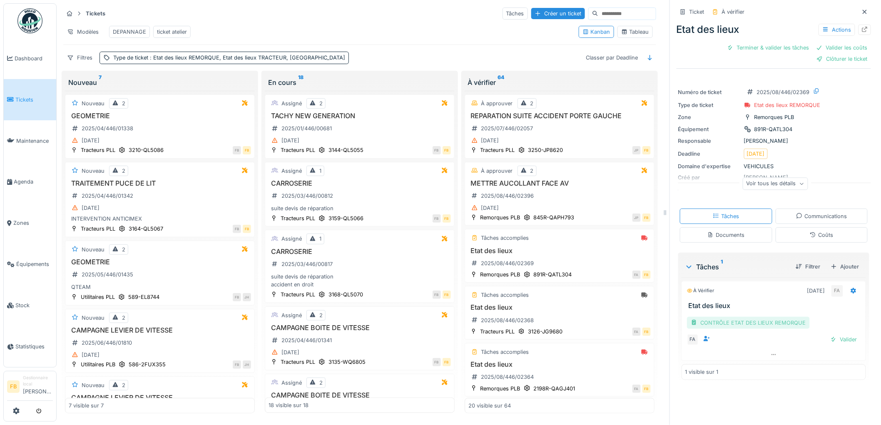
click at [753, 325] on div "CONTRÔLE ETAT DES LIEUX REMORQUE" at bounding box center [748, 323] width 123 height 12
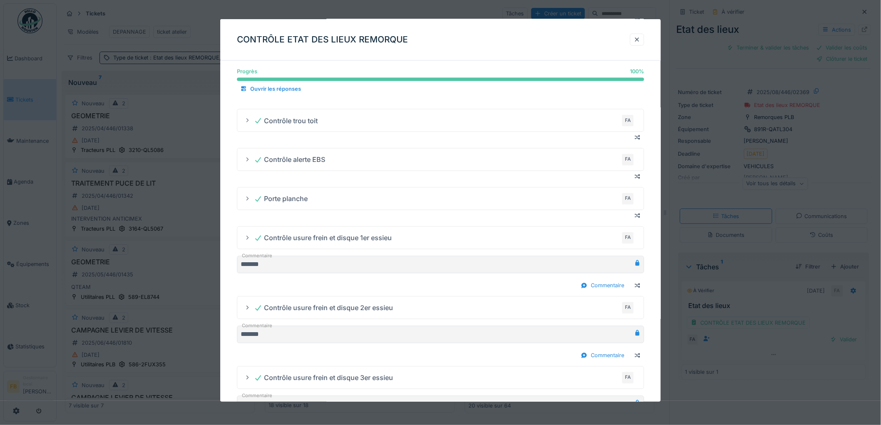
scroll to position [615, 0]
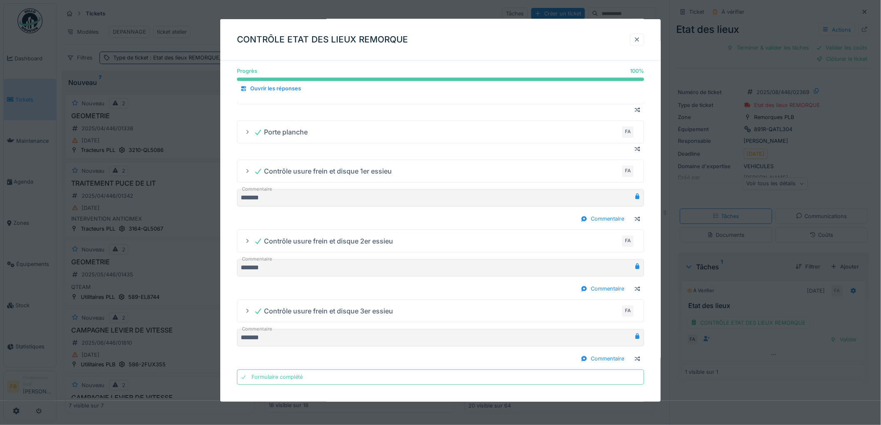
click at [639, 40] on div at bounding box center [637, 40] width 7 height 8
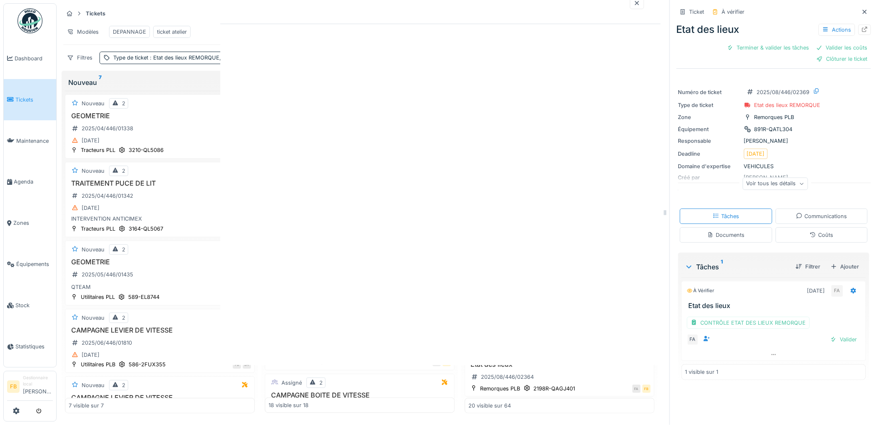
scroll to position [0, 0]
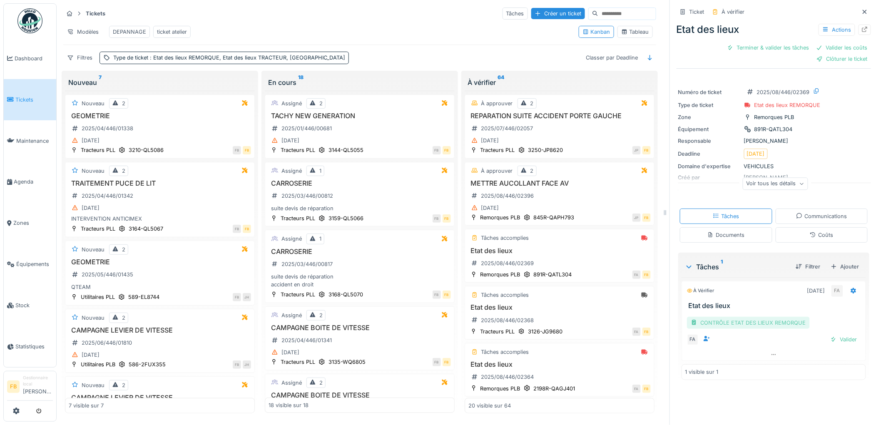
click at [739, 326] on div "CONTRÔLE ETAT DES LIEUX REMORQUE" at bounding box center [748, 323] width 123 height 12
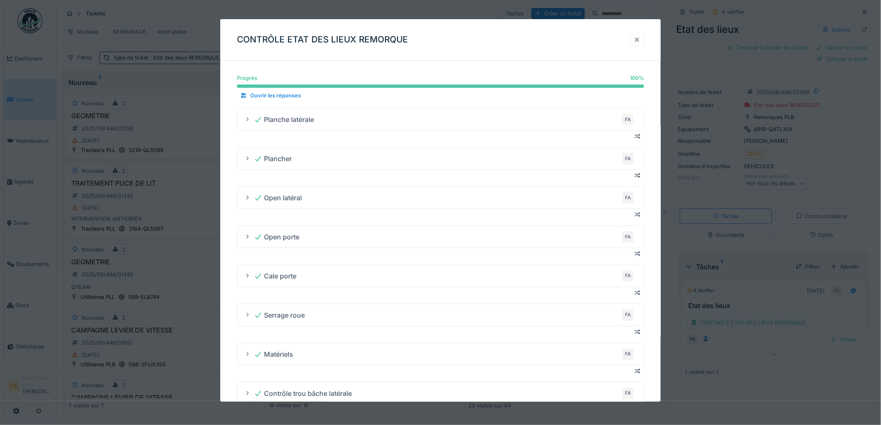
click at [639, 40] on div at bounding box center [637, 40] width 7 height 8
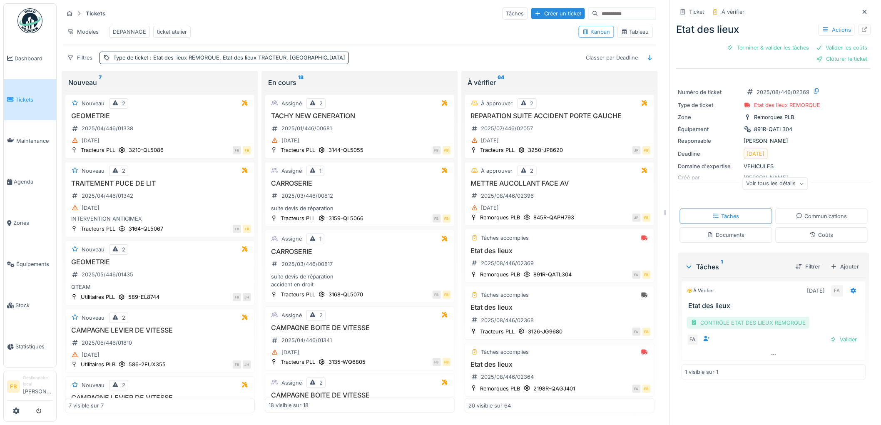
click at [742, 327] on div "CONTRÔLE ETAT DES LIEUX REMORQUE" at bounding box center [748, 323] width 123 height 12
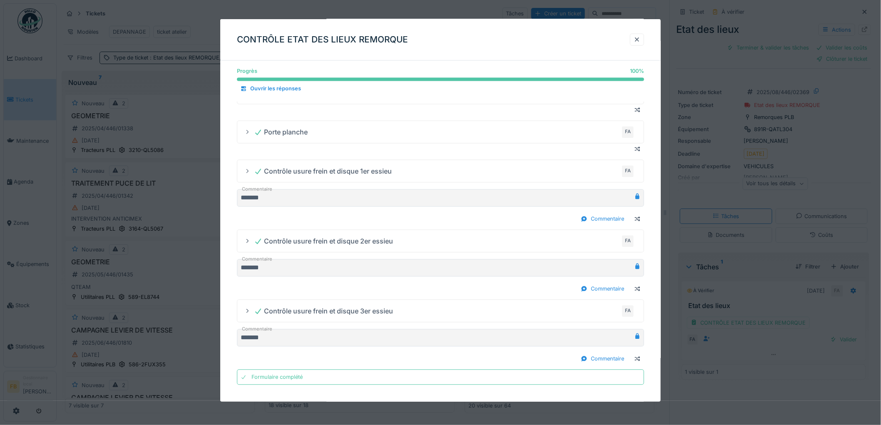
scroll to position [7, 0]
drag, startPoint x: 639, startPoint y: 41, endPoint x: 401, endPoint y: 102, distance: 245.4
click at [639, 41] on div at bounding box center [637, 40] width 7 height 8
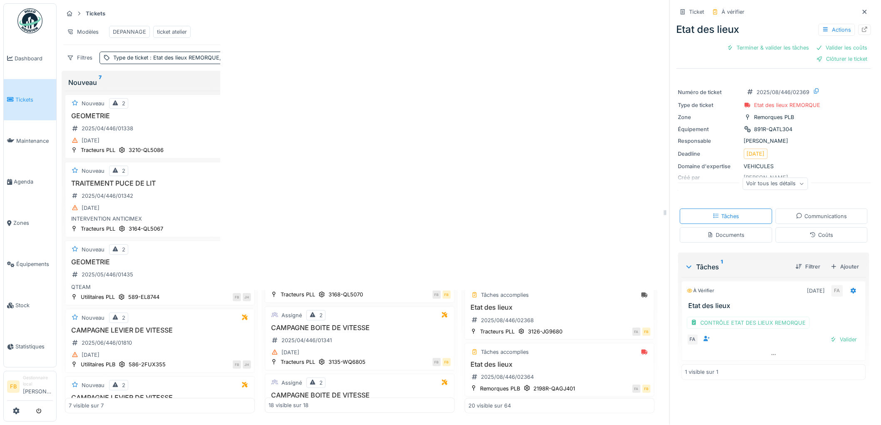
scroll to position [0, 0]
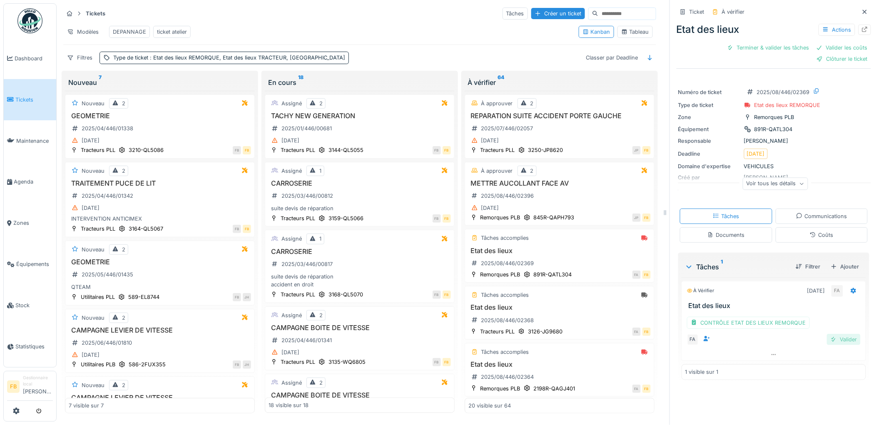
click at [830, 336] on div at bounding box center [833, 340] width 7 height 8
click at [817, 231] on div "Coûts" at bounding box center [821, 235] width 23 height 8
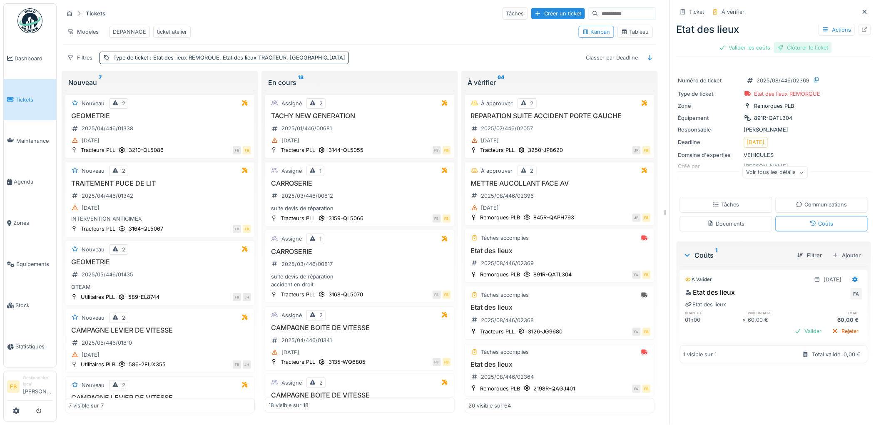
click at [781, 49] on div "Clôturer le ticket" at bounding box center [803, 47] width 58 height 11
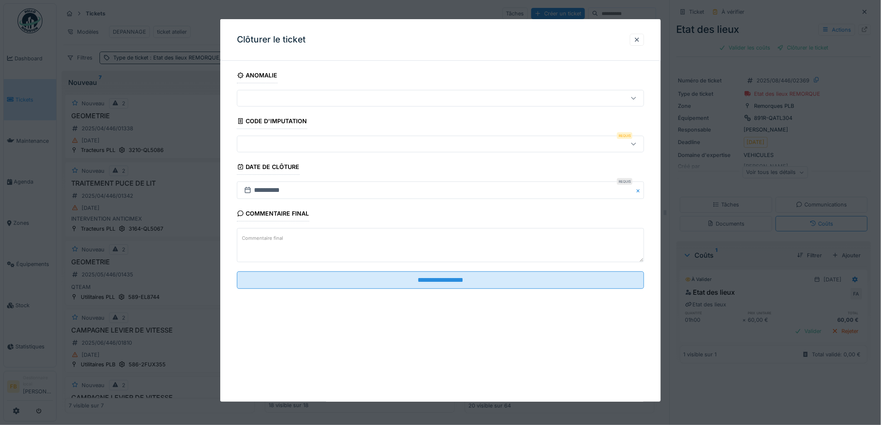
scroll to position [7, 0]
click at [264, 142] on div at bounding box center [417, 143] width 353 height 9
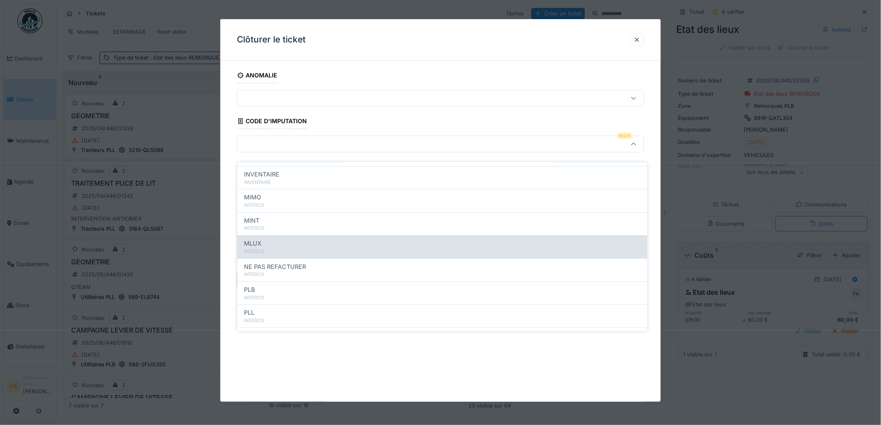
scroll to position [74, 0]
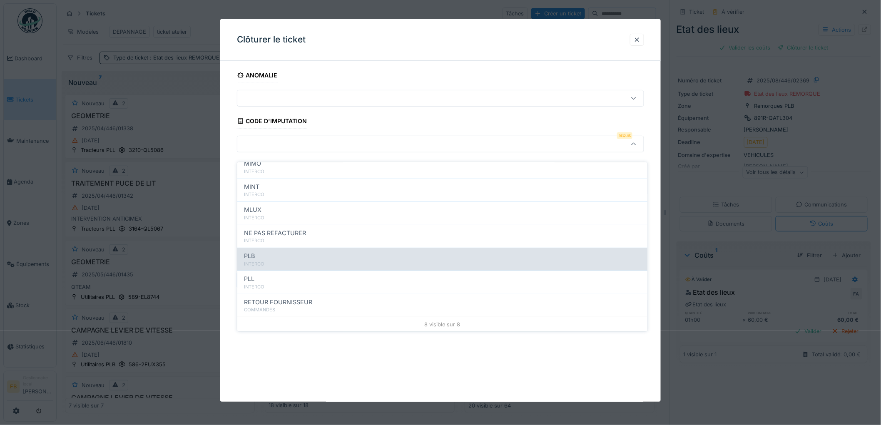
click at [281, 251] on div "PLB" at bounding box center [442, 255] width 397 height 9
type input "***"
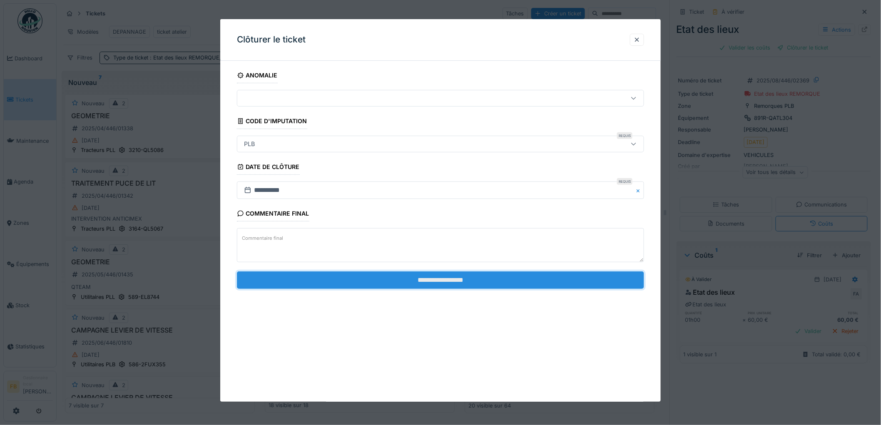
click at [423, 283] on input "**********" at bounding box center [440, 279] width 407 height 17
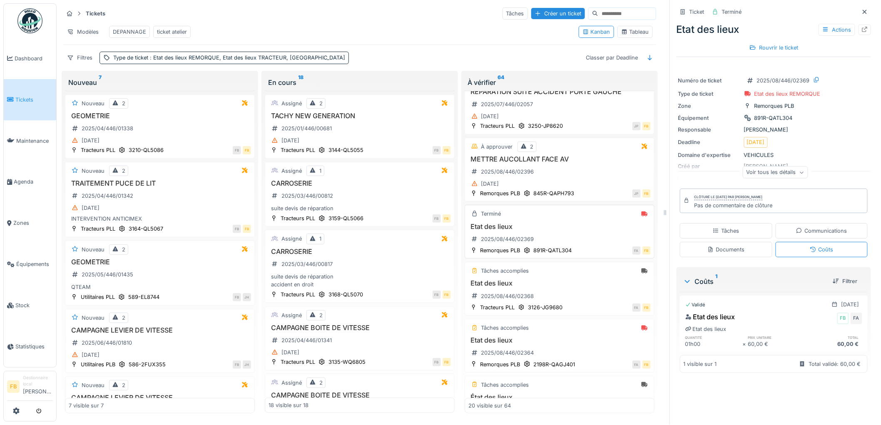
scroll to position [139, 0]
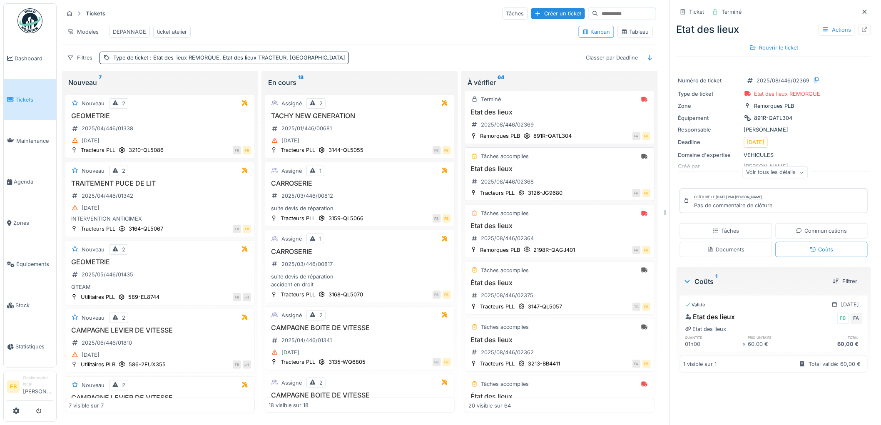
click at [554, 184] on div "Etat des lieux 2025/08/446/02368" at bounding box center [559, 176] width 182 height 23
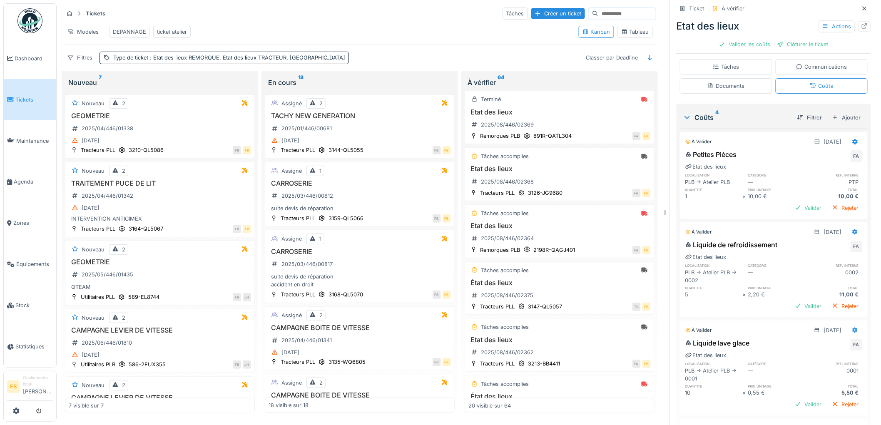
scroll to position [139, 0]
click at [26, 107] on link "Tickets" at bounding box center [30, 99] width 52 height 41
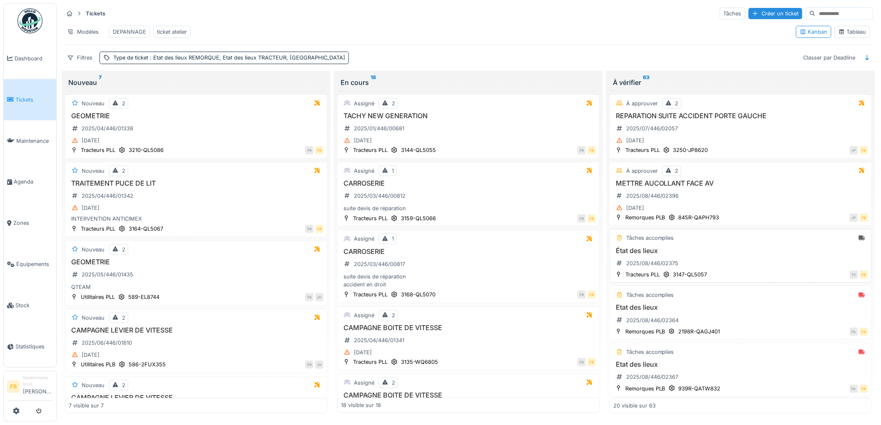
click at [713, 266] on div "État des lieux 2025/08/446/02375" at bounding box center [740, 258] width 255 height 23
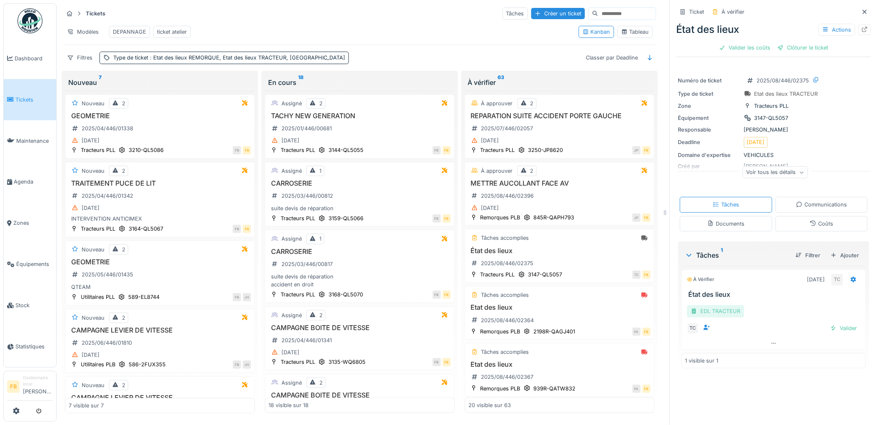
click at [696, 310] on div "EDL TRACTEUR" at bounding box center [715, 311] width 57 height 12
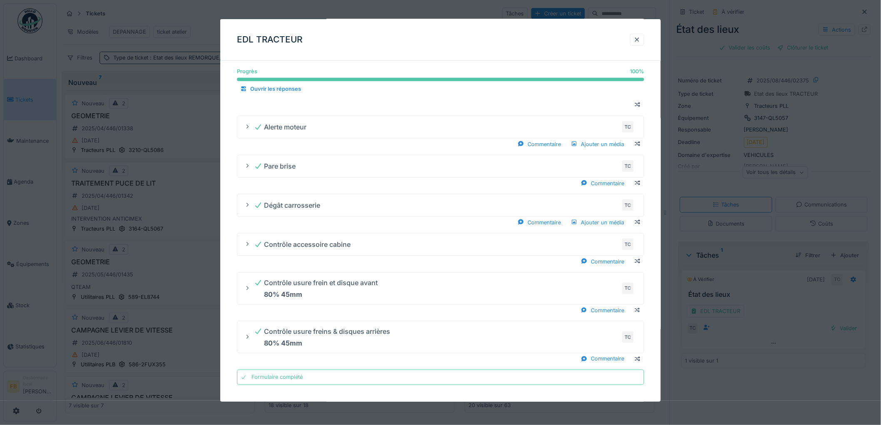
scroll to position [326, 0]
click at [640, 39] on div at bounding box center [637, 40] width 7 height 8
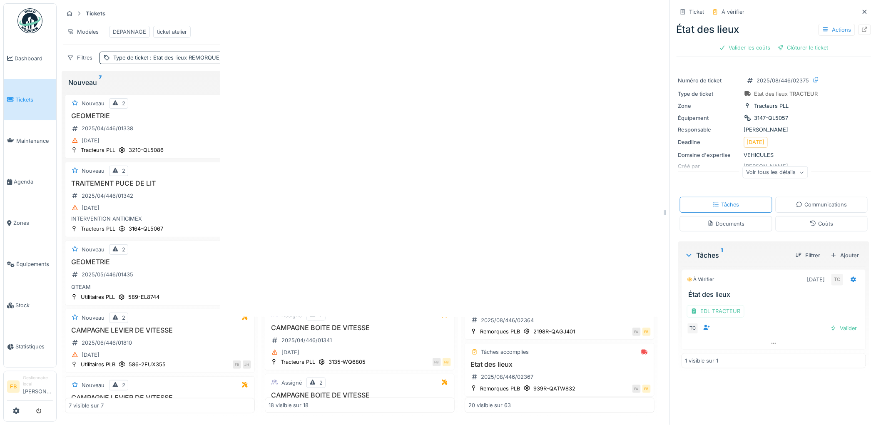
scroll to position [0, 0]
